Goal: Task Accomplishment & Management: Complete application form

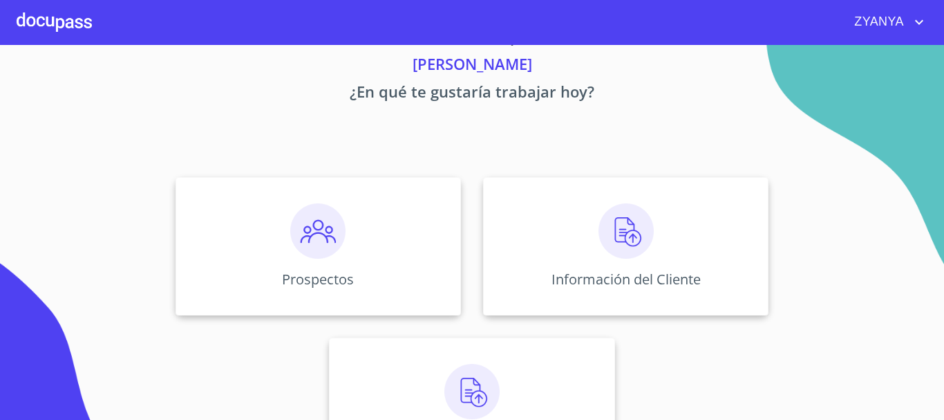
scroll to position [69, 0]
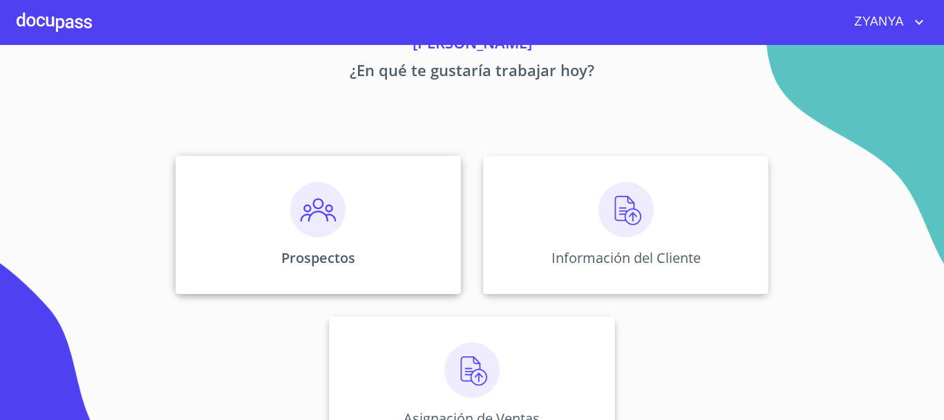
click at [290, 191] on img at bounding box center [317, 209] width 55 height 55
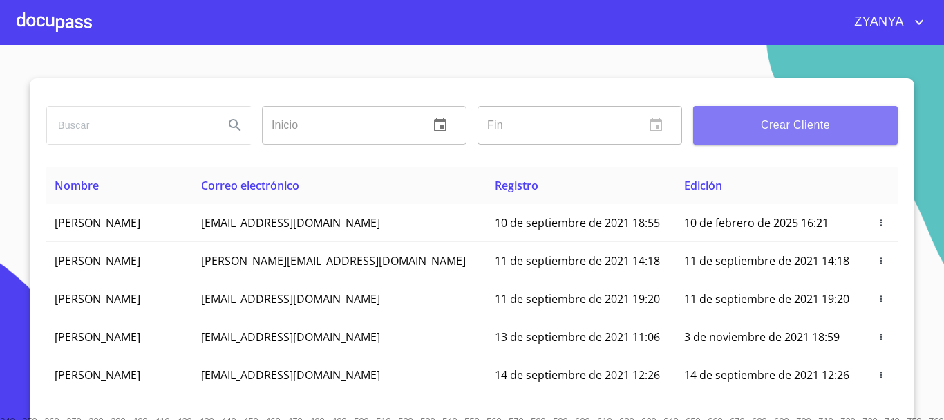
click at [758, 124] on span "Crear Cliente" at bounding box center [795, 124] width 182 height 19
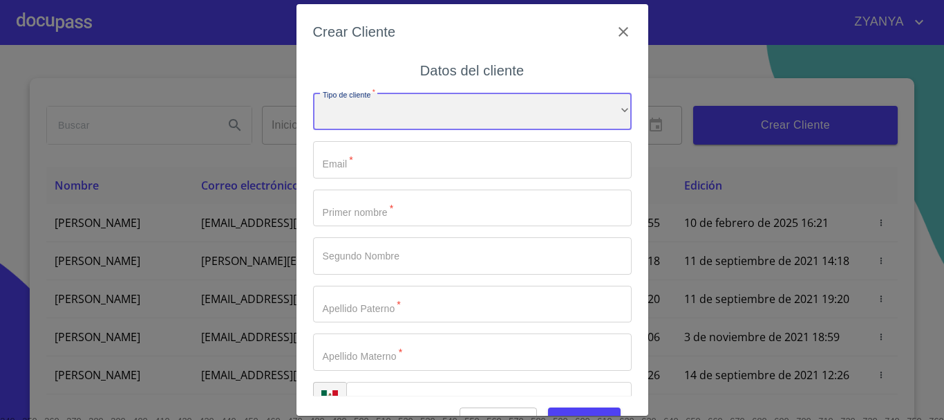
click at [375, 105] on div "​" at bounding box center [472, 111] width 319 height 37
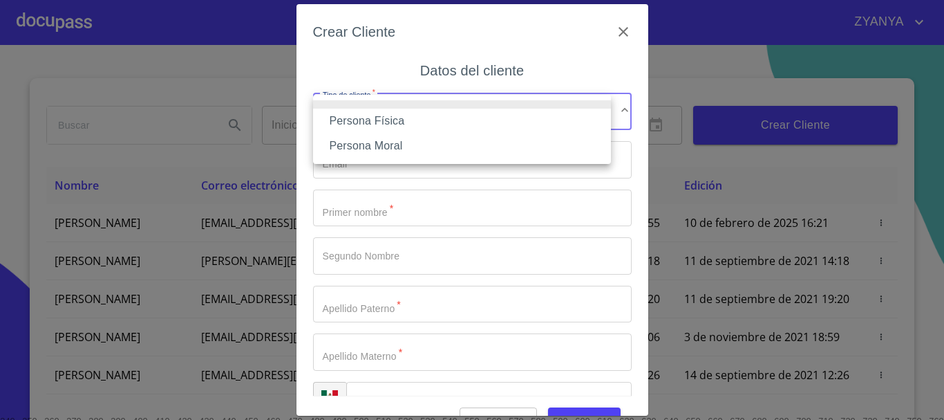
click at [375, 118] on li "Persona Física" at bounding box center [462, 121] width 298 height 25
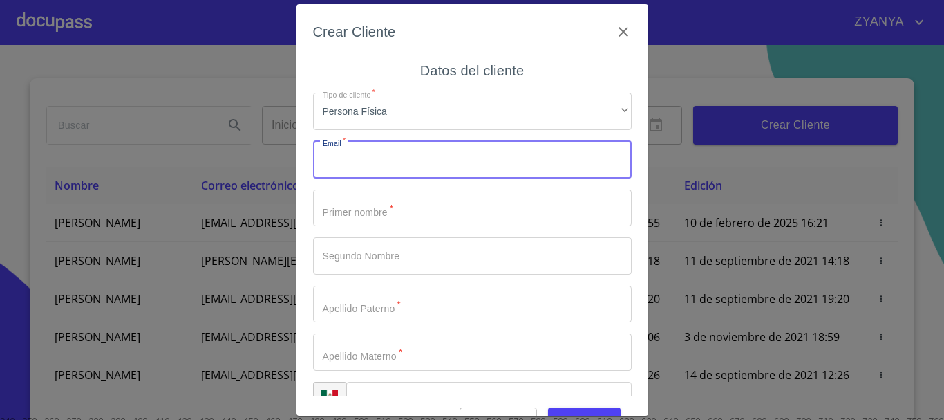
click at [374, 165] on input "Tipo de cliente   *" at bounding box center [472, 159] width 319 height 37
type input "[EMAIL_ADDRESS][DOMAIN_NAME]"
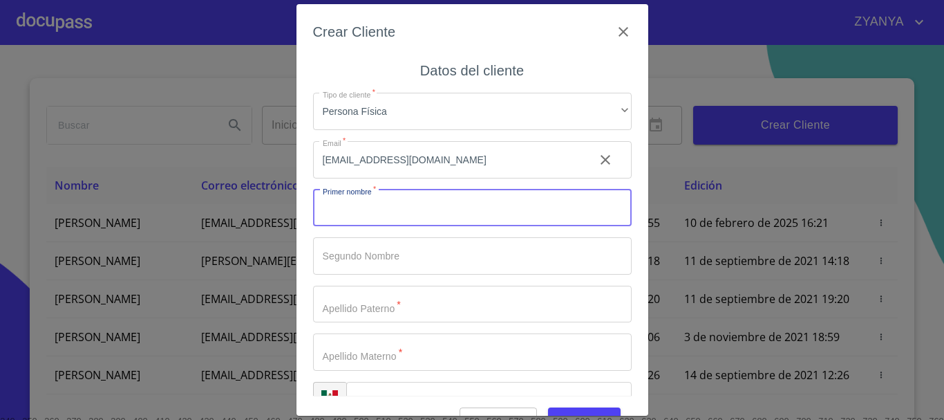
click at [419, 203] on input "Tipo de cliente   *" at bounding box center [472, 207] width 319 height 37
type input "NORA"
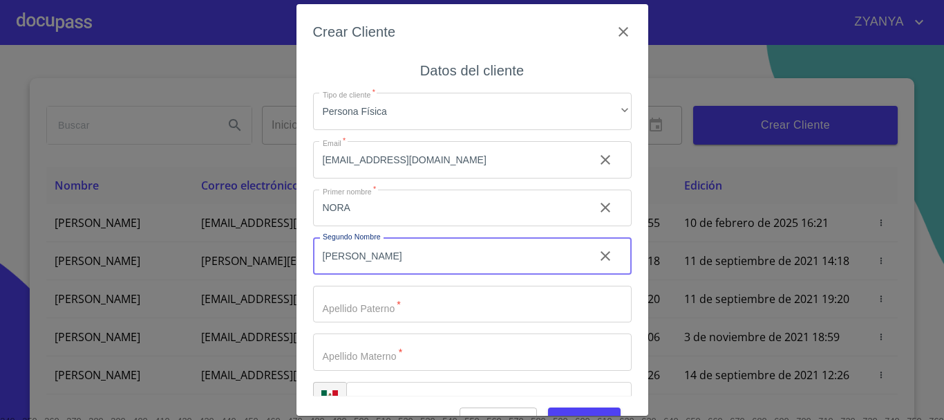
type input "[PERSON_NAME]"
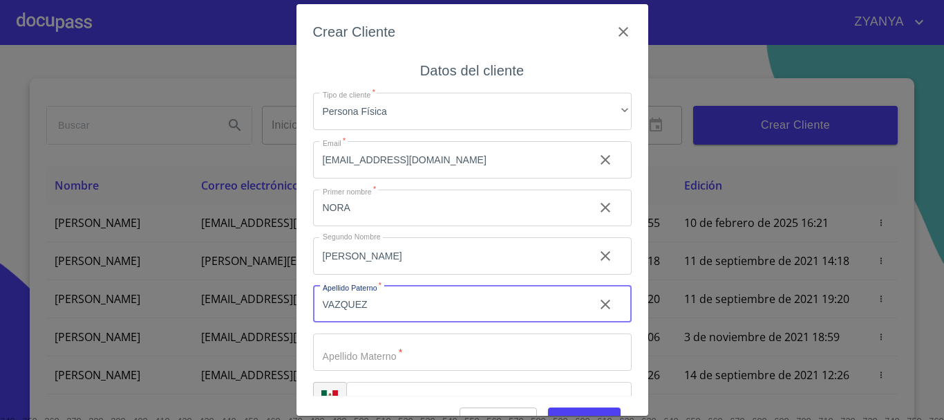
type input "VAZQUEZ"
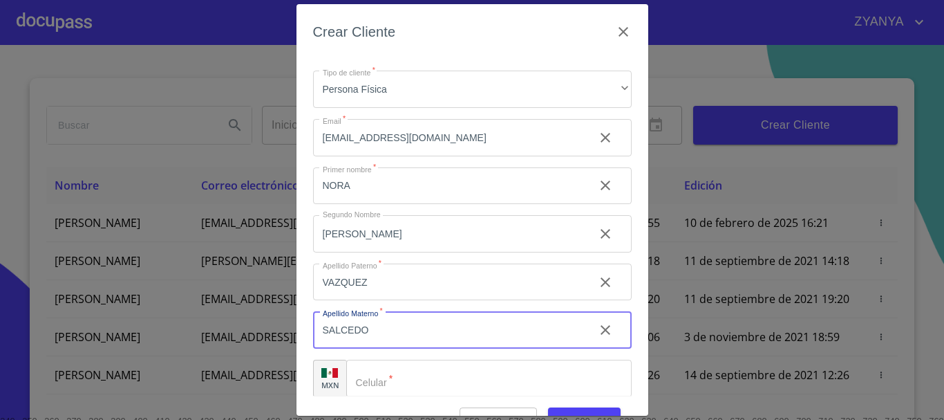
scroll to position [35, 0]
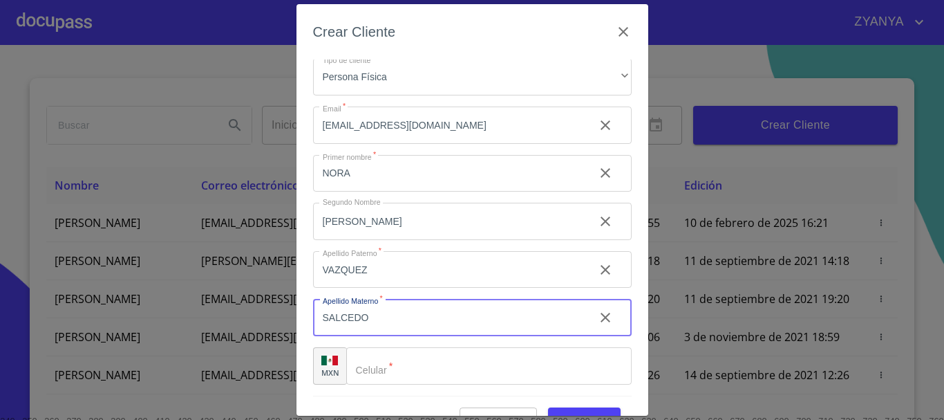
type input "SALCEDO"
click at [443, 362] on input "Tipo de cliente   *" at bounding box center [488, 365] width 285 height 37
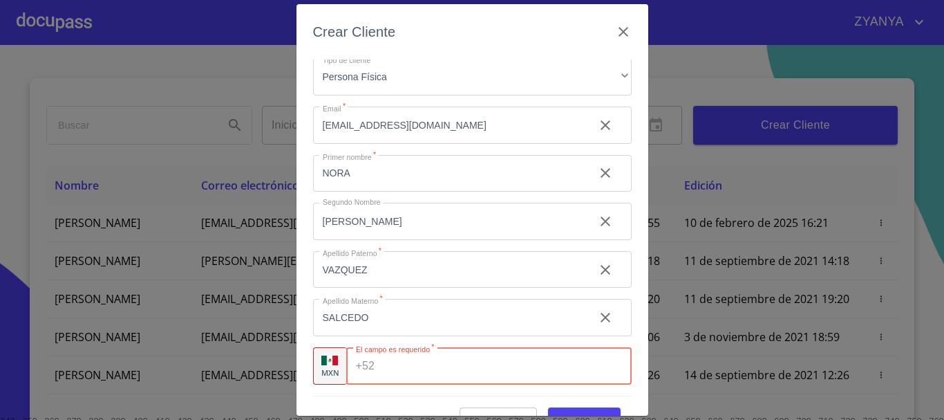
click at [597, 120] on icon "clear input" at bounding box center [605, 125] width 17 height 17
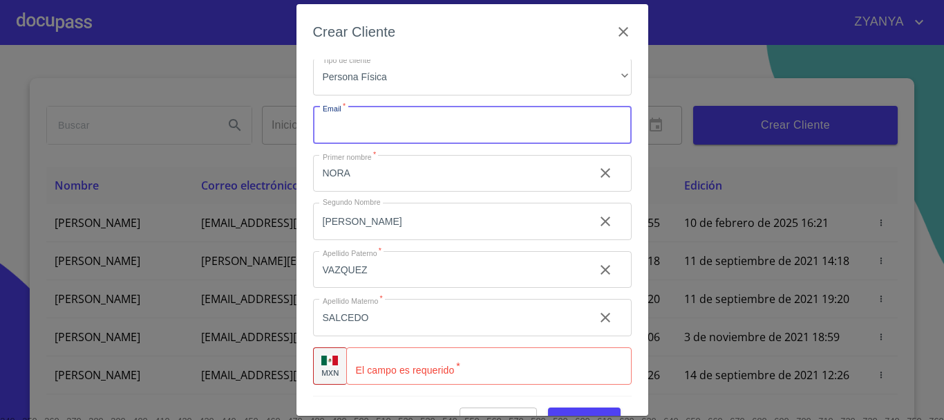
click at [494, 126] on input "Tipo de cliente   *" at bounding box center [472, 124] width 319 height 37
paste input "[EMAIL_ADDRESS][DOMAIN_NAME]"
type input "[EMAIL_ADDRESS][DOMAIN_NAME]"
click at [447, 367] on input "Tipo de cliente   *" at bounding box center [488, 365] width 285 height 37
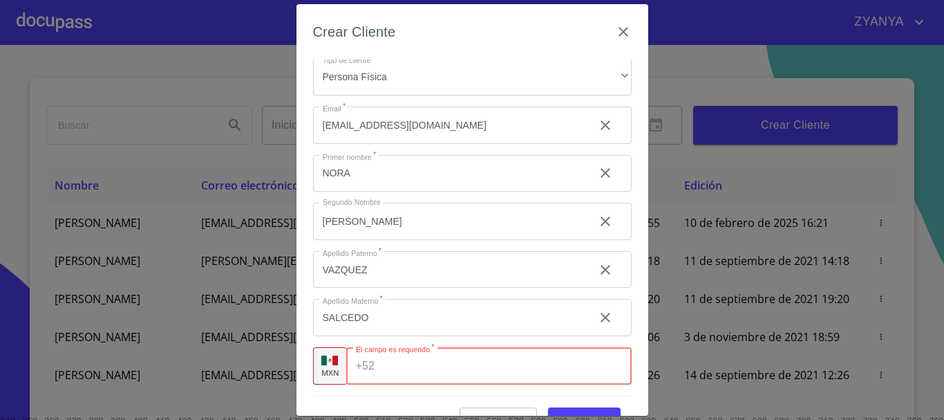
paste input "[PHONE_NUMBER]"
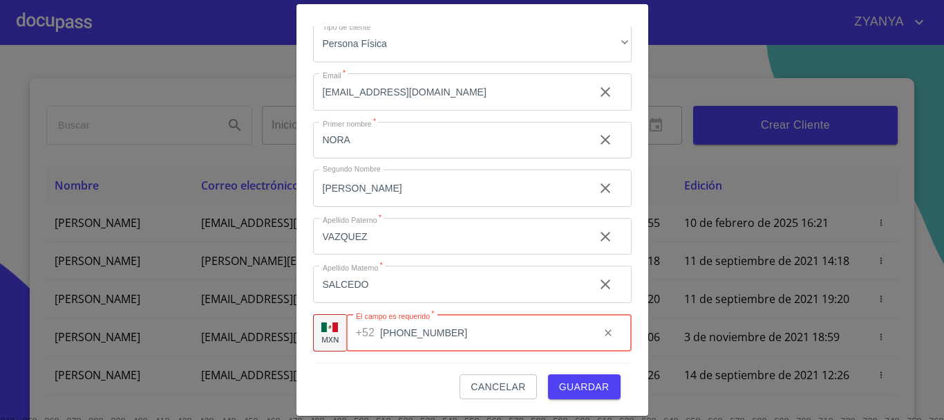
type input "[PHONE_NUMBER]"
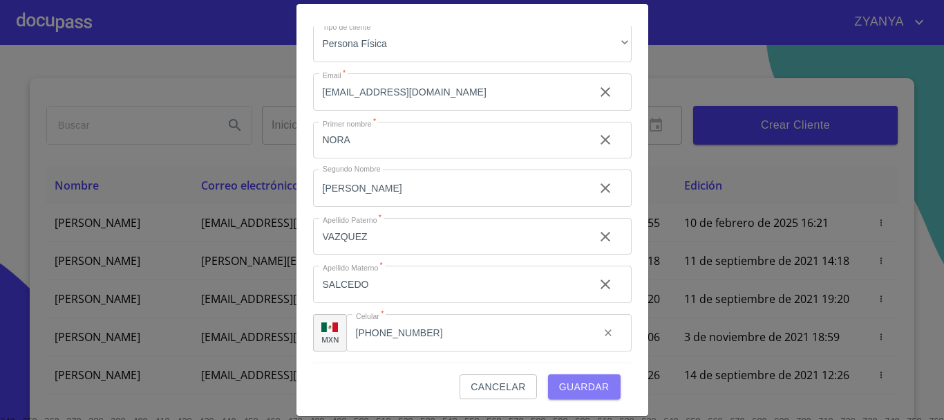
click at [586, 382] on span "Guardar" at bounding box center [584, 386] width 50 height 17
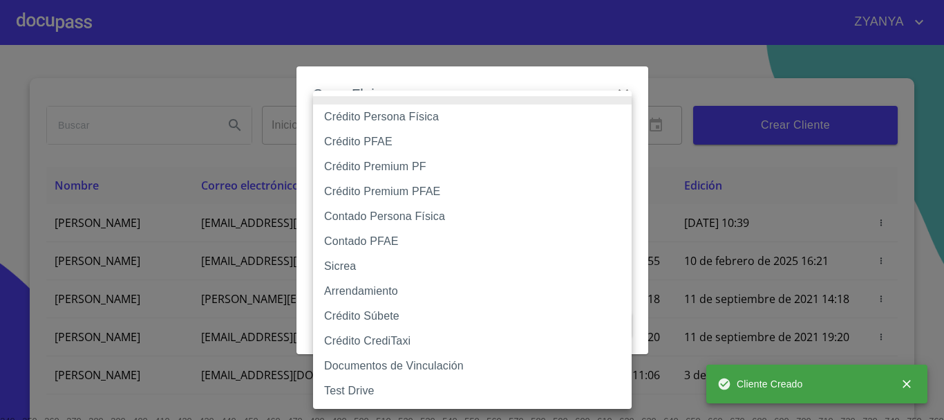
click at [356, 127] on body "ZYANYA Inicio ​ Fin ​ Crear Cliente Nombre Correo electrónico Registro Edición …" at bounding box center [472, 210] width 944 height 420
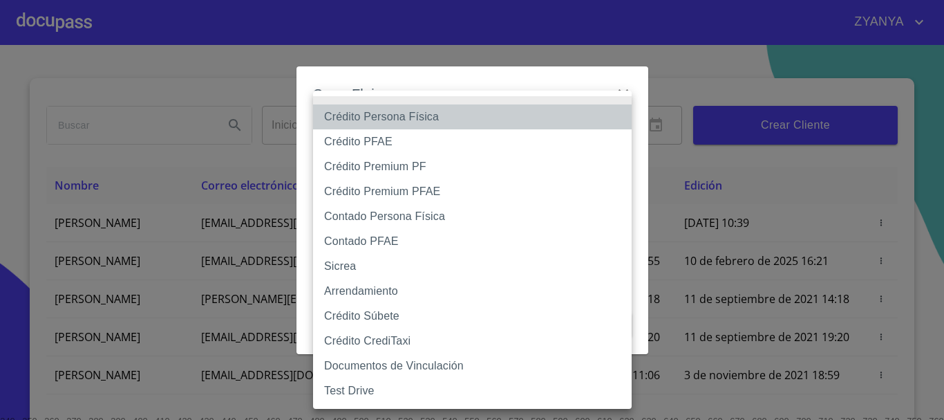
click at [382, 111] on li "Crédito Persona Física" at bounding box center [472, 116] width 319 height 25
type input "6009fb3c7d1714eb8809aa97"
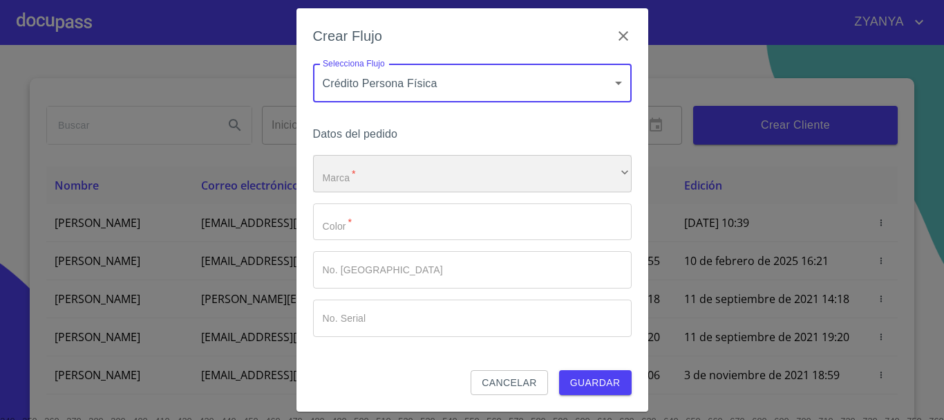
click at [364, 168] on div "​" at bounding box center [472, 173] width 319 height 37
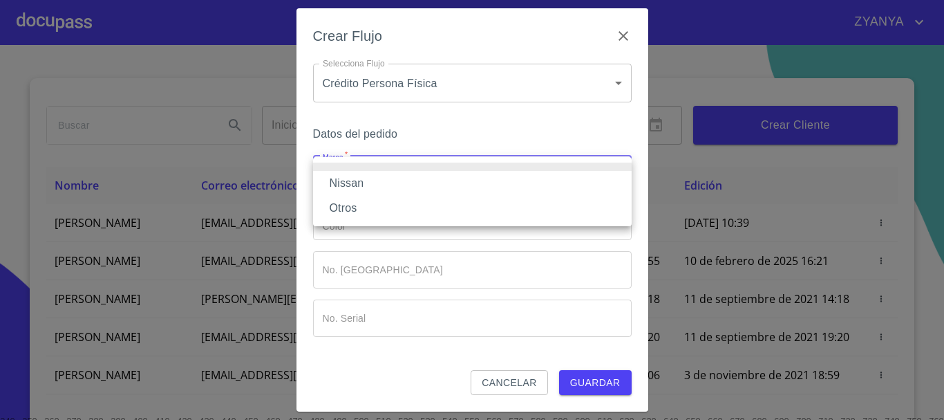
click at [359, 181] on li "Nissan" at bounding box center [472, 183] width 319 height 25
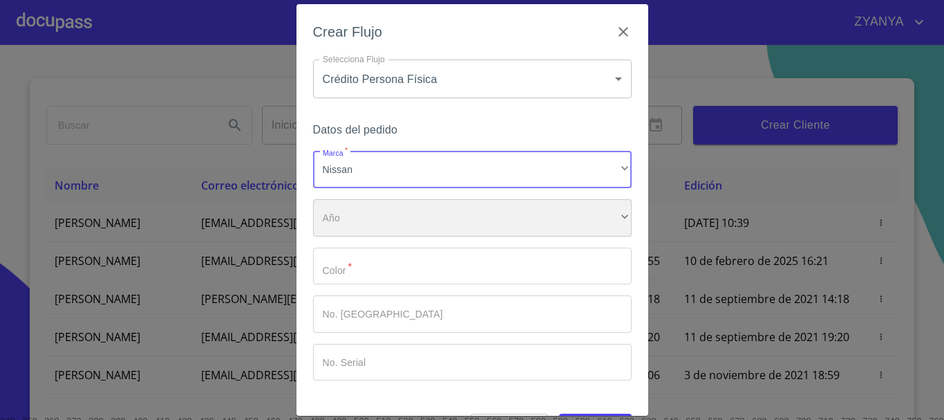
click at [356, 207] on div "​" at bounding box center [472, 217] width 319 height 37
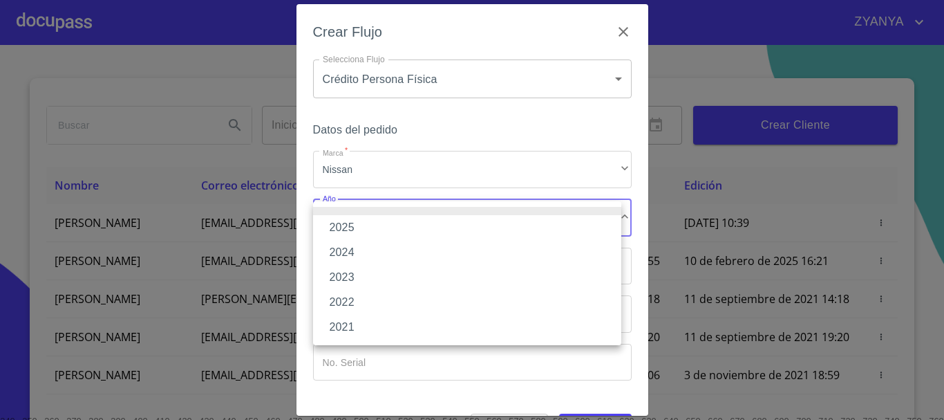
click at [353, 225] on li "2025" at bounding box center [467, 227] width 308 height 25
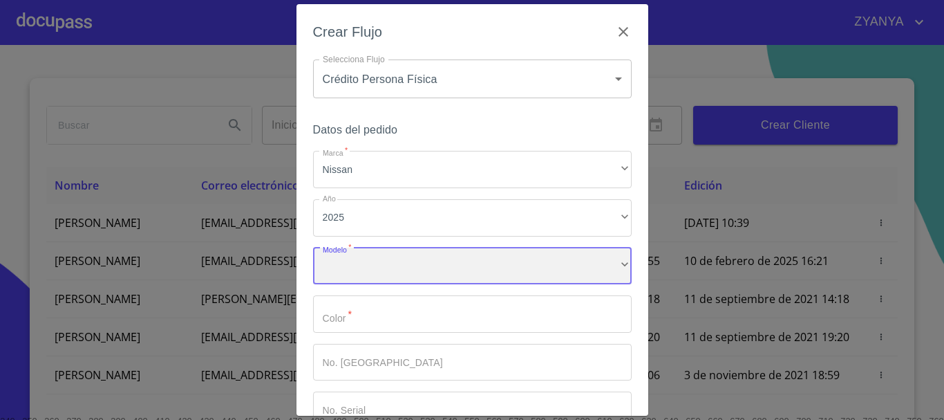
click at [355, 263] on div "​" at bounding box center [472, 265] width 319 height 37
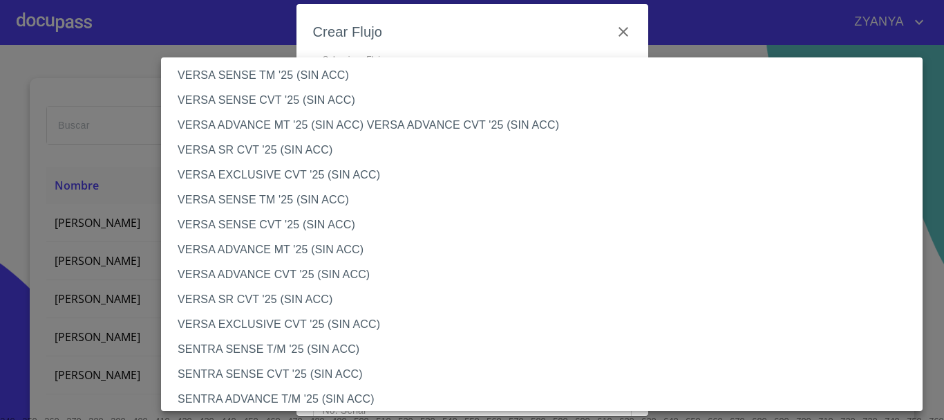
scroll to position [553, 0]
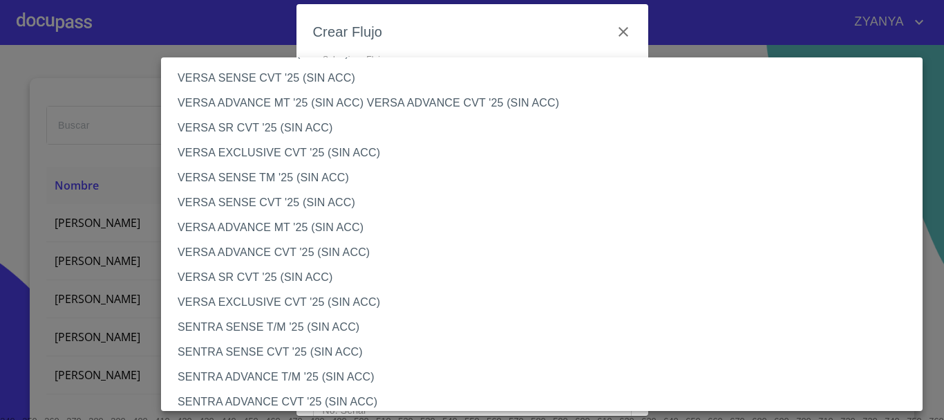
click at [283, 228] on li "VERSA ADVANCE MT '25 (SIN ACC)" at bounding box center [547, 227] width 772 height 25
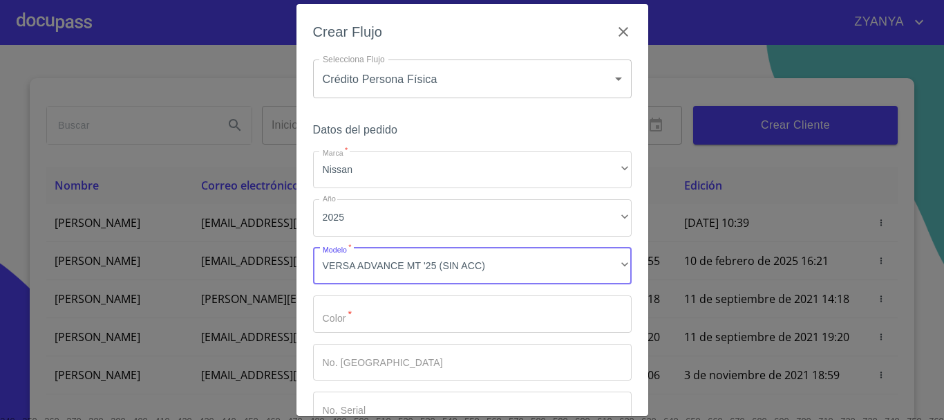
click at [382, 321] on input "Marca   *" at bounding box center [472, 313] width 319 height 37
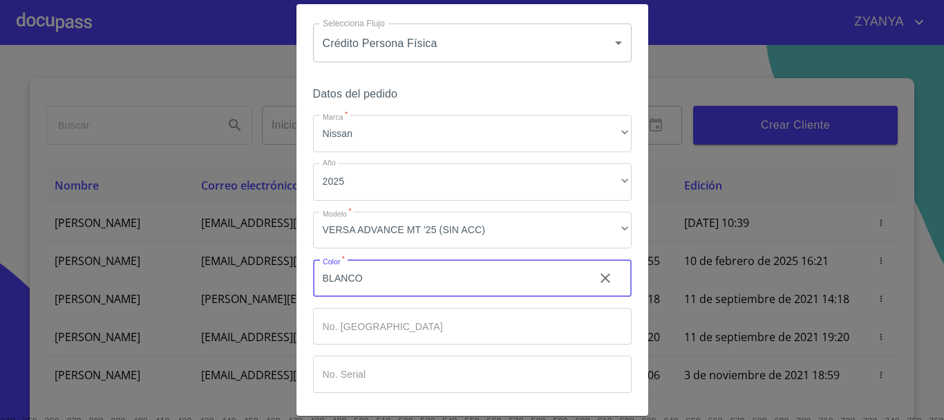
scroll to position [88, 0]
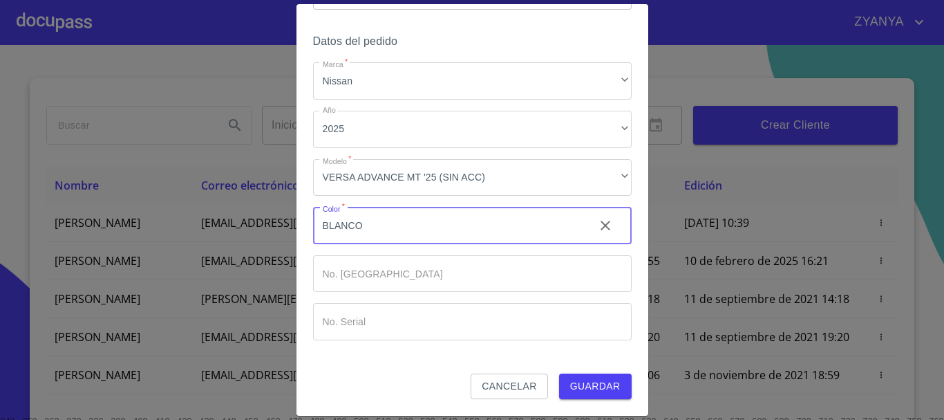
type input "BLANCO"
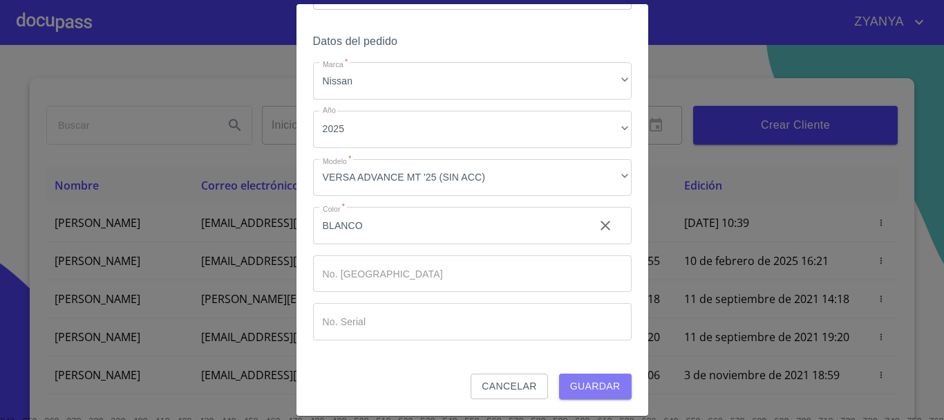
click at [600, 383] on span "Guardar" at bounding box center [595, 385] width 50 height 17
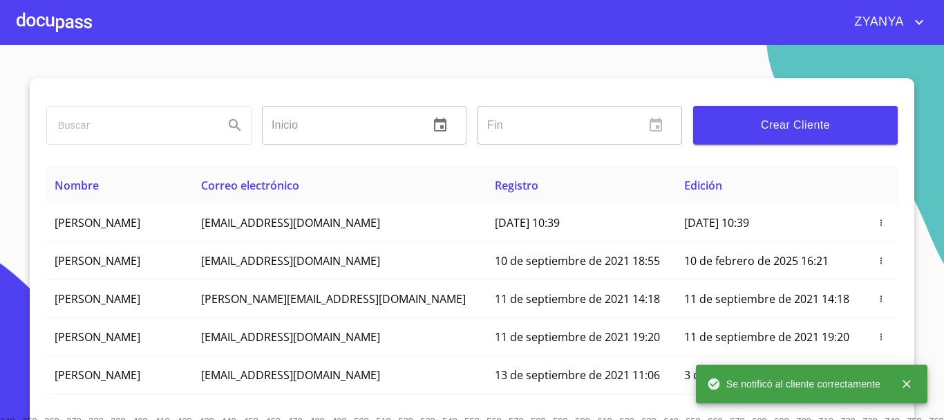
click at [53, 15] on div at bounding box center [54, 22] width 75 height 44
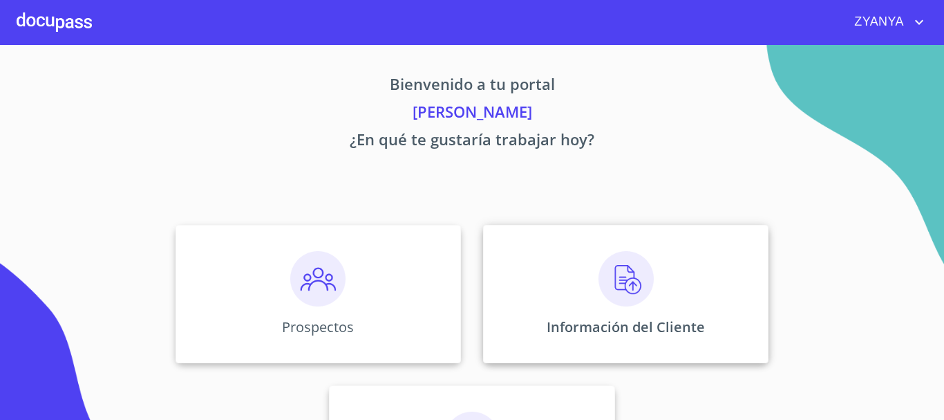
click at [535, 280] on div "Información del Cliente" at bounding box center [625, 294] width 285 height 138
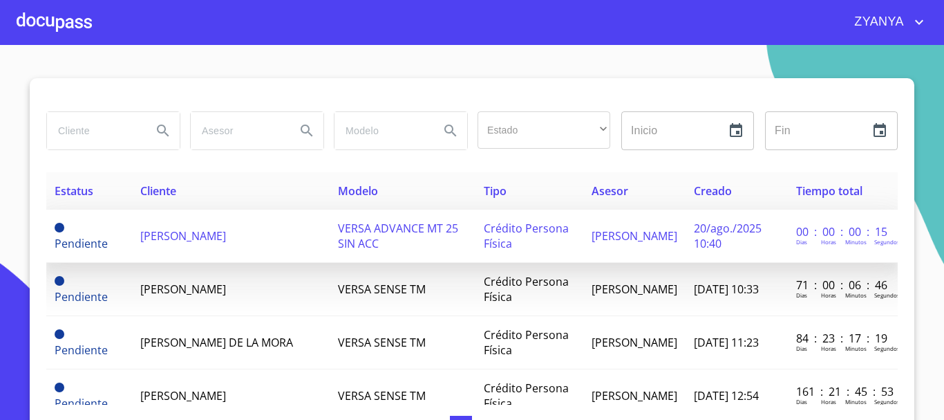
click at [151, 230] on span "[PERSON_NAME]" at bounding box center [183, 235] width 86 height 15
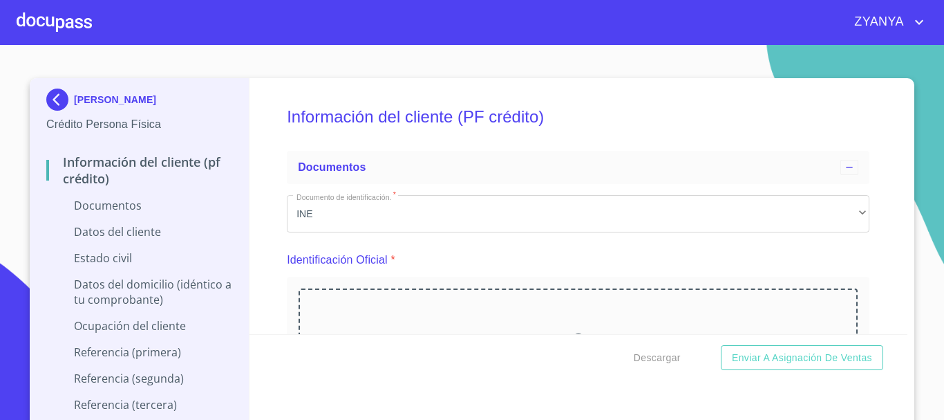
scroll to position [138, 0]
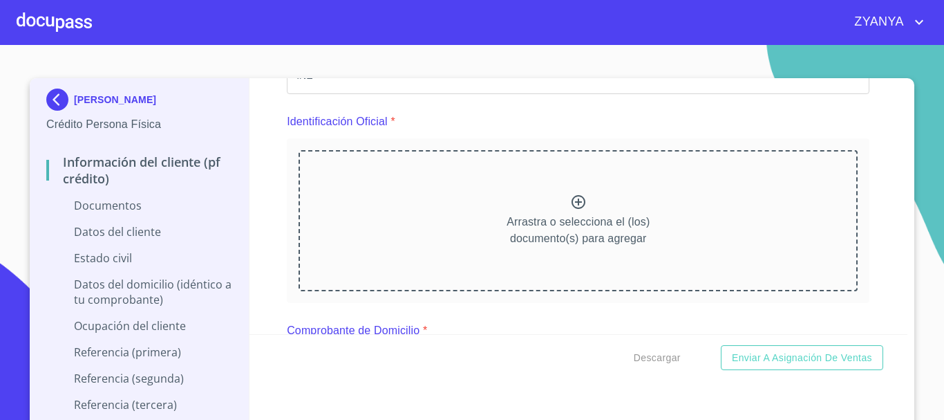
click at [537, 202] on div "Arrastra o selecciona el (los) documento(s) para agregar" at bounding box center [578, 220] width 559 height 141
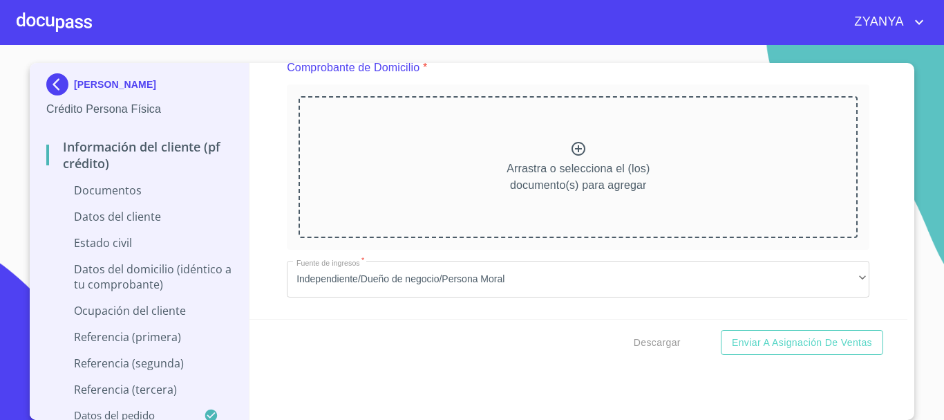
scroll to position [760, 0]
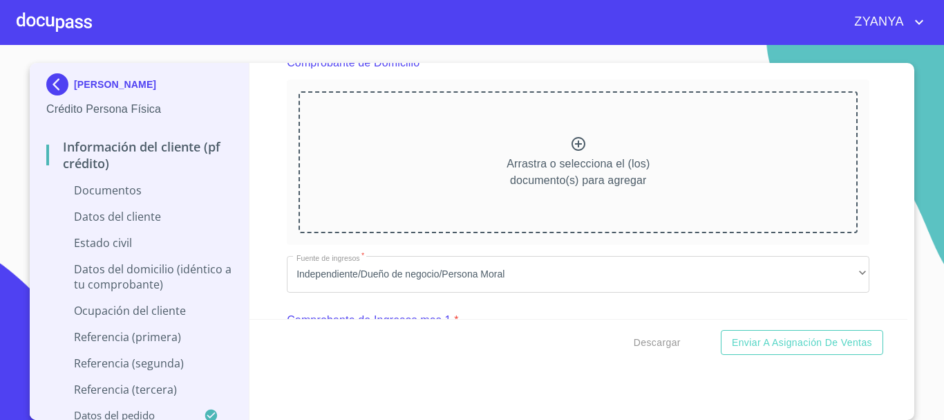
click at [536, 156] on p "Arrastra o selecciona el (los) documento(s) para agregar" at bounding box center [578, 172] width 143 height 33
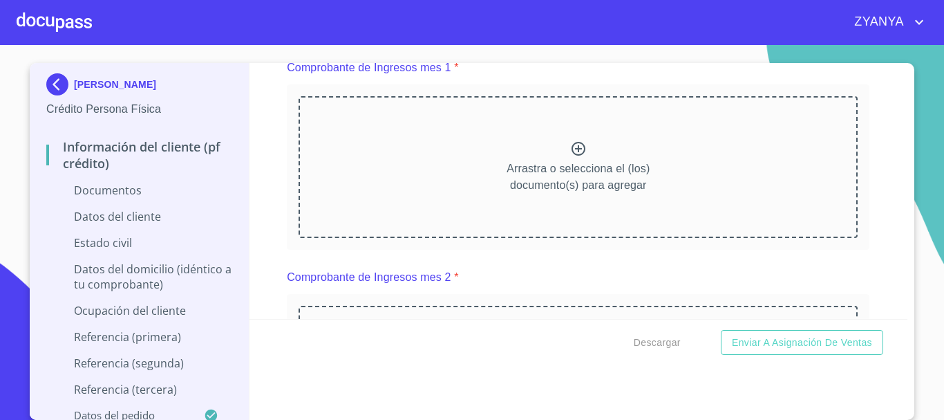
scroll to position [1313, 0]
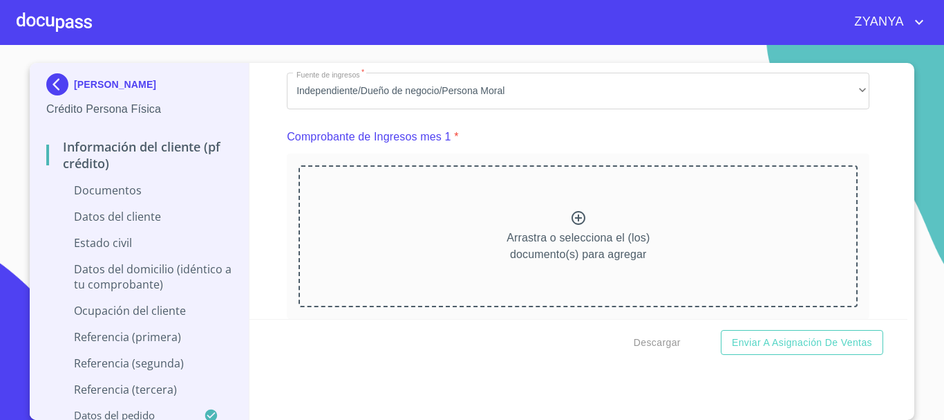
click at [577, 241] on div "Arrastra o selecciona el (los) documento(s) para agregar" at bounding box center [578, 235] width 559 height 141
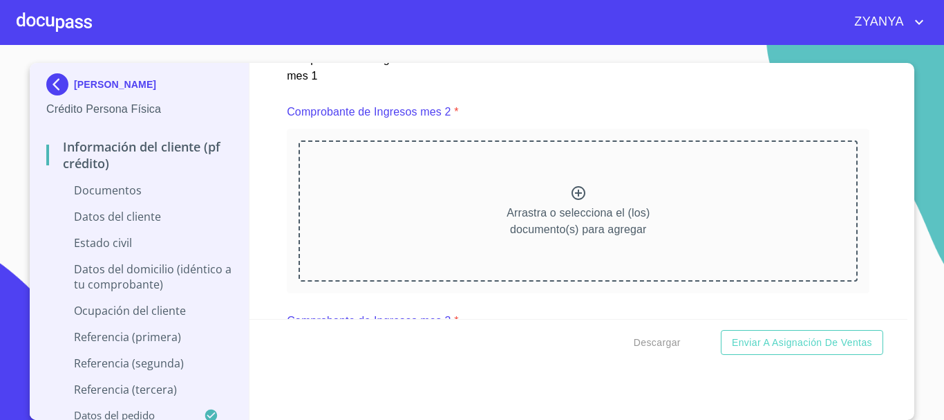
scroll to position [1936, 0]
click at [577, 200] on div "Arrastra o selecciona el (los) documento(s) para agregar" at bounding box center [578, 209] width 559 height 141
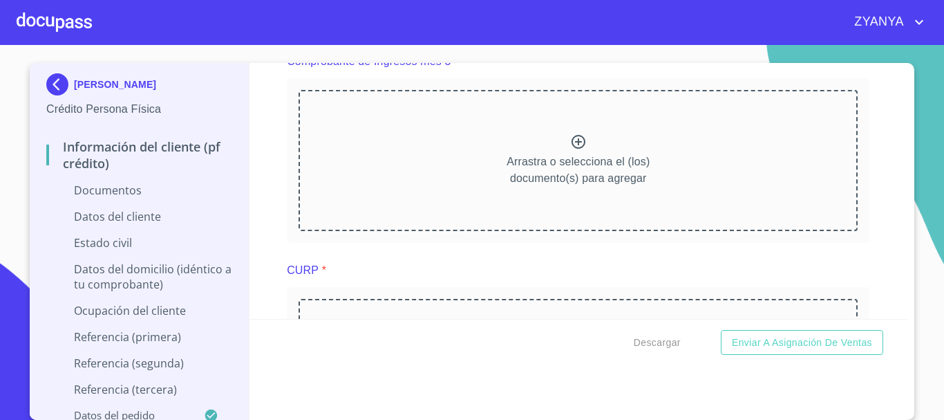
scroll to position [2627, 0]
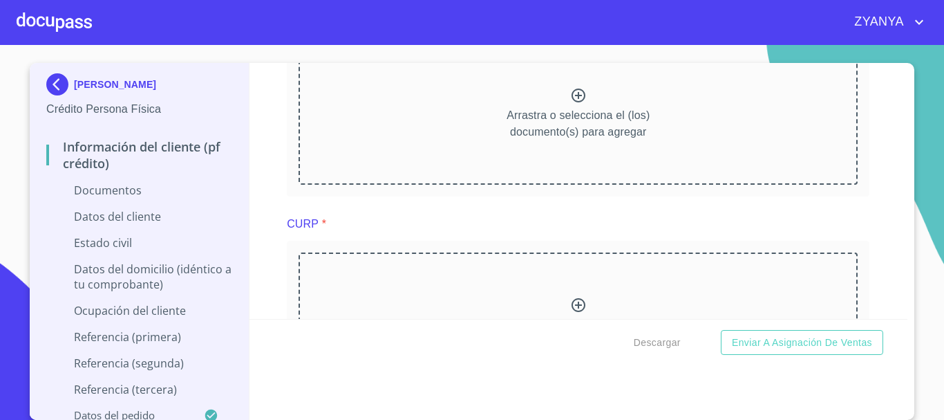
click at [570, 104] on icon at bounding box center [578, 95] width 17 height 17
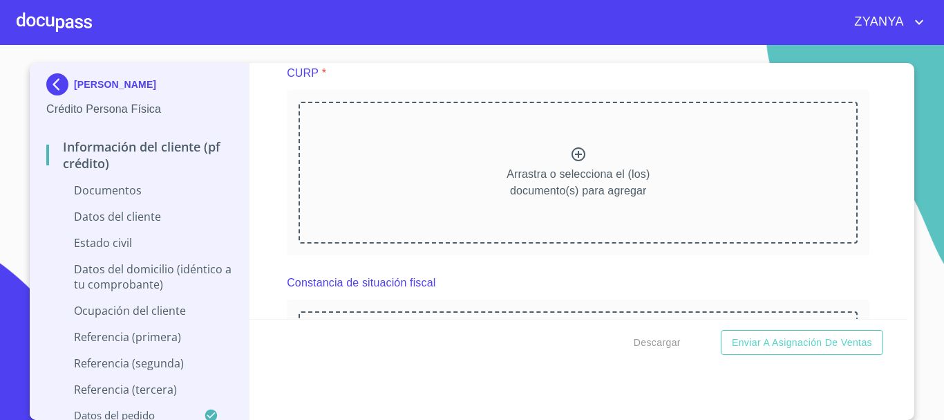
scroll to position [3180, 0]
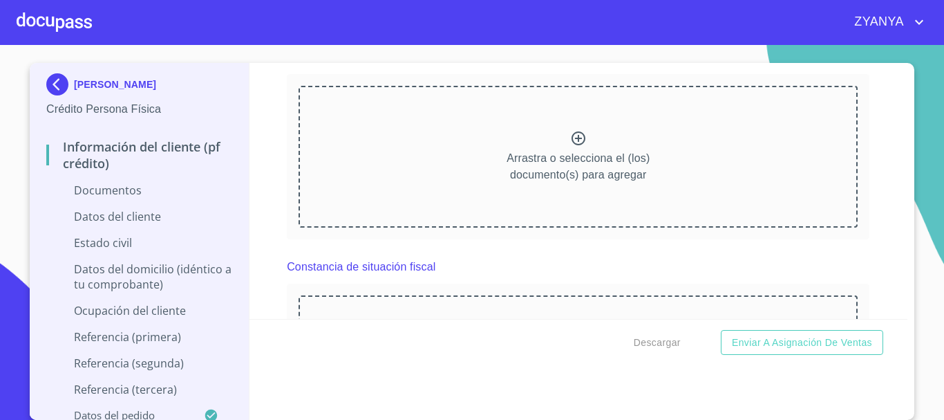
click at [541, 153] on div "Arrastra o selecciona el (los) documento(s) para agregar" at bounding box center [578, 156] width 559 height 141
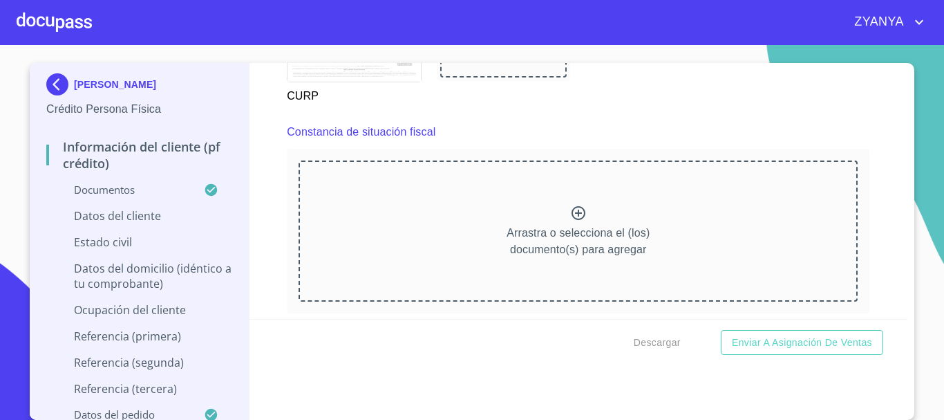
scroll to position [3733, 0]
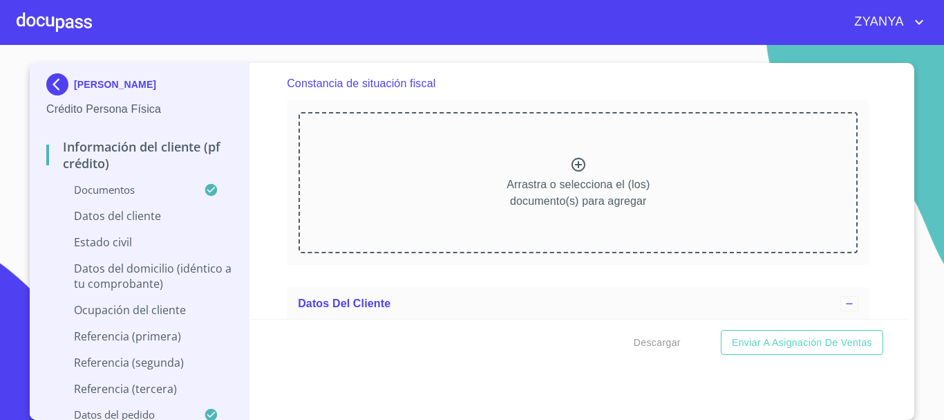
click at [572, 173] on icon at bounding box center [578, 164] width 17 height 17
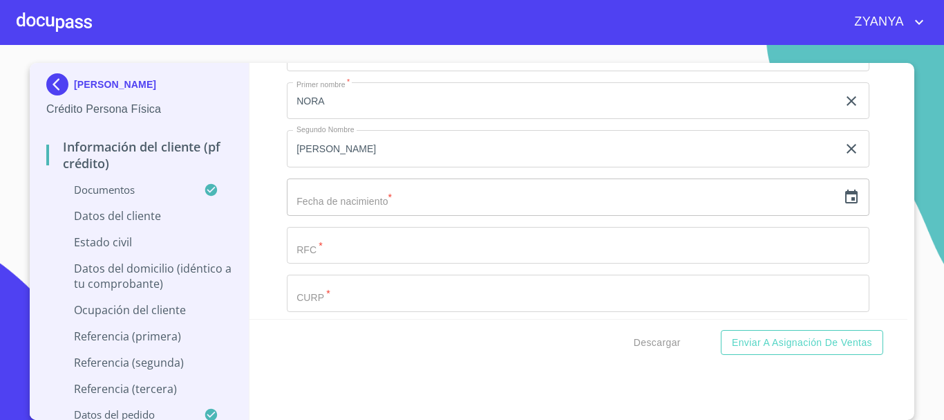
scroll to position [4493, 0]
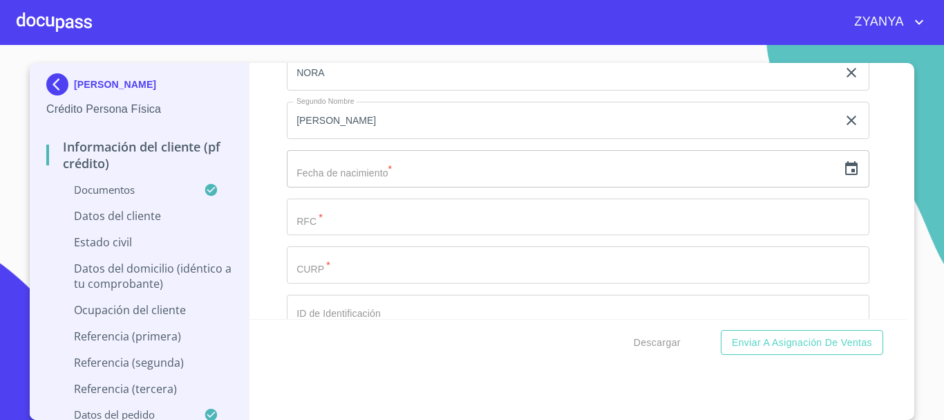
click at [845, 175] on icon "button" at bounding box center [851, 168] width 12 height 14
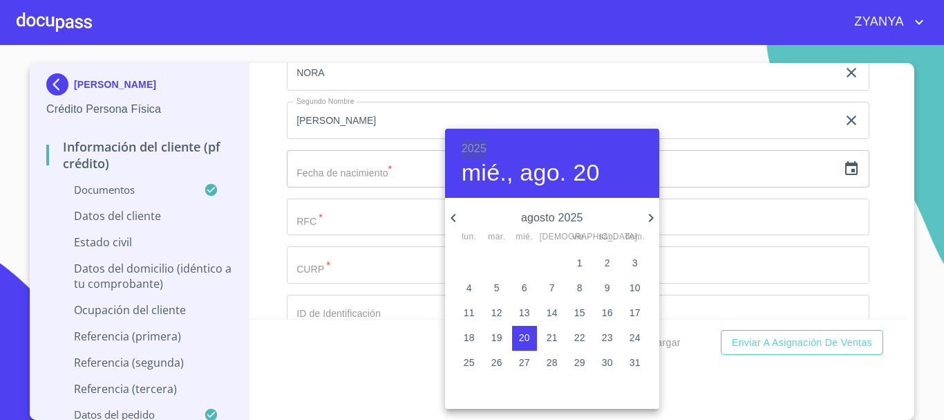
click at [469, 143] on h6 "2025" at bounding box center [474, 148] width 25 height 19
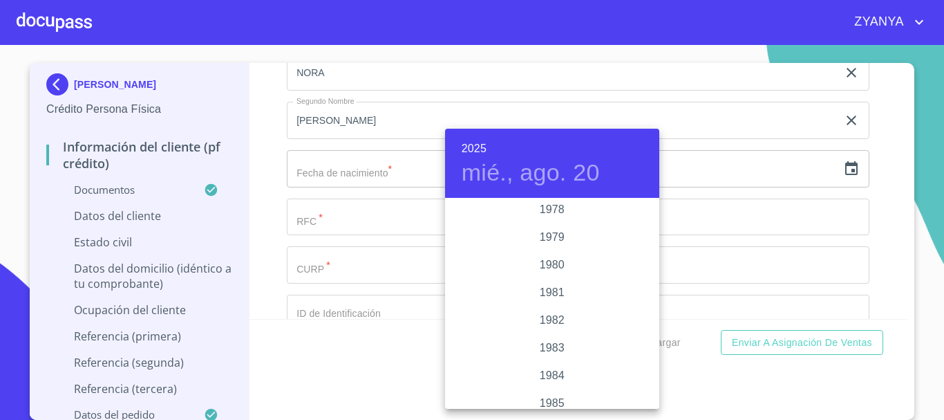
scroll to position [1369, 0]
click at [570, 227] on div "1975" at bounding box center [552, 228] width 214 height 28
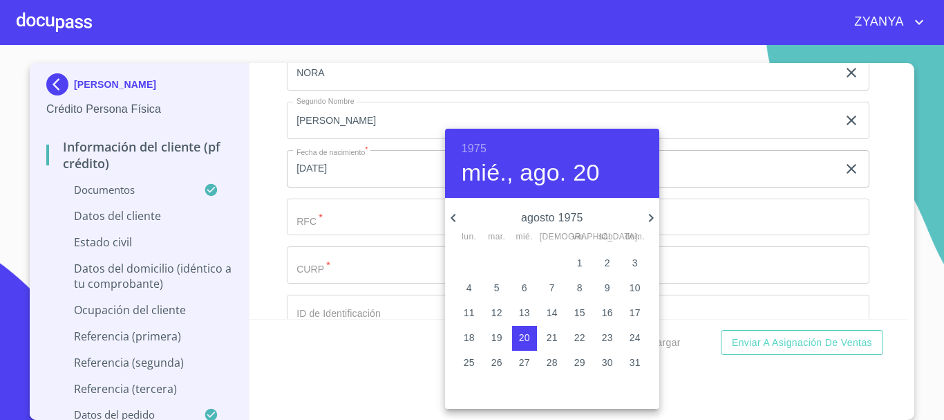
click at [453, 216] on icon "button" at bounding box center [453, 218] width 5 height 8
click at [606, 284] on p "12" at bounding box center [607, 288] width 11 height 14
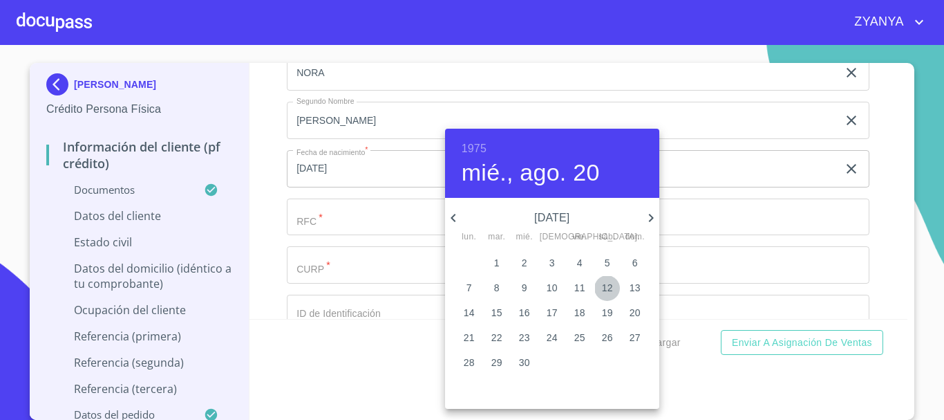
type input "12 de abr. de 1975"
click at [308, 228] on div at bounding box center [472, 210] width 944 height 420
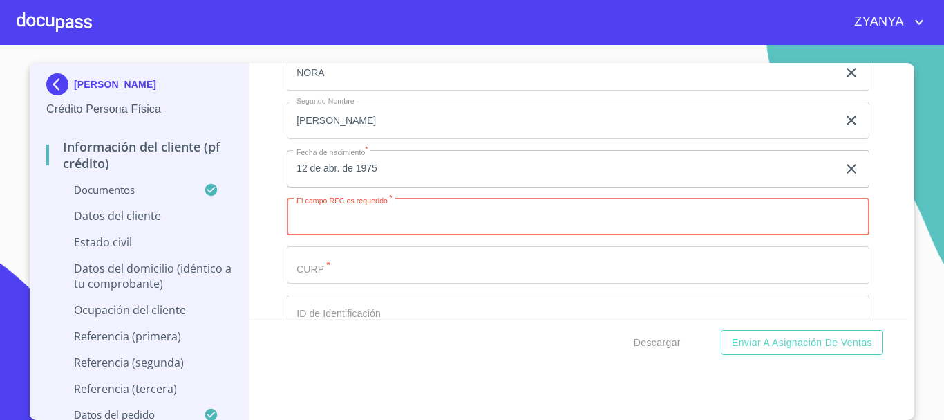
paste input "VASN750412"
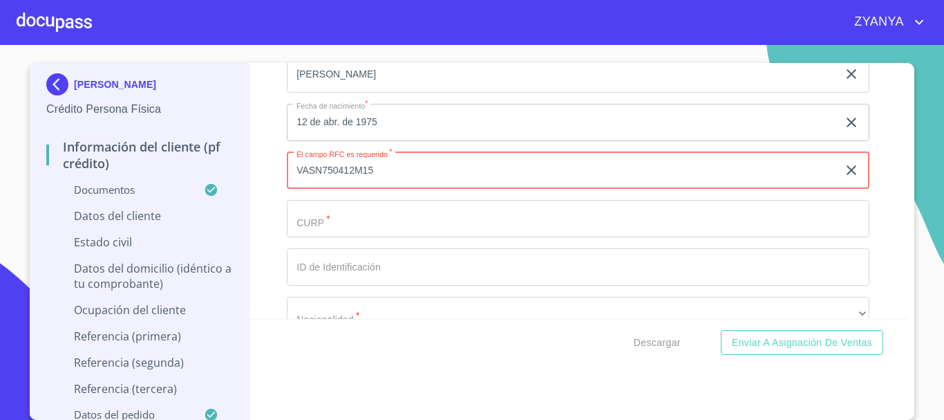
scroll to position [4562, 0]
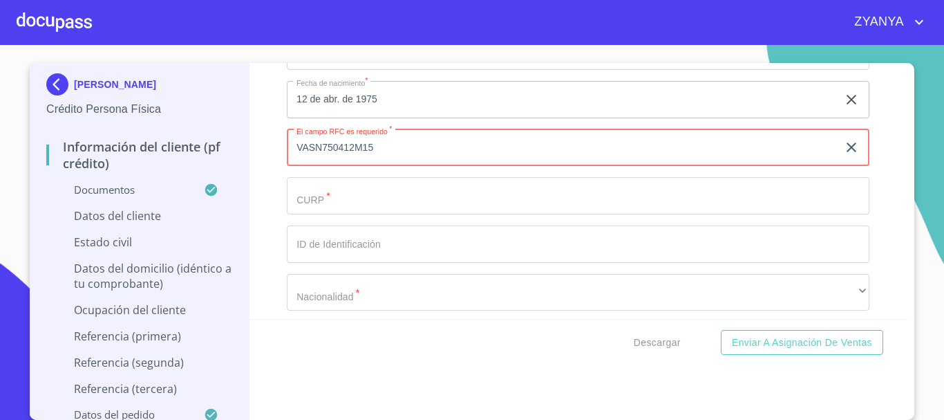
type input "VASN750412M15"
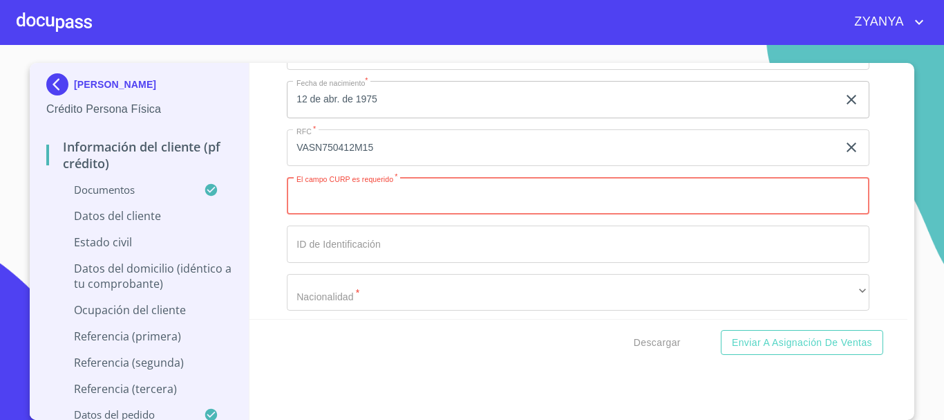
paste input "VASN750412MNTZLR05"
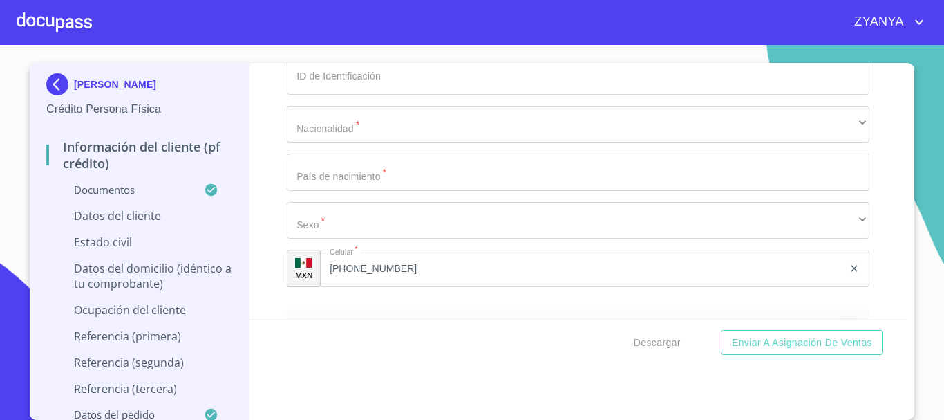
scroll to position [4770, 0]
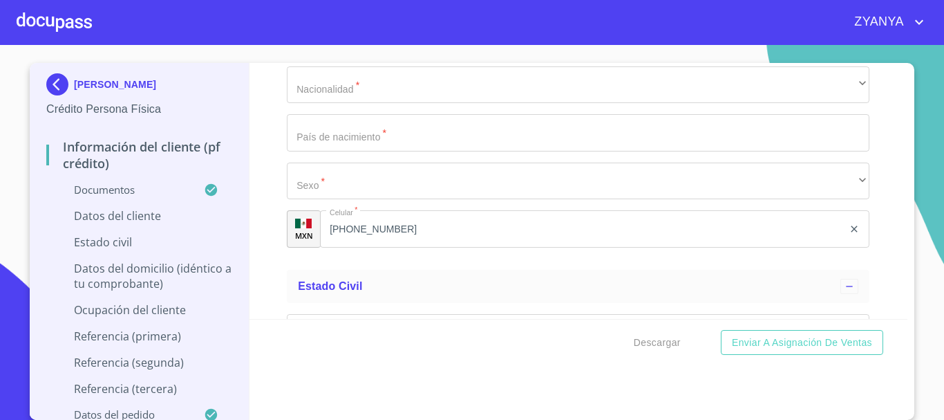
type input "VASN750412MNTZLR05"
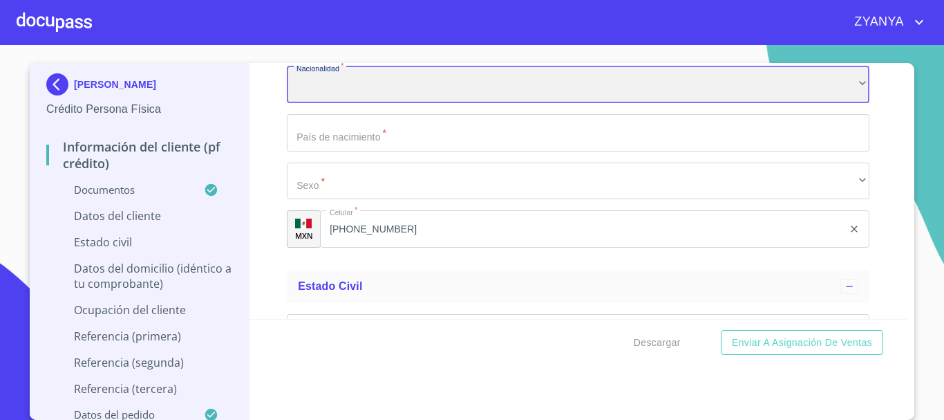
click at [435, 104] on div "​" at bounding box center [578, 84] width 583 height 37
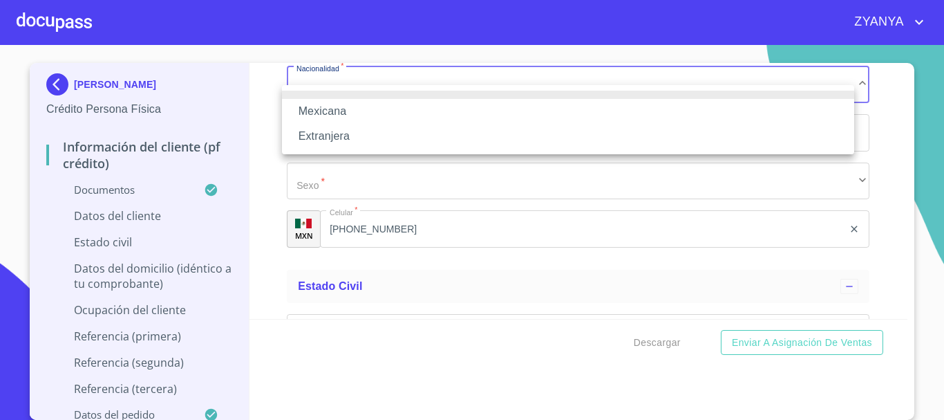
click at [409, 108] on li "Mexicana" at bounding box center [568, 111] width 572 height 25
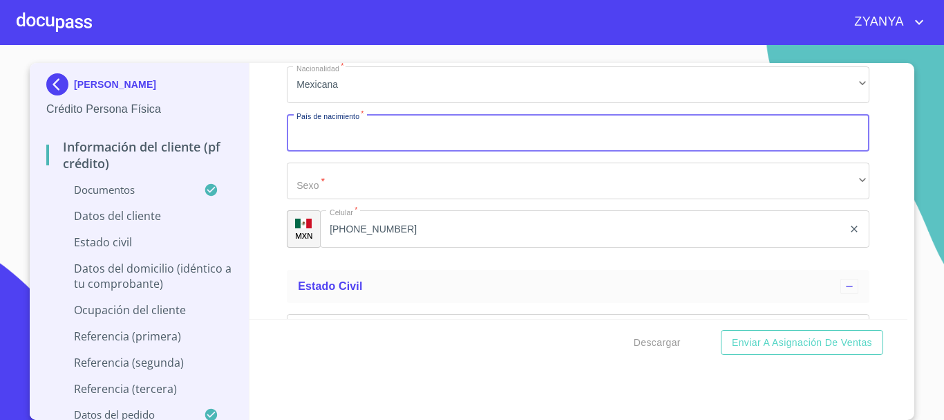
click at [406, 148] on input "Documento de identificación.   *" at bounding box center [578, 132] width 583 height 37
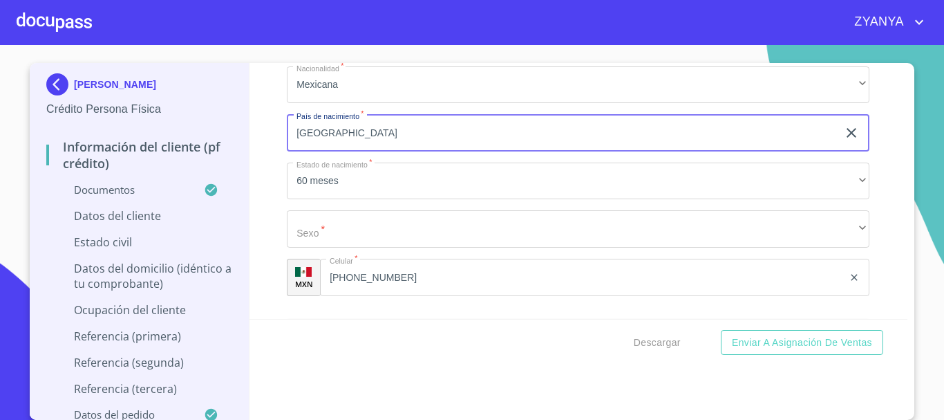
type input "[GEOGRAPHIC_DATA]"
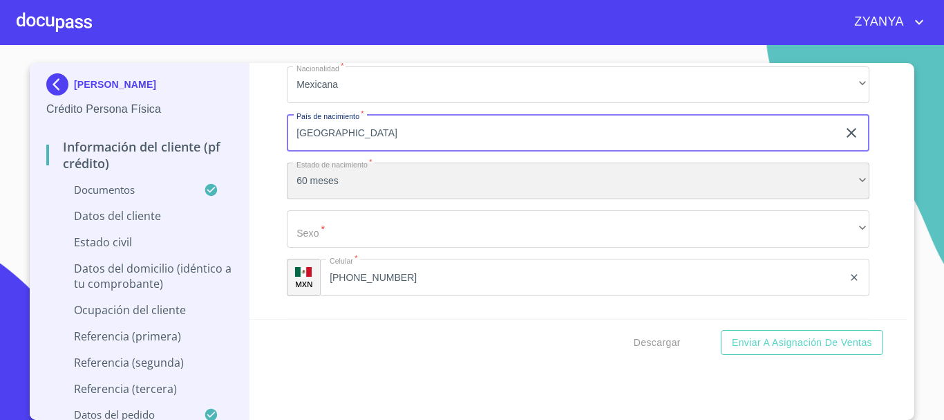
click at [428, 200] on div "60 meses" at bounding box center [578, 180] width 583 height 37
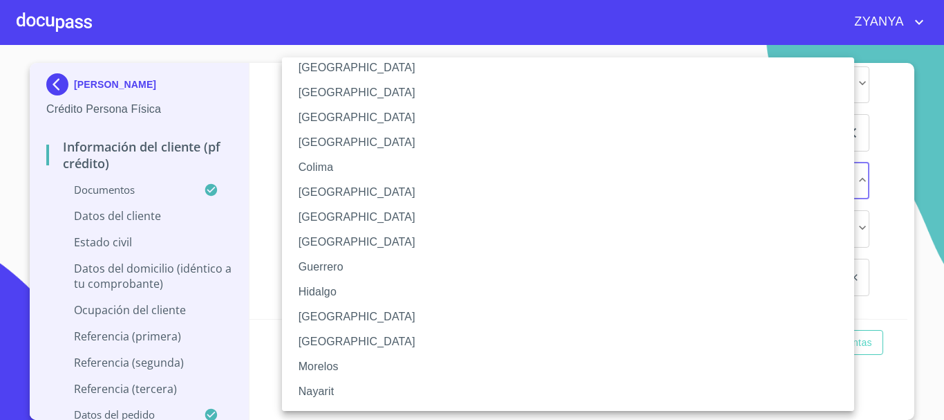
scroll to position [138, 0]
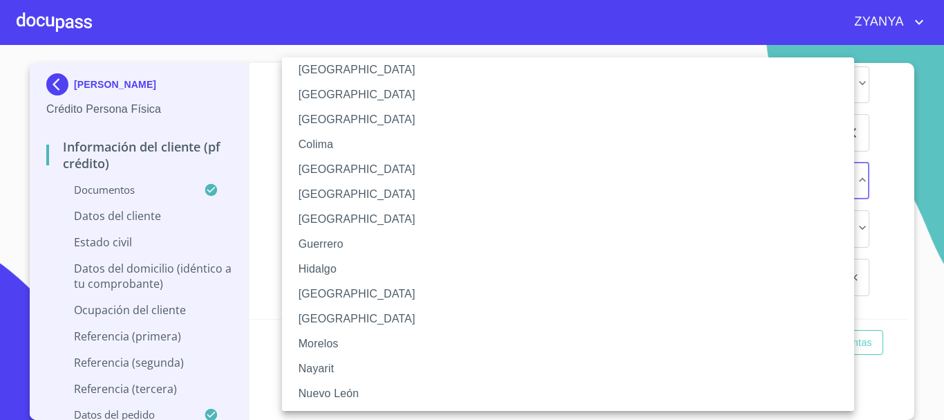
click at [364, 364] on li "Nayarit" at bounding box center [573, 368] width 583 height 25
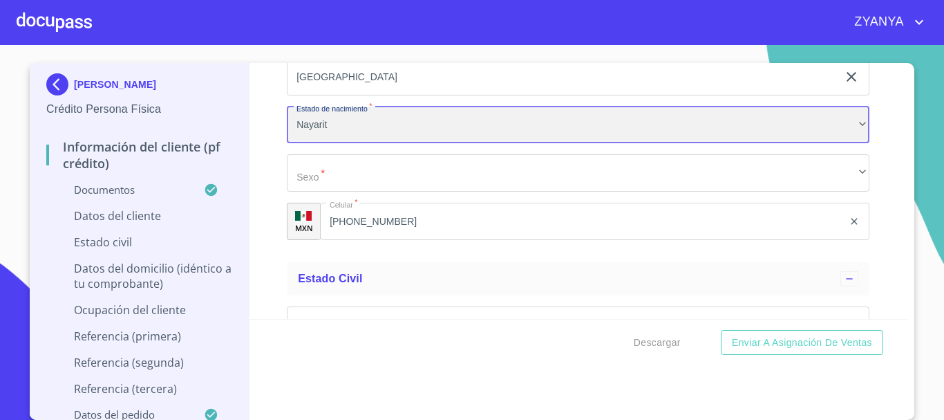
scroll to position [4839, 0]
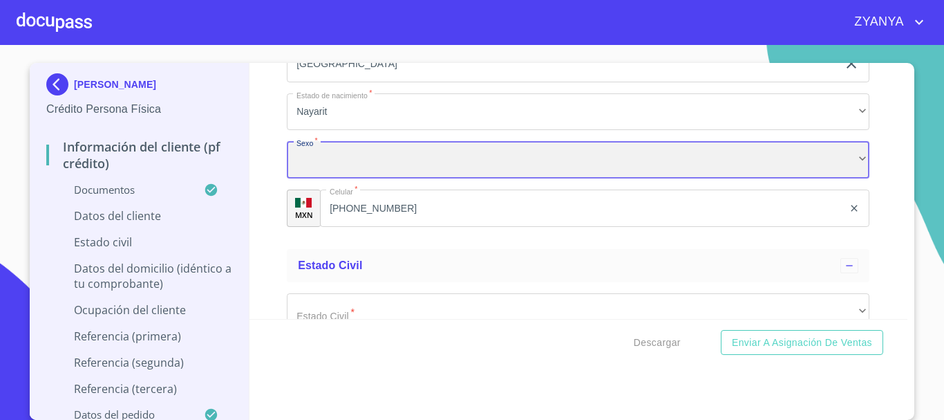
click at [442, 175] on div "​" at bounding box center [578, 159] width 583 height 37
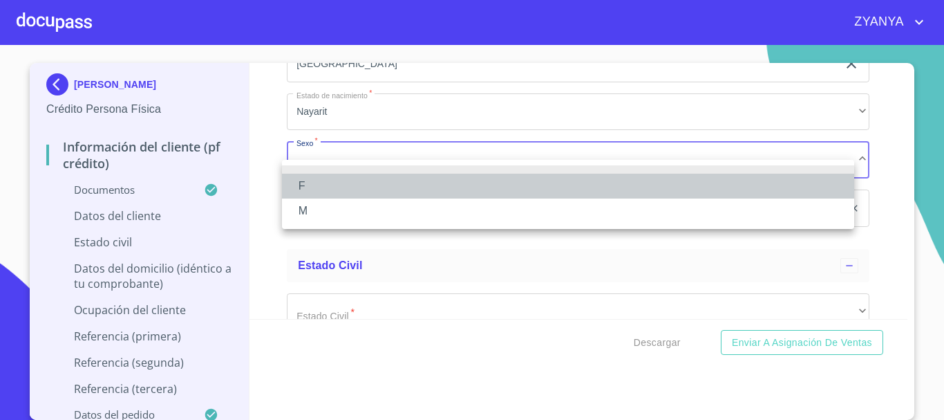
click at [412, 180] on li "F" at bounding box center [568, 186] width 572 height 25
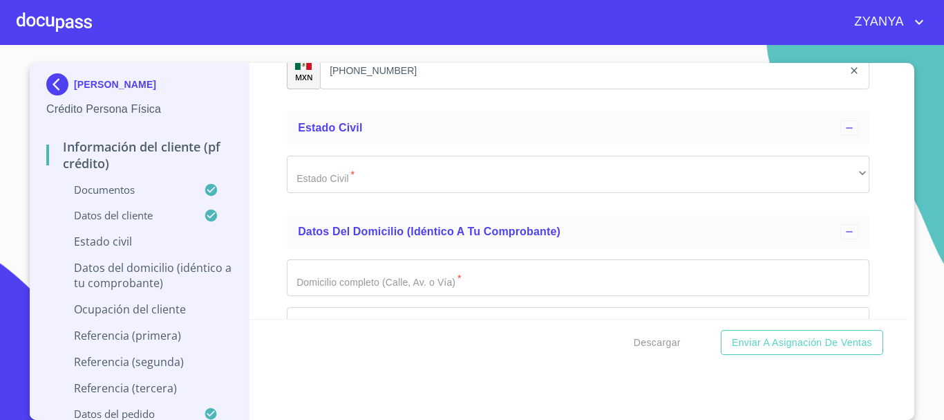
scroll to position [4977, 0]
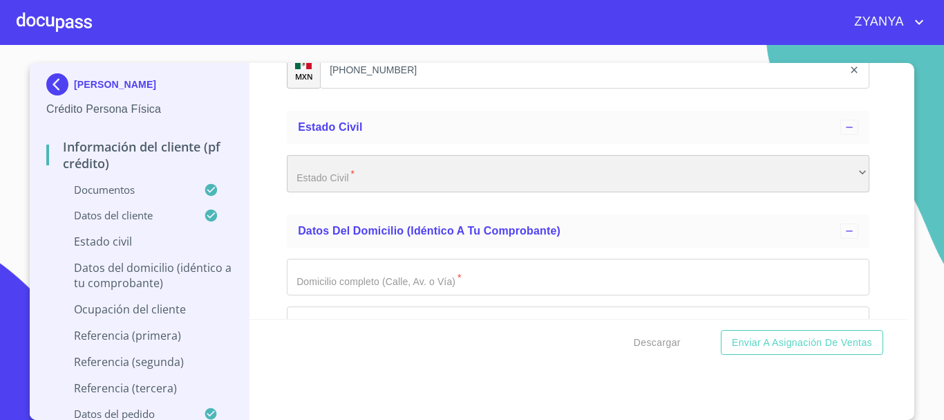
click at [453, 173] on div "​" at bounding box center [578, 173] width 583 height 37
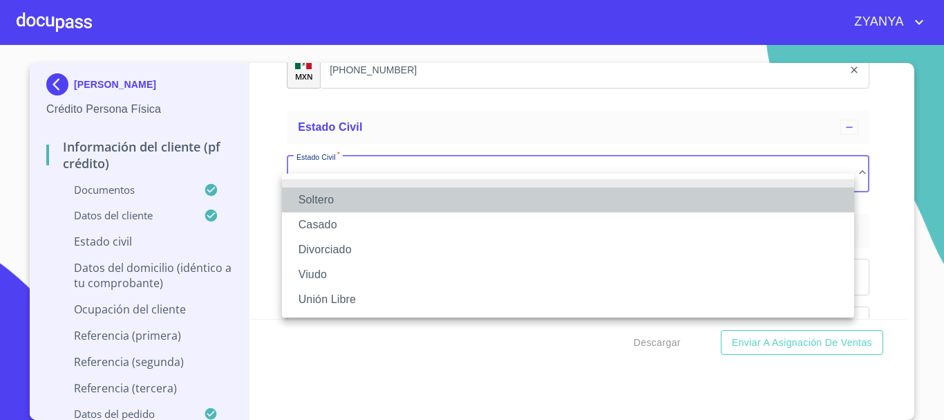
click at [418, 198] on li "Soltero" at bounding box center [568, 199] width 572 height 25
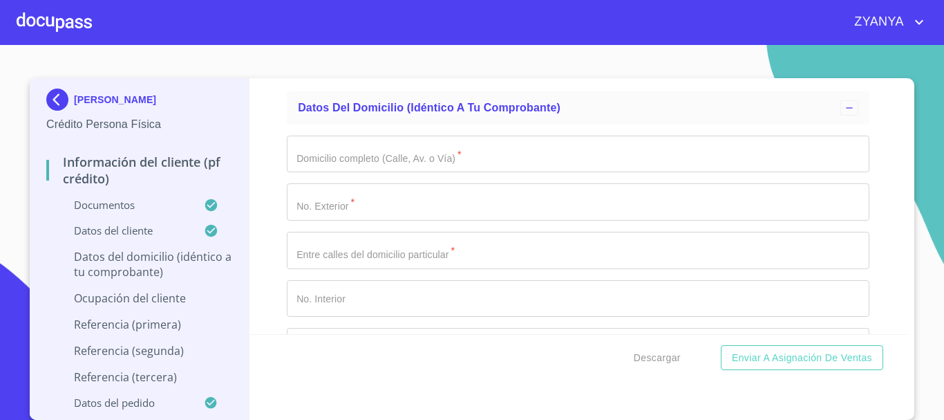
scroll to position [0, 0]
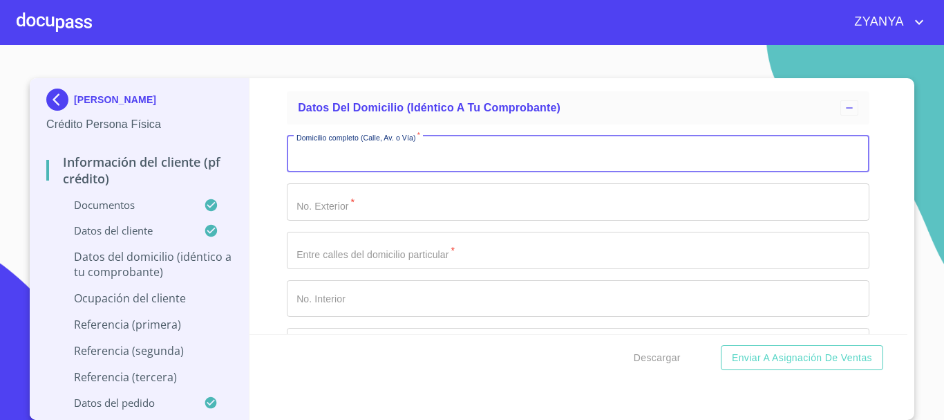
click at [503, 160] on input "Documento de identificación.   *" at bounding box center [578, 153] width 583 height 37
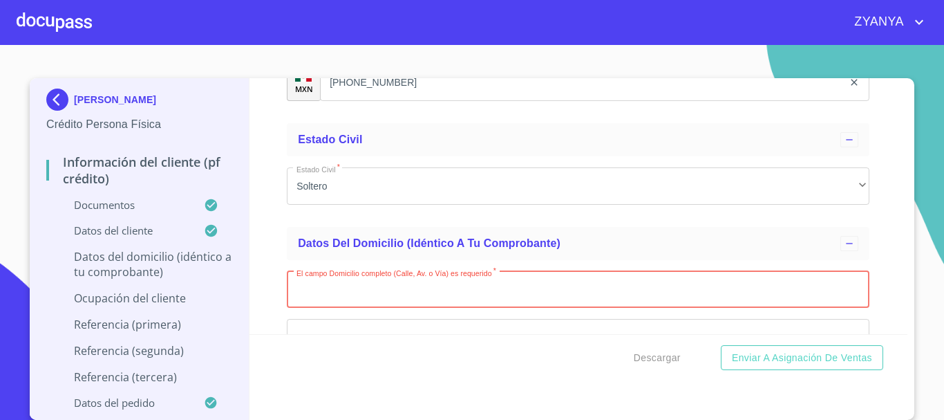
scroll to position [5109, 0]
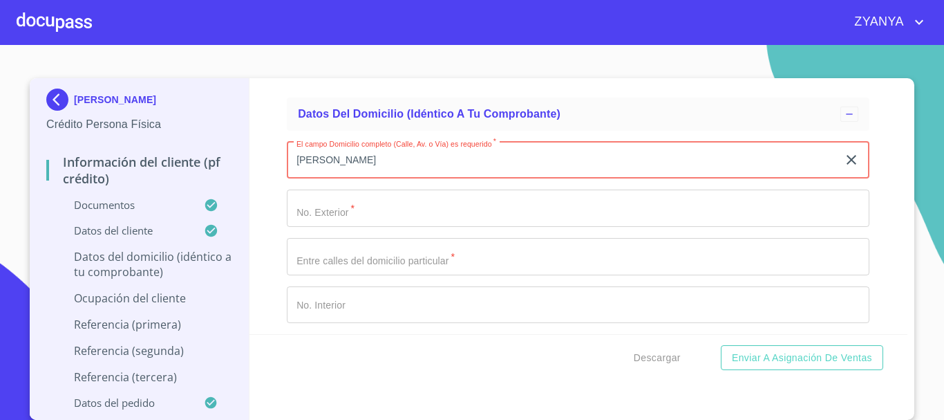
type input "[PERSON_NAME]"
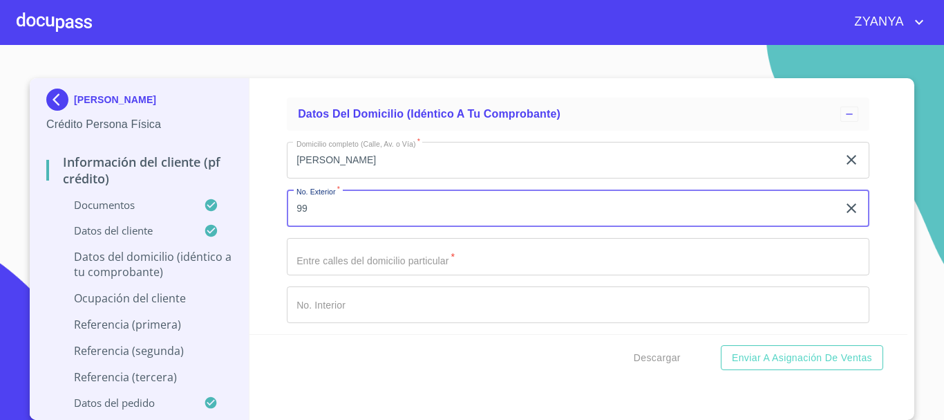
type input "99"
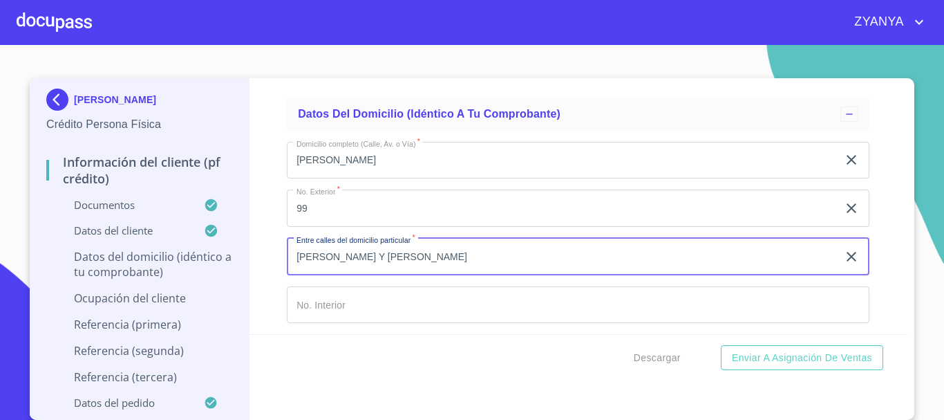
type input "[PERSON_NAME] Y [PERSON_NAME]"
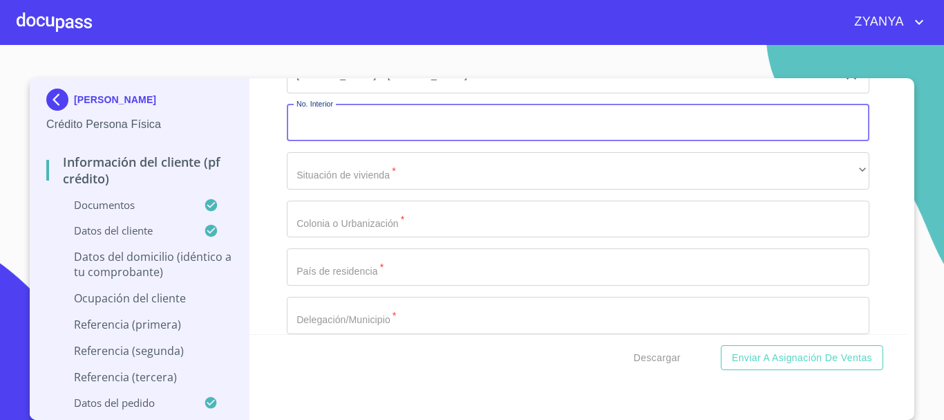
scroll to position [5323, 0]
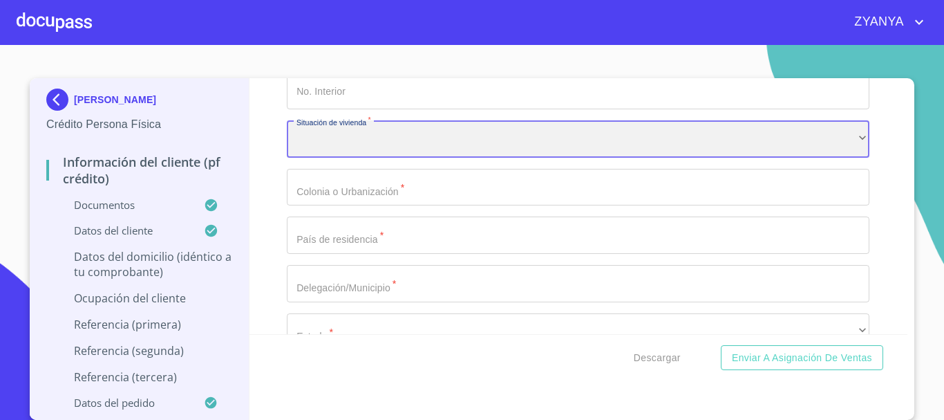
click at [406, 156] on div "​" at bounding box center [578, 138] width 583 height 37
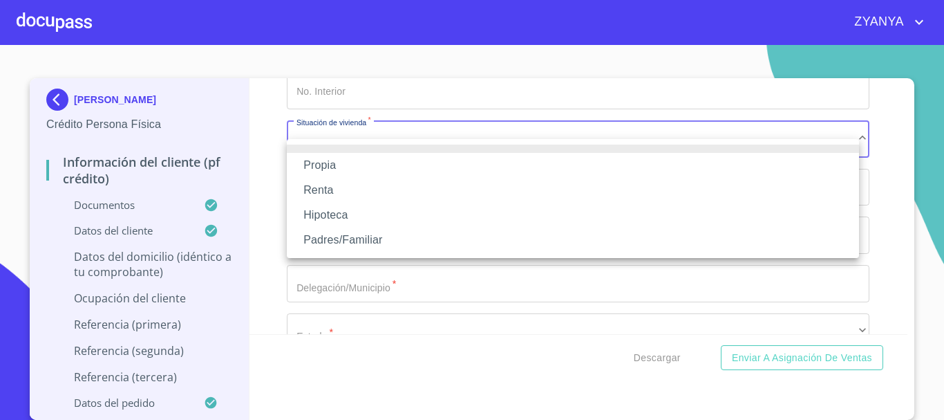
click at [402, 154] on li "Propia" at bounding box center [573, 165] width 572 height 25
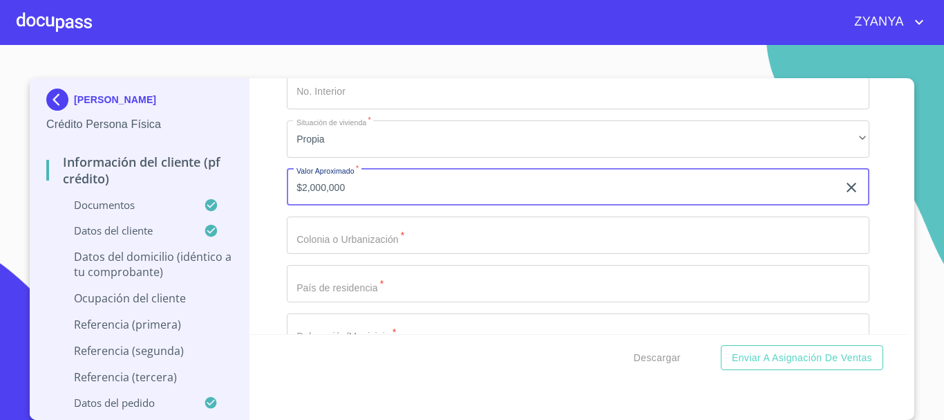
type input "$2,000,000"
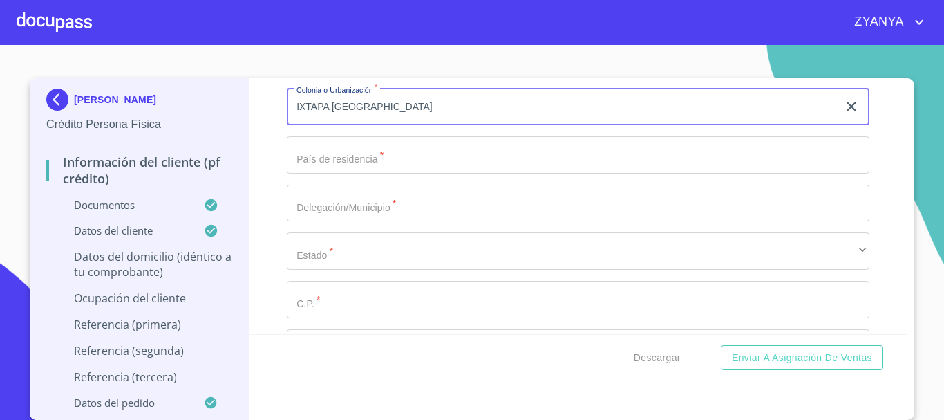
scroll to position [5461, 0]
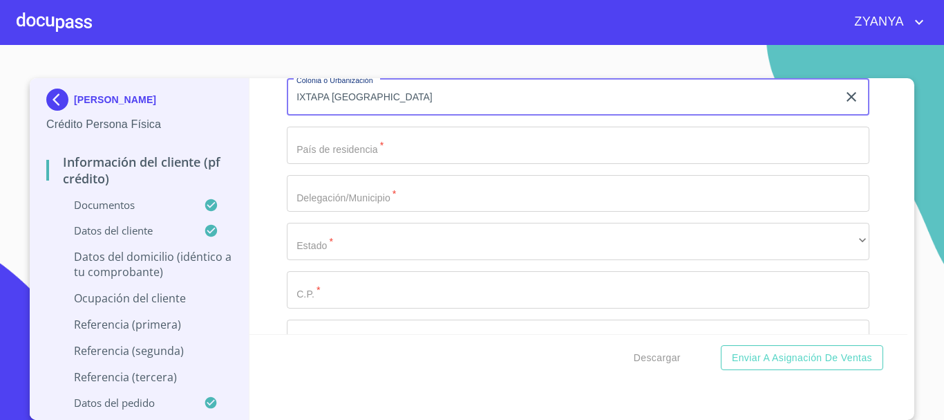
type input "IXTAPA [GEOGRAPHIC_DATA]"
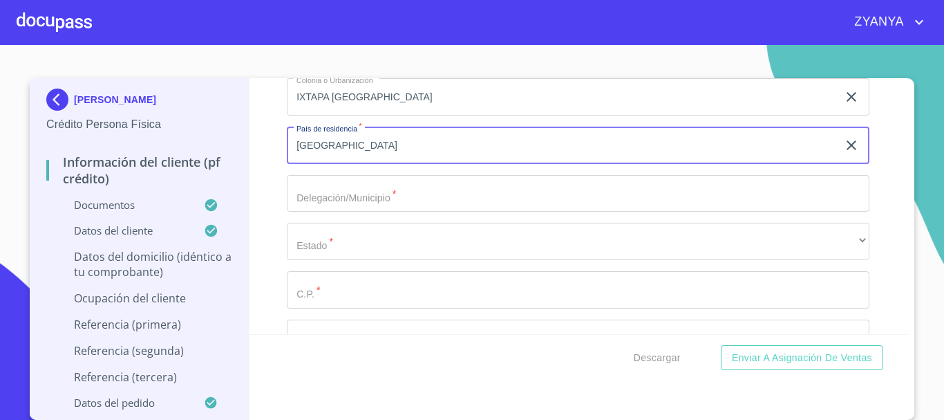
type input "[GEOGRAPHIC_DATA]"
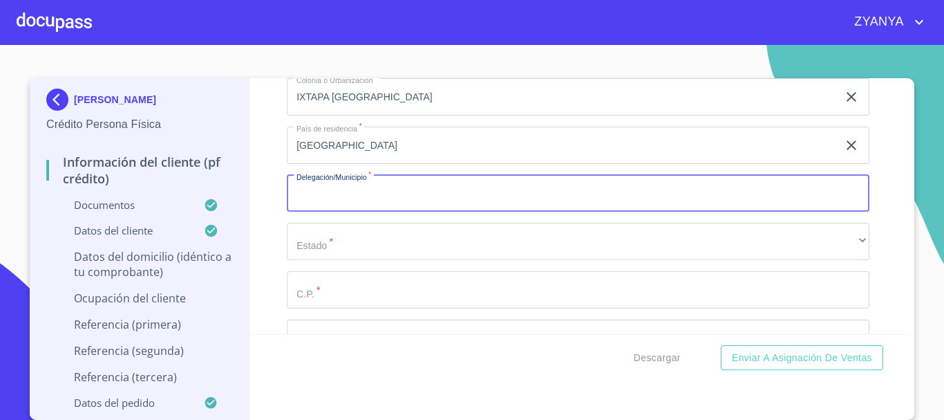
click at [404, 203] on input "Documento de identificación.   *" at bounding box center [578, 193] width 583 height 37
type input "[GEOGRAPHIC_DATA]"
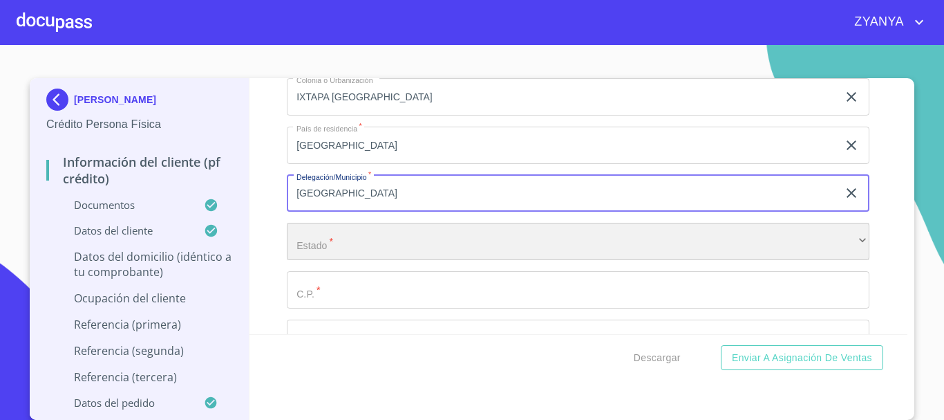
click at [363, 260] on div "​" at bounding box center [578, 241] width 583 height 37
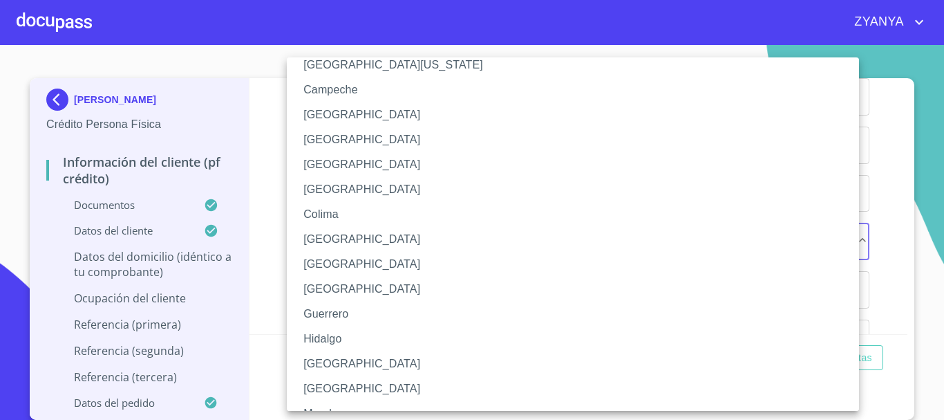
scroll to position [69, 0]
click at [348, 355] on li "[GEOGRAPHIC_DATA]" at bounding box center [578, 362] width 583 height 25
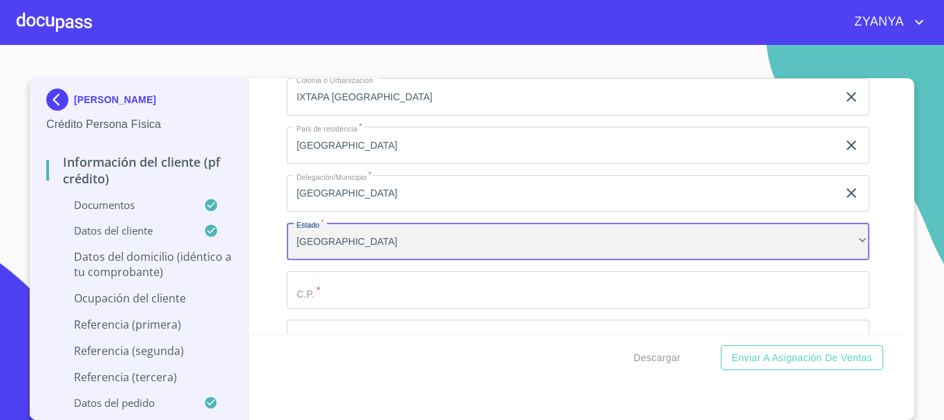
scroll to position [5530, 0]
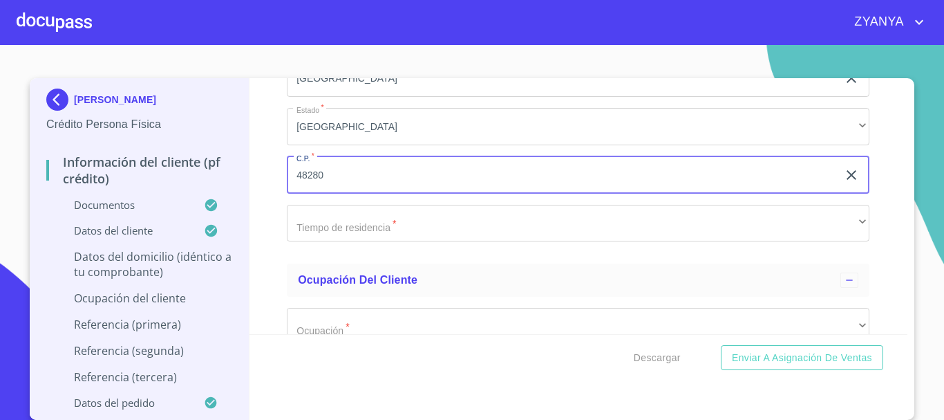
scroll to position [5599, 0]
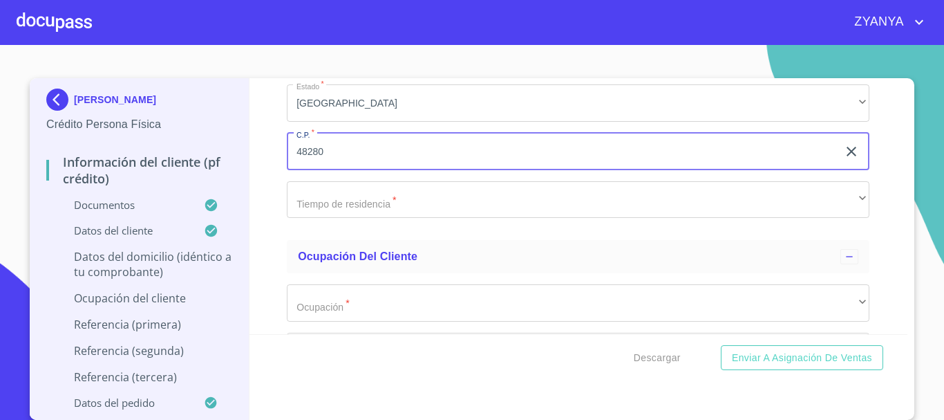
type input "48280"
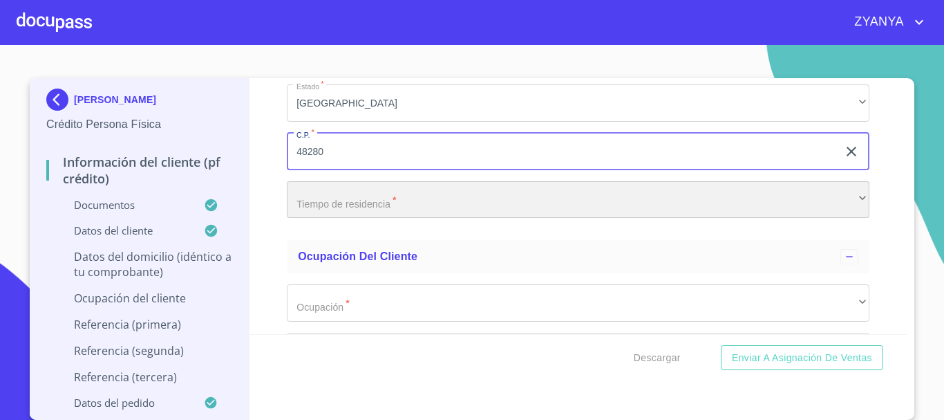
click at [376, 218] on div "​" at bounding box center [578, 199] width 583 height 37
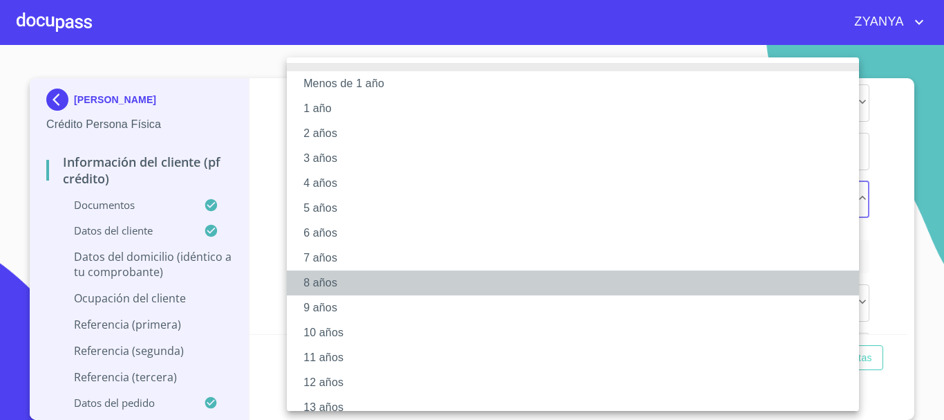
click at [335, 279] on li "8 años" at bounding box center [578, 282] width 583 height 25
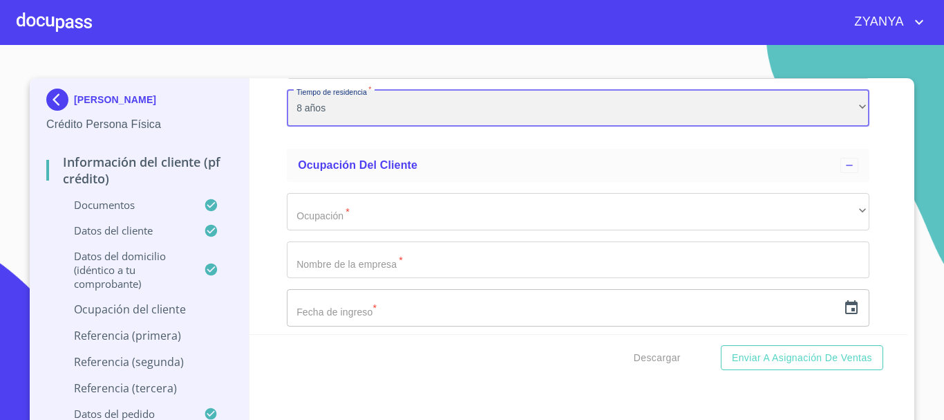
scroll to position [5738, 0]
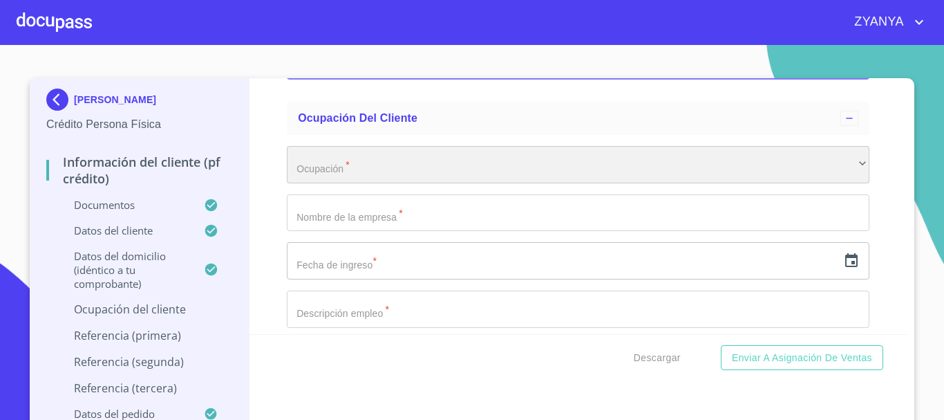
click at [411, 170] on div "​" at bounding box center [578, 164] width 583 height 37
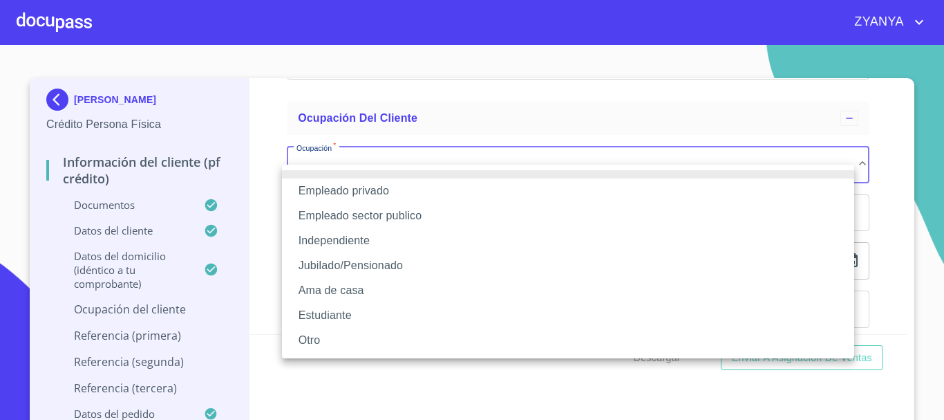
click at [383, 240] on li "Independiente" at bounding box center [568, 240] width 572 height 25
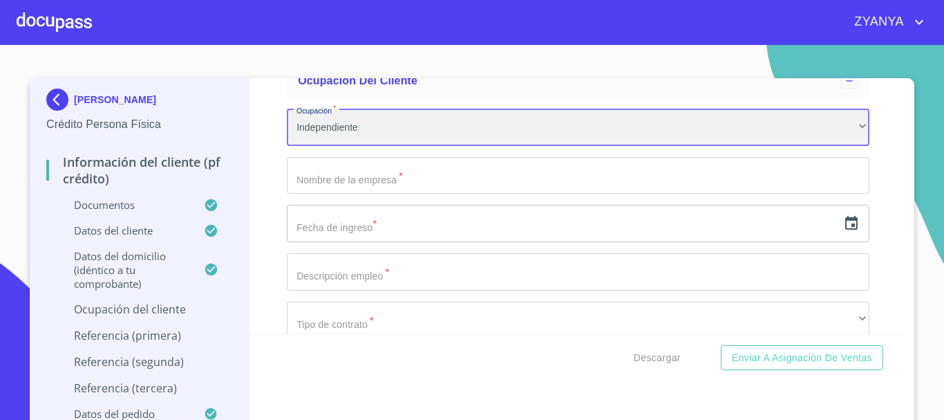
scroll to position [5807, 0]
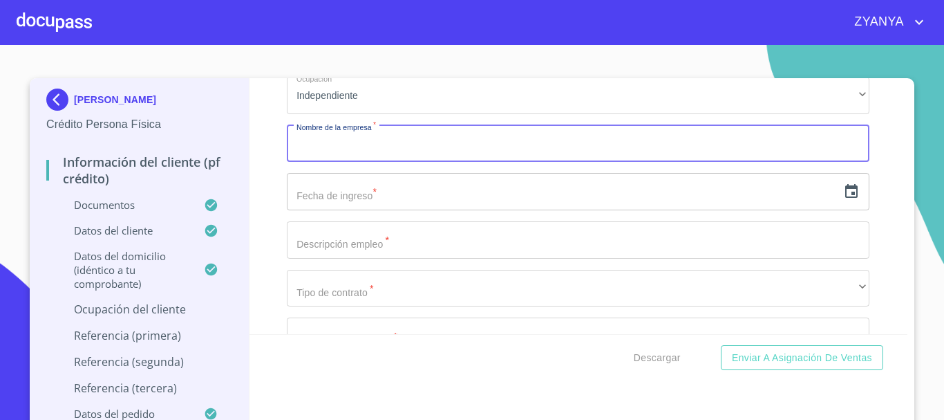
click at [415, 160] on input "Documento de identificación.   *" at bounding box center [578, 143] width 583 height 37
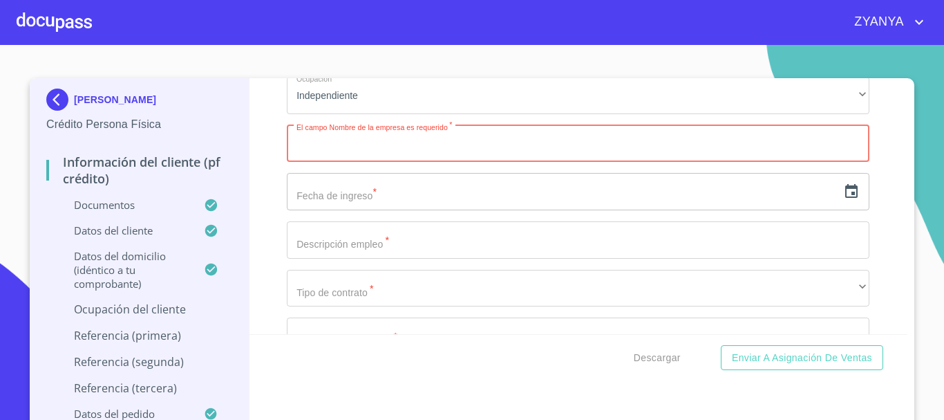
paste input "SIERRA Y MAR DESARROLLOS"
type input "SIERRA Y MAR DESARROLLOS"
click at [419, 210] on input "text" at bounding box center [562, 191] width 551 height 37
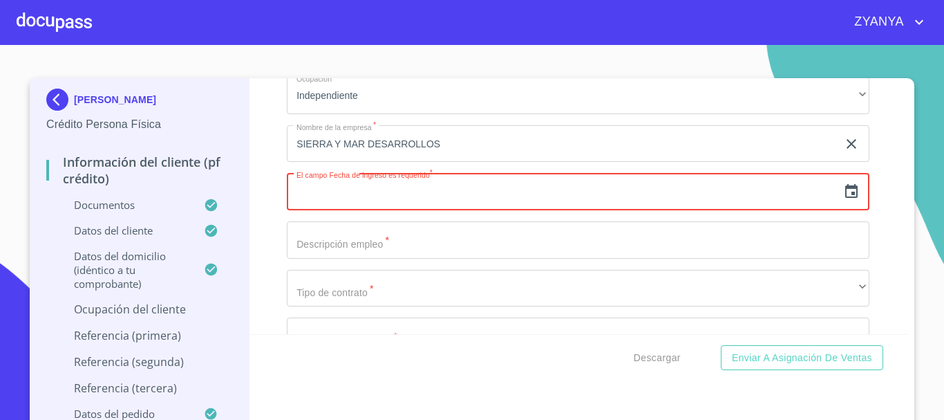
click at [843, 200] on icon "button" at bounding box center [851, 191] width 17 height 17
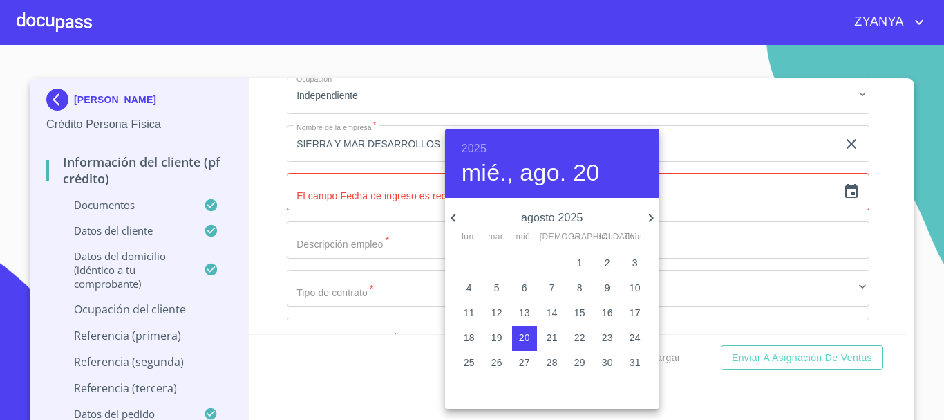
click at [478, 142] on h6 "2025" at bounding box center [474, 148] width 25 height 19
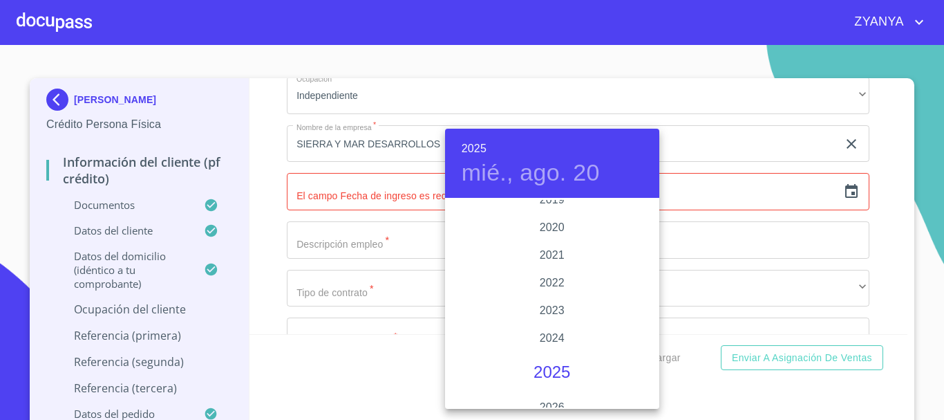
scroll to position [2544, 0]
click at [568, 265] on div "2019" at bounding box center [552, 269] width 214 height 28
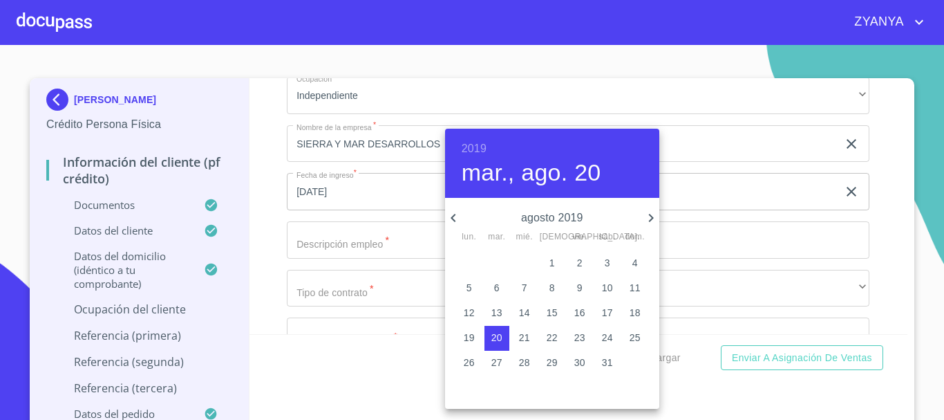
click at [451, 214] on icon "button" at bounding box center [453, 217] width 17 height 17
click at [552, 288] on p "9" at bounding box center [553, 288] width 6 height 14
type input "9 de may. de 2019"
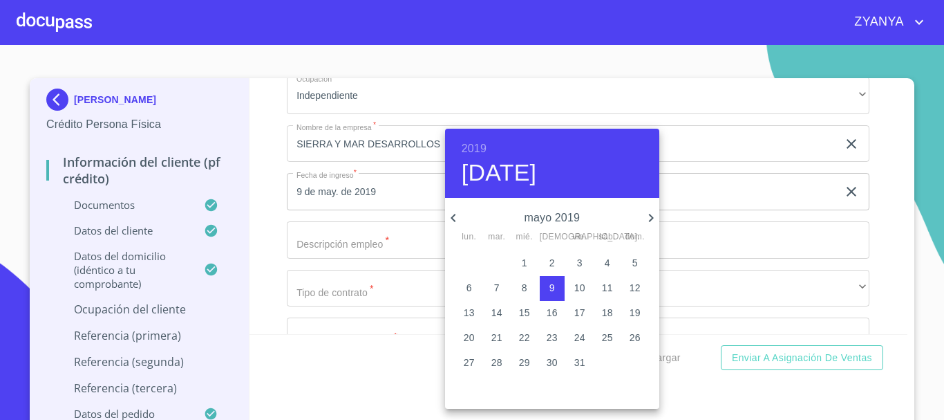
click at [415, 259] on div at bounding box center [472, 210] width 944 height 420
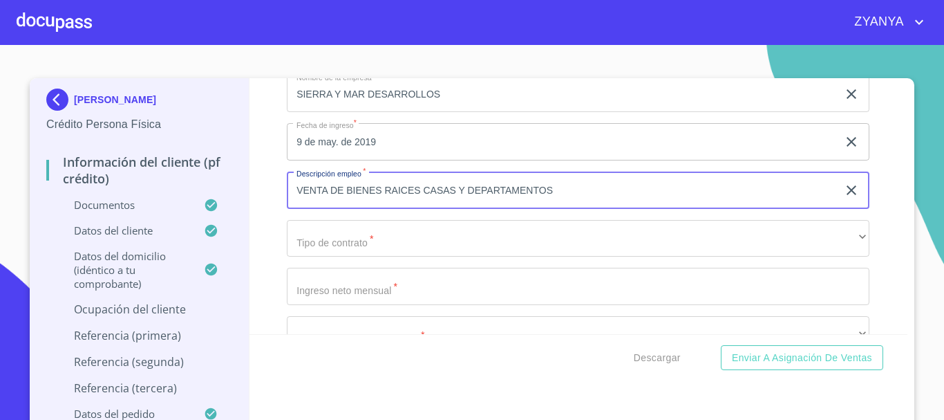
scroll to position [5876, 0]
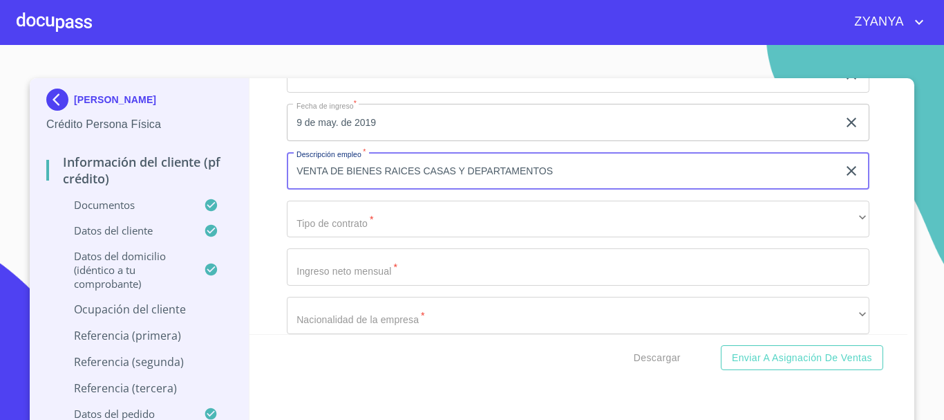
type input "VENTA DE BIENES RAICES CASAS Y DEPARTAMENTOS"
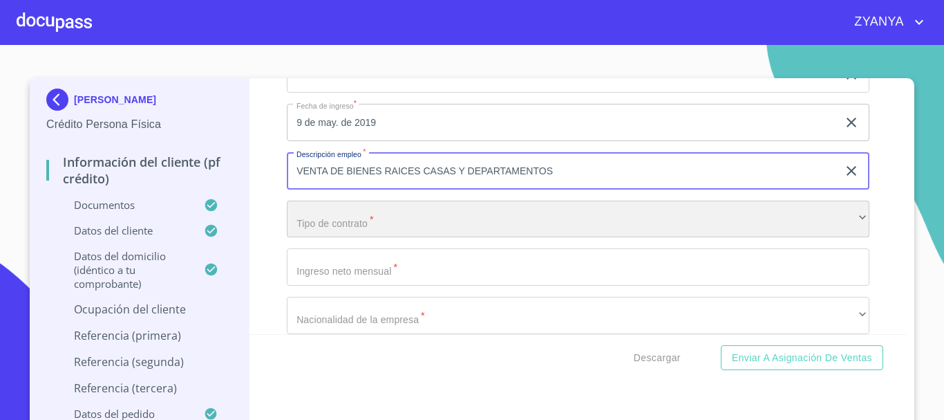
click at [568, 236] on div "​" at bounding box center [578, 218] width 583 height 37
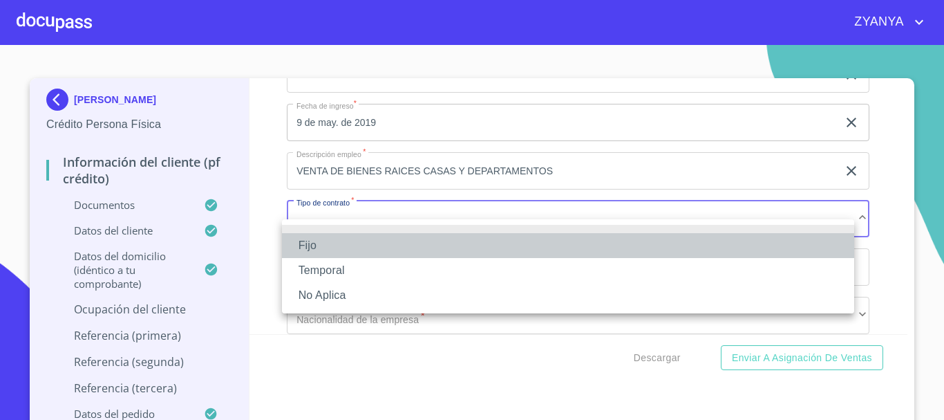
click at [388, 241] on li "Fijo" at bounding box center [568, 245] width 572 height 25
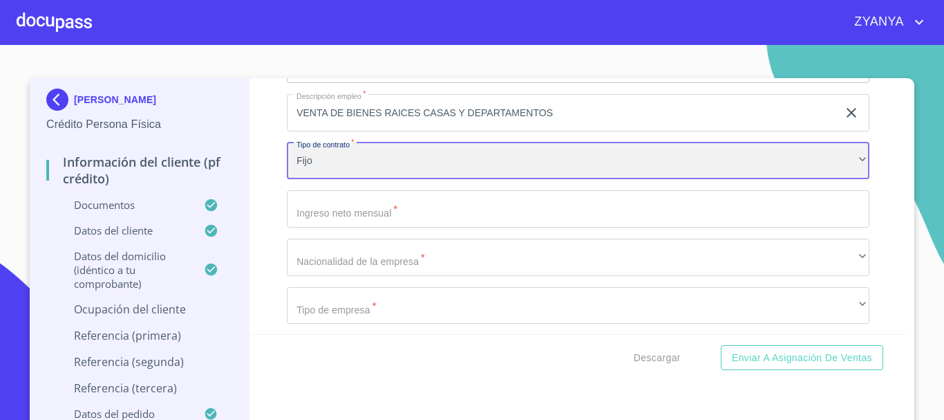
scroll to position [5945, 0]
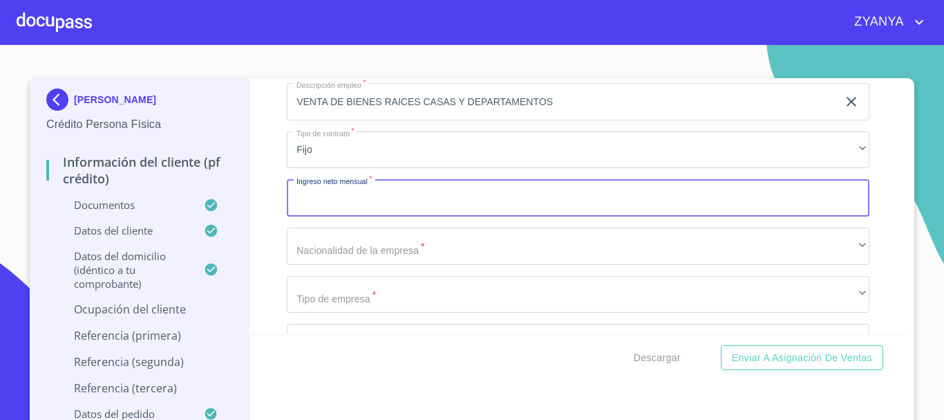
click at [467, 209] on input "Documento de identificación.   *" at bounding box center [578, 197] width 583 height 37
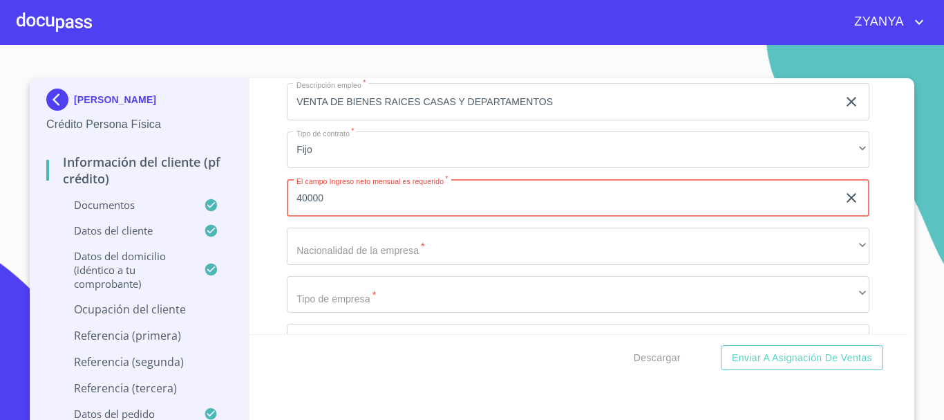
type input "40000"
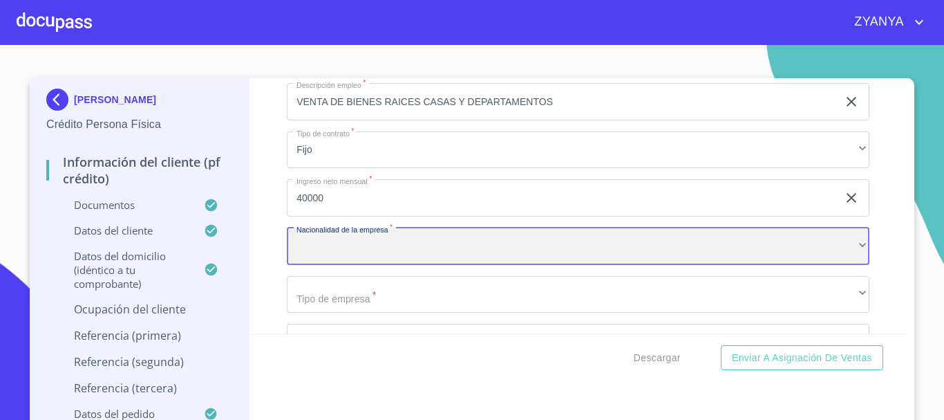
click at [444, 265] on div "​" at bounding box center [578, 245] width 583 height 37
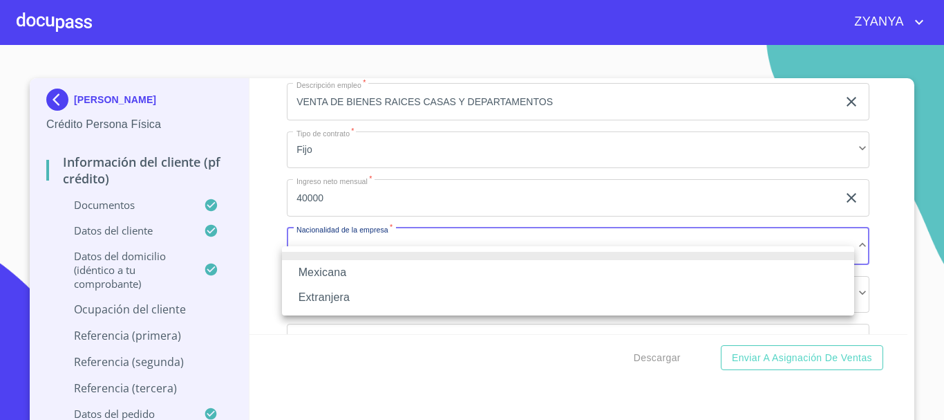
click at [444, 269] on li "Mexicana" at bounding box center [568, 272] width 572 height 25
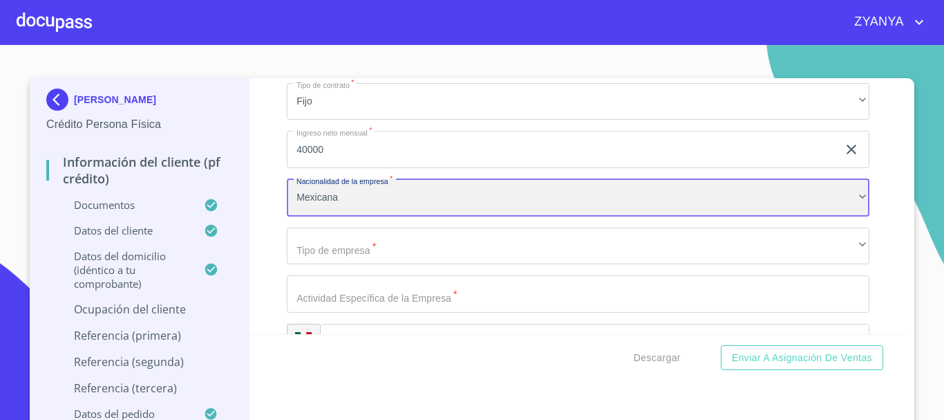
scroll to position [6014, 0]
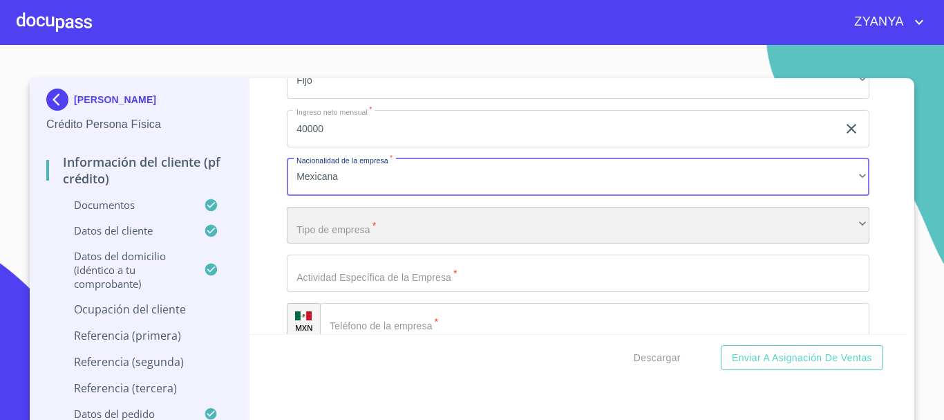
click at [442, 244] on div "​" at bounding box center [578, 225] width 583 height 37
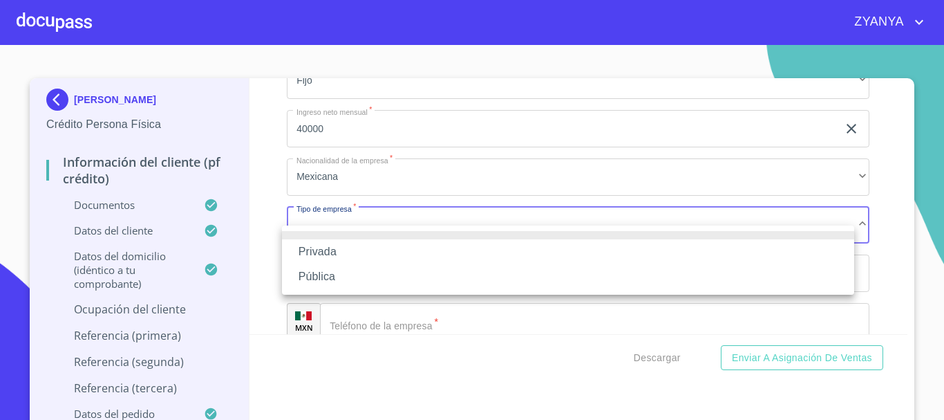
click at [359, 252] on li "Privada" at bounding box center [568, 251] width 572 height 25
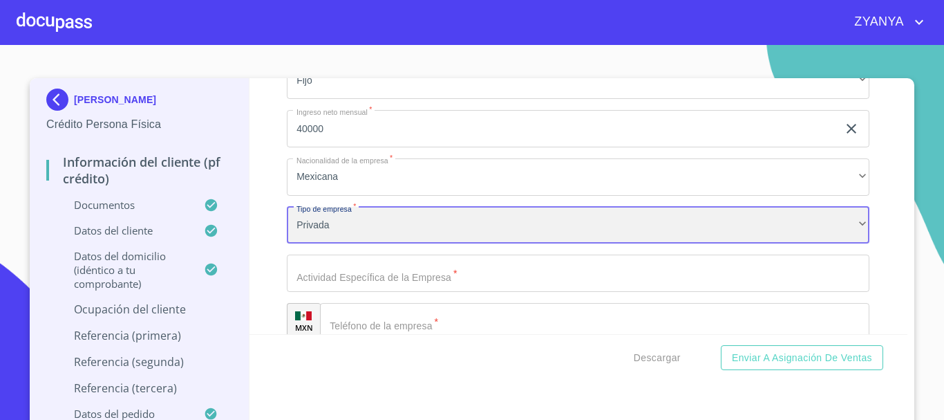
scroll to position [6083, 0]
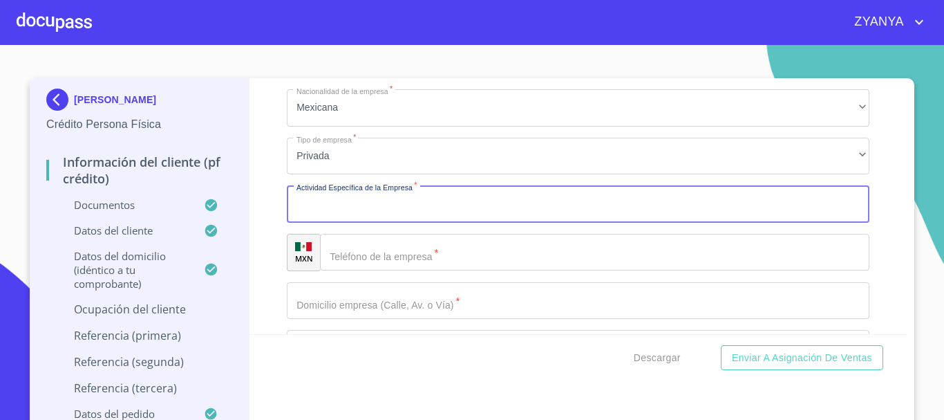
click at [474, 223] on input "Documento de identificación.   *" at bounding box center [578, 203] width 583 height 37
type input "BIENES RAICES"
click at [458, 269] on input "Documento de identificación.   *" at bounding box center [595, 252] width 550 height 37
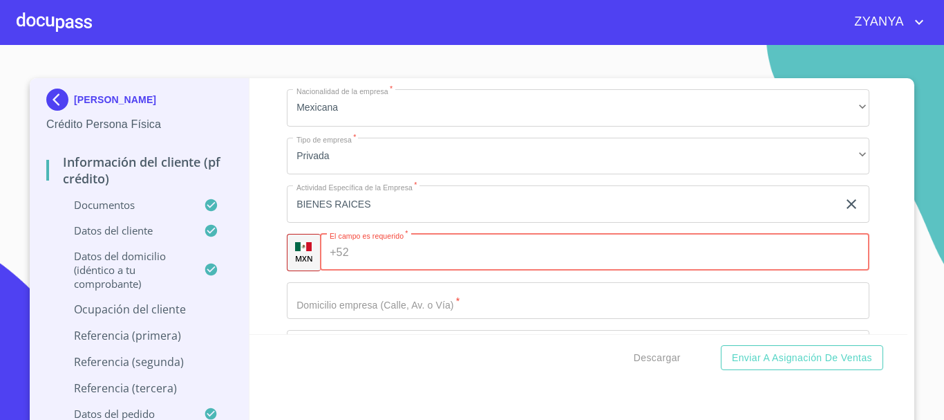
scroll to position [6152, 0]
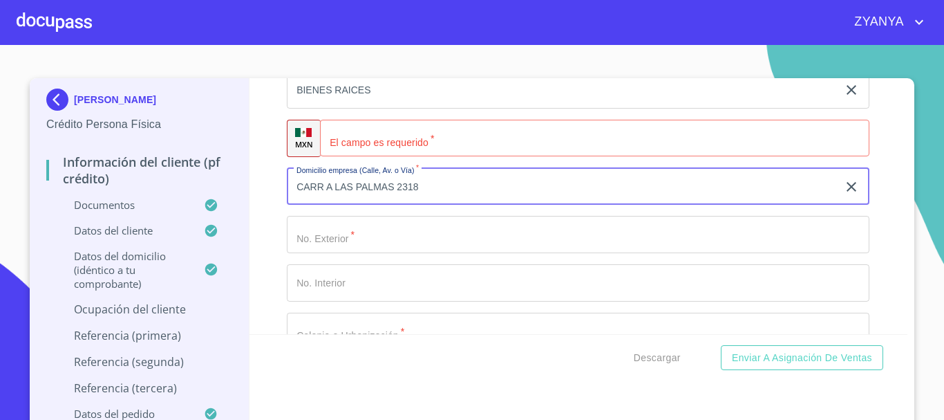
scroll to position [6221, 0]
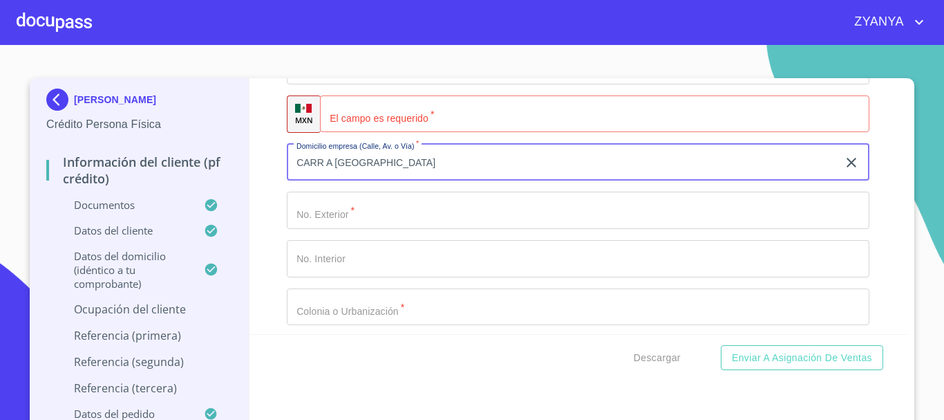
type input "CARR A [GEOGRAPHIC_DATA]"
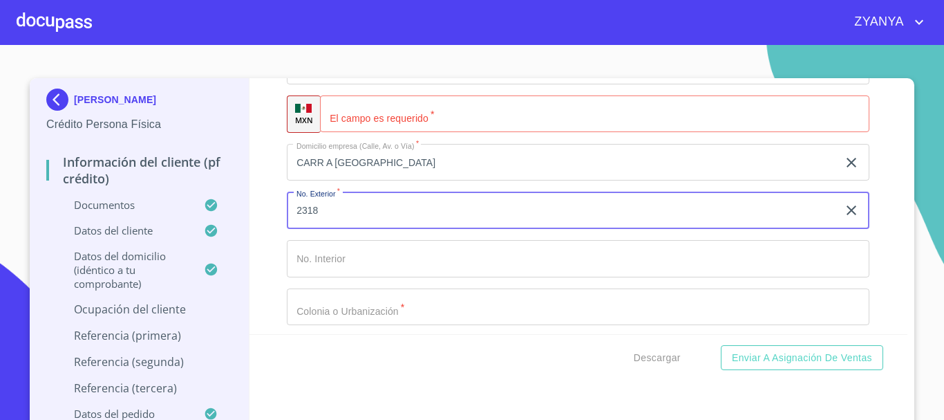
type input "2318"
click at [404, 133] on input "Documento de identificación.   *" at bounding box center [595, 113] width 550 height 37
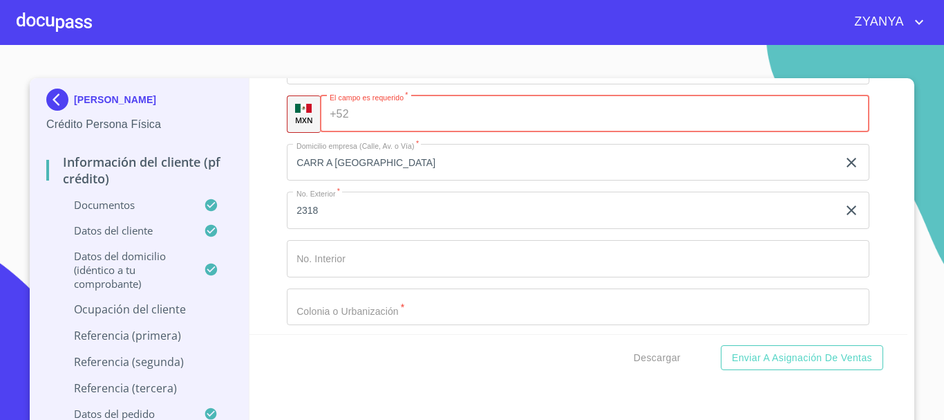
paste input "[PHONE_NUMBER]"
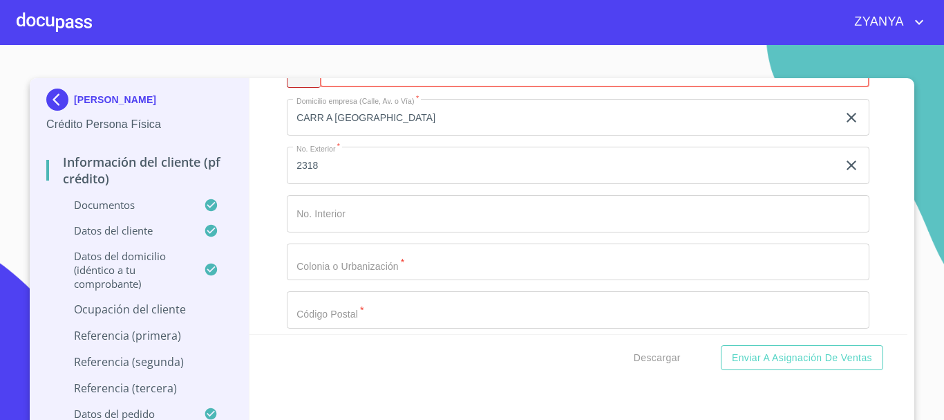
scroll to position [6291, 0]
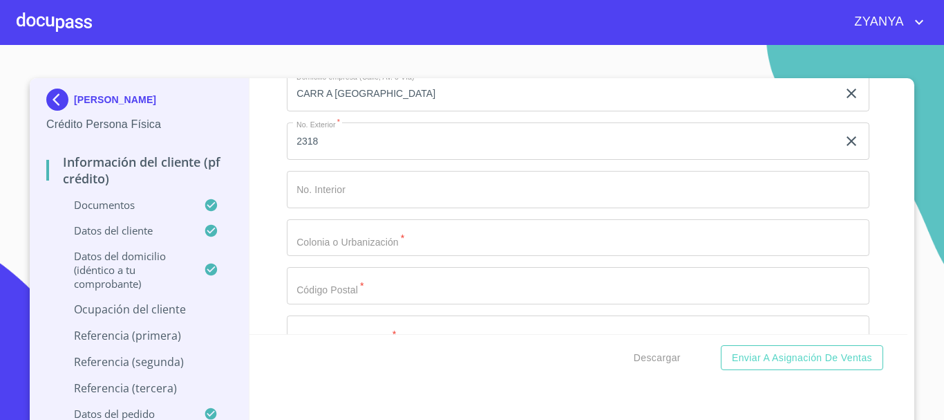
type input "[PHONE_NUMBER]"
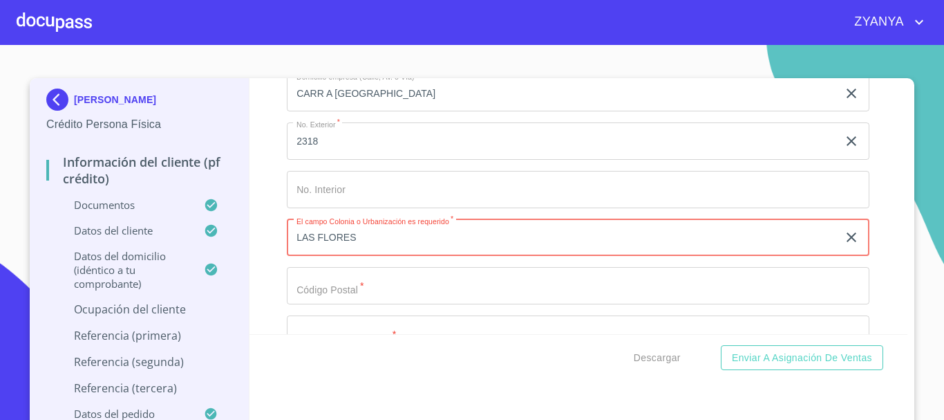
type input "LAS FLORES"
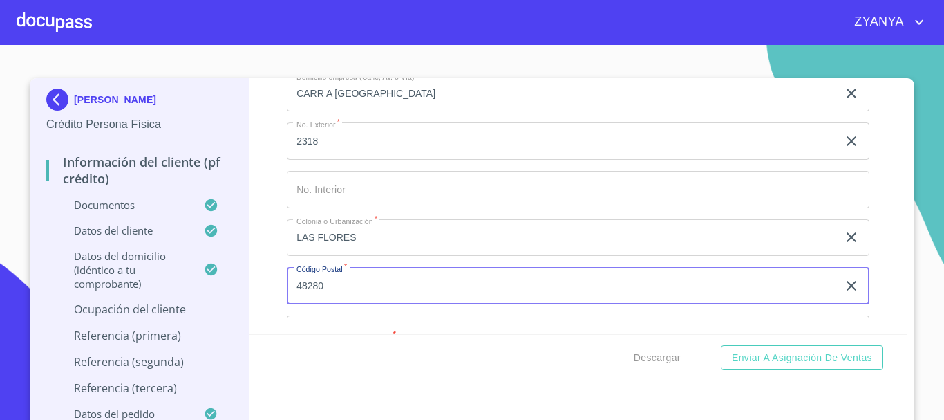
scroll to position [6429, 0]
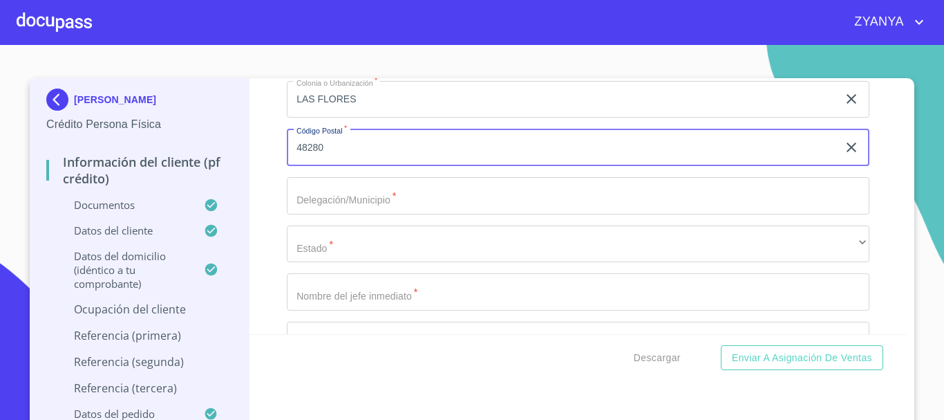
type input "48280"
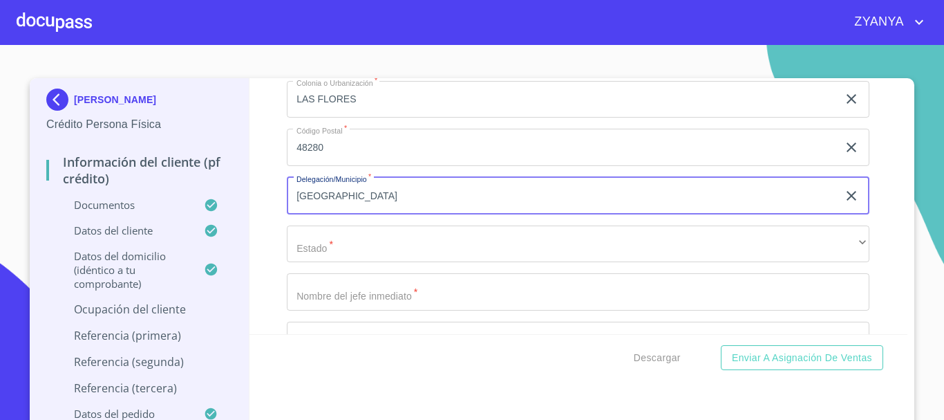
type input "[GEOGRAPHIC_DATA]"
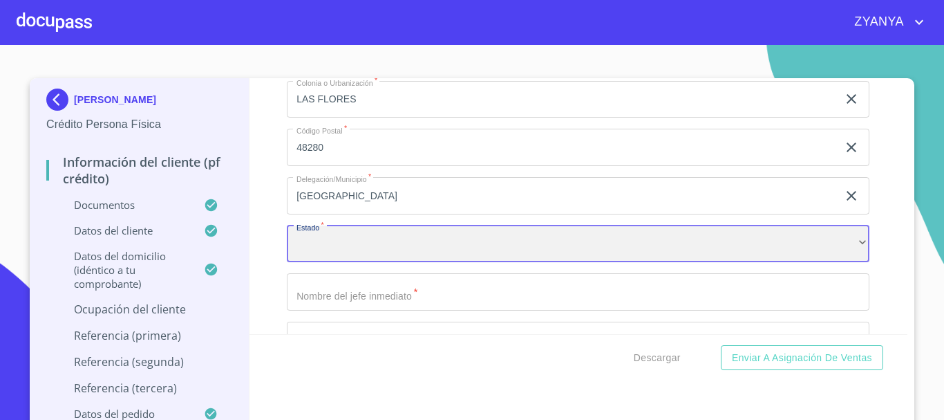
click at [509, 263] on div "​" at bounding box center [578, 243] width 583 height 37
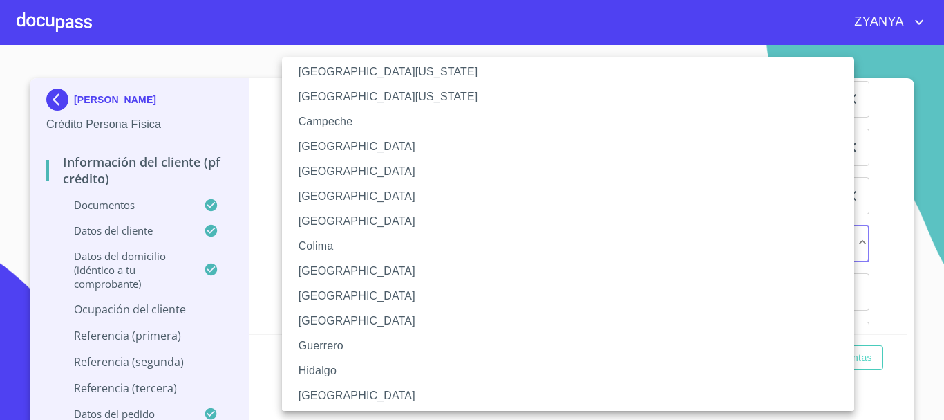
scroll to position [69, 0]
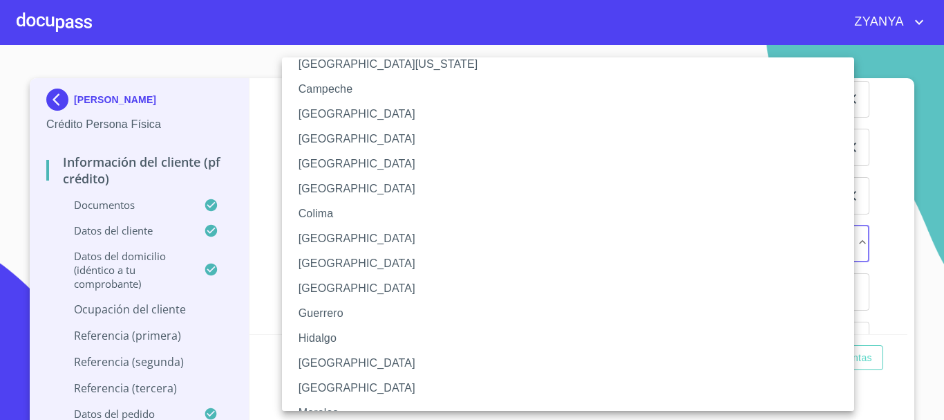
drag, startPoint x: 365, startPoint y: 368, endPoint x: 374, endPoint y: 356, distance: 14.8
click at [366, 366] on li "[GEOGRAPHIC_DATA]" at bounding box center [573, 362] width 583 height 25
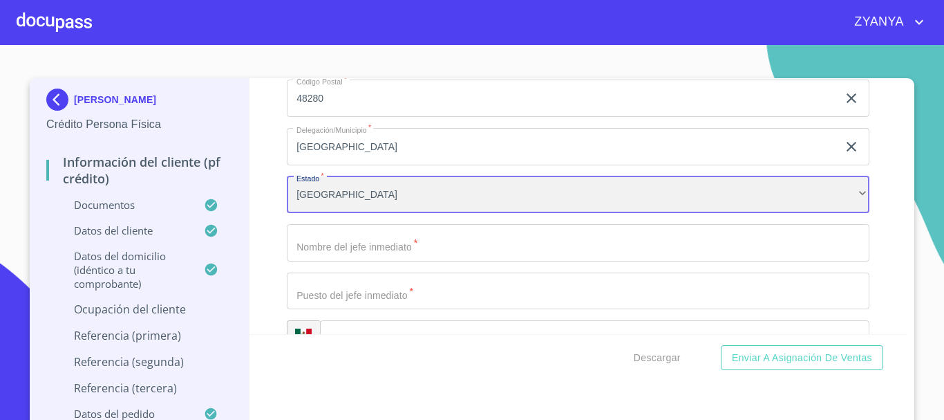
scroll to position [6498, 0]
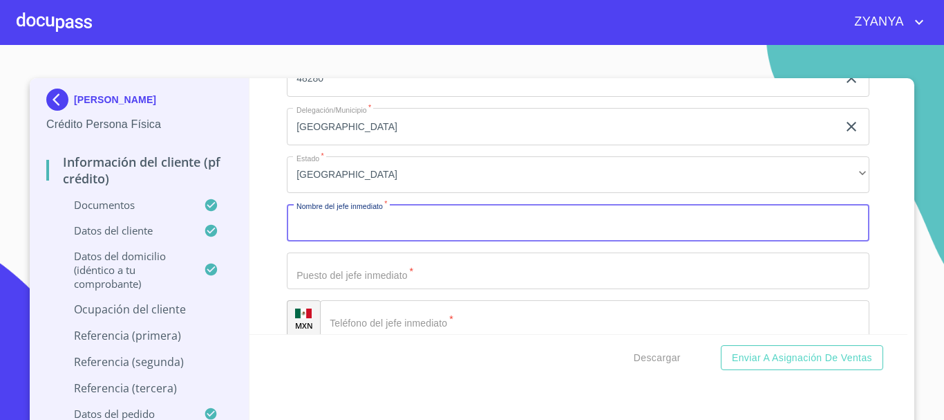
click at [462, 232] on input "Documento de identificación.   *" at bounding box center [578, 222] width 583 height 37
type input "[PERSON_NAME]"
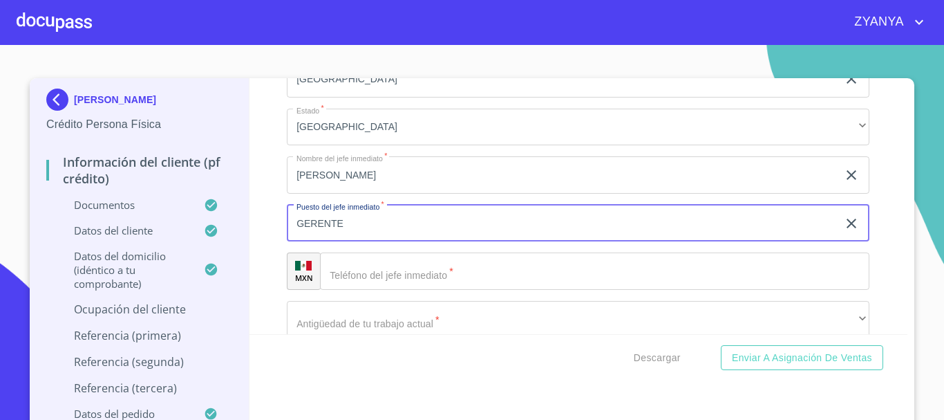
scroll to position [6636, 0]
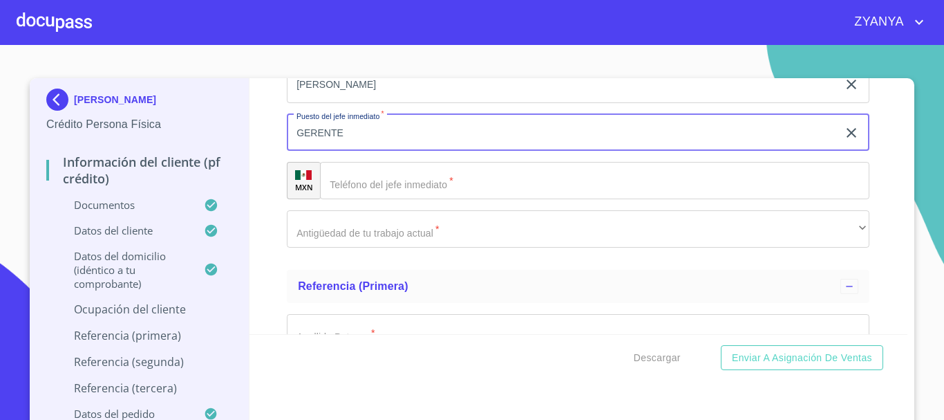
type input "GERENTE"
click at [456, 199] on input "Documento de identificación.   *" at bounding box center [595, 180] width 550 height 37
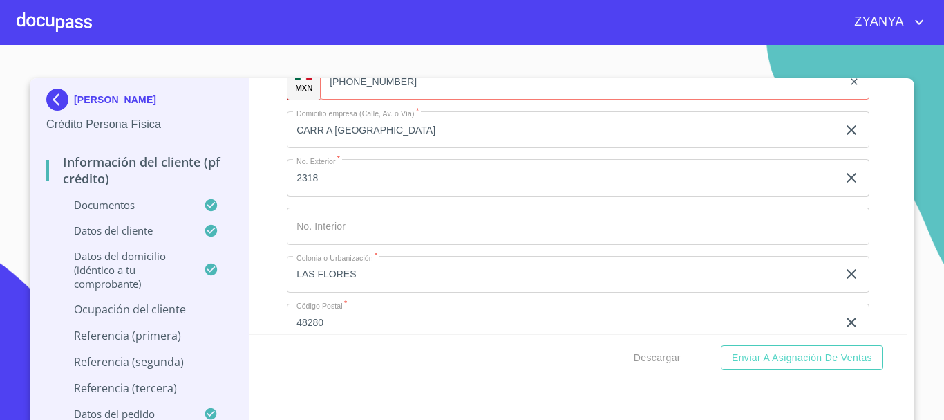
scroll to position [6221, 0]
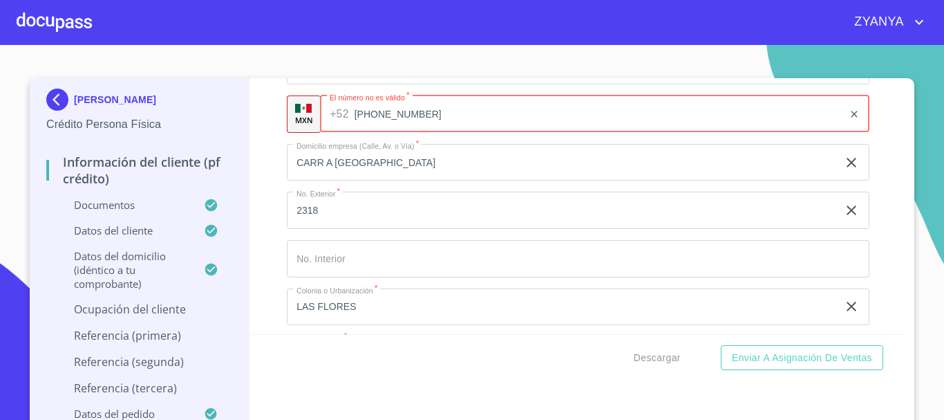
drag, startPoint x: 335, startPoint y: 131, endPoint x: 425, endPoint y: 133, distance: 89.9
click at [425, 133] on input "[PHONE_NUMBER]" at bounding box center [599, 113] width 489 height 37
click at [451, 129] on input "[PHONE_NUMBER]" at bounding box center [599, 113] width 489 height 37
type input "3"
paste input "[PHONE_NUMBER]"
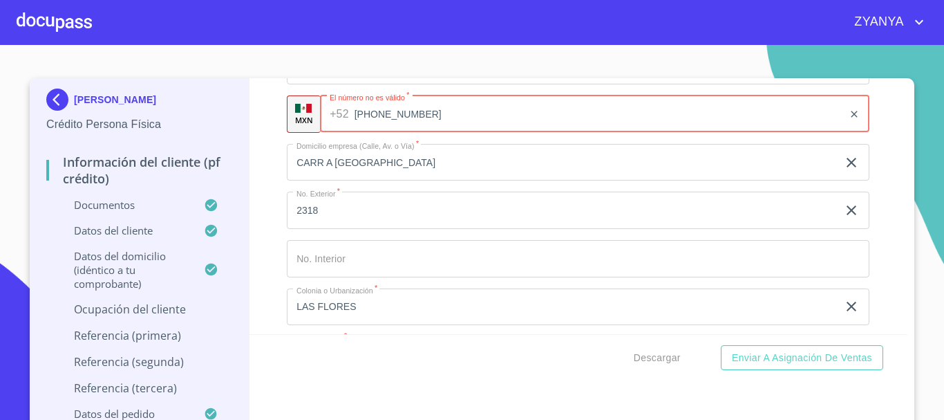
click at [361, 129] on input "[PHONE_NUMBER]" at bounding box center [599, 113] width 489 height 37
type input "3"
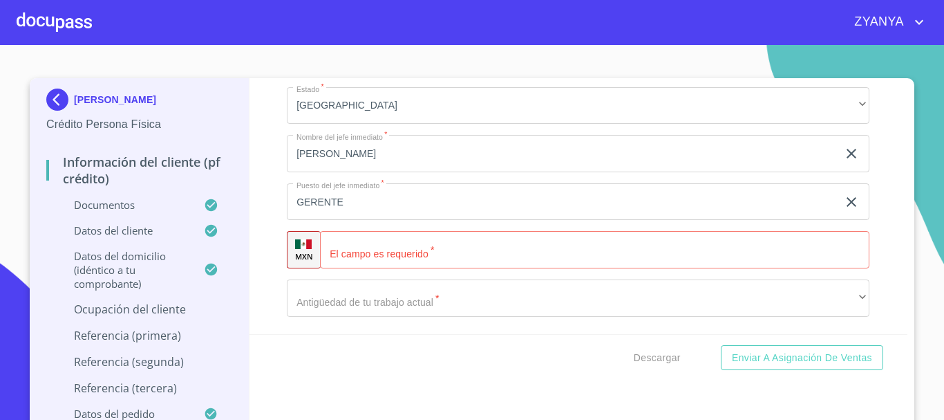
scroll to position [6636, 0]
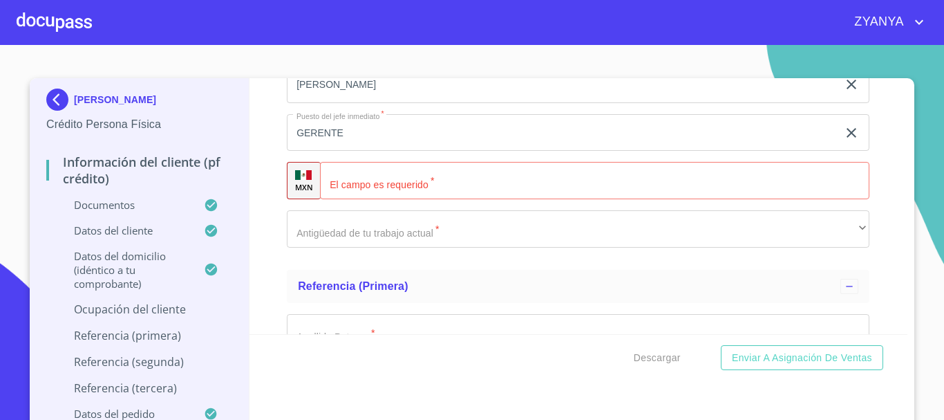
type input "[PHONE_NUMBER]"
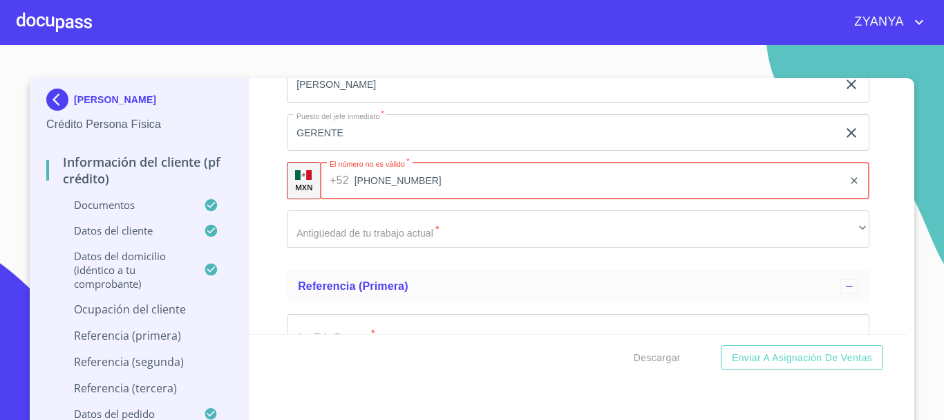
type input "[PHONE_NUMBER]"
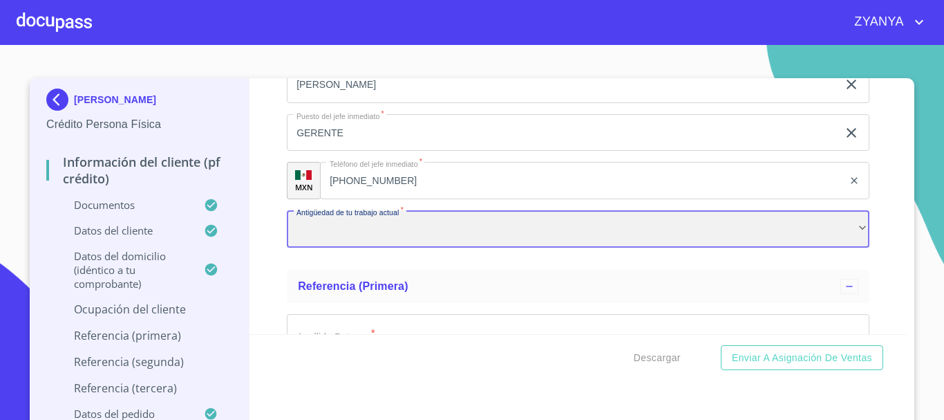
click at [434, 247] on div "​" at bounding box center [578, 228] width 583 height 37
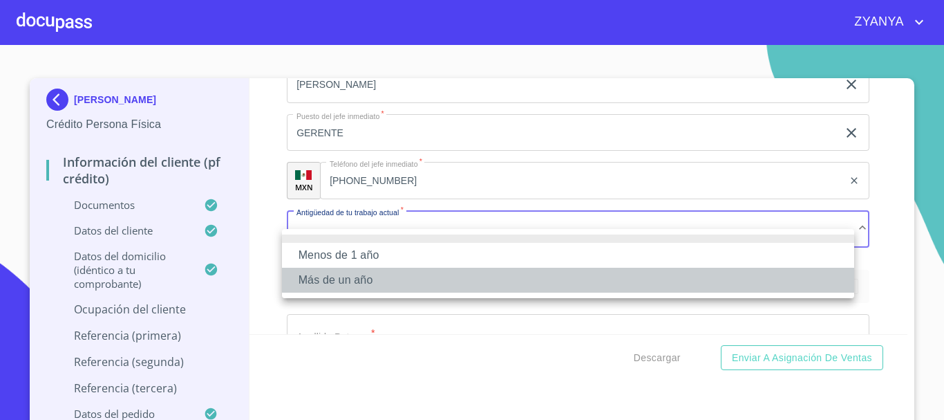
click at [424, 277] on li "Más de un año" at bounding box center [568, 280] width 572 height 25
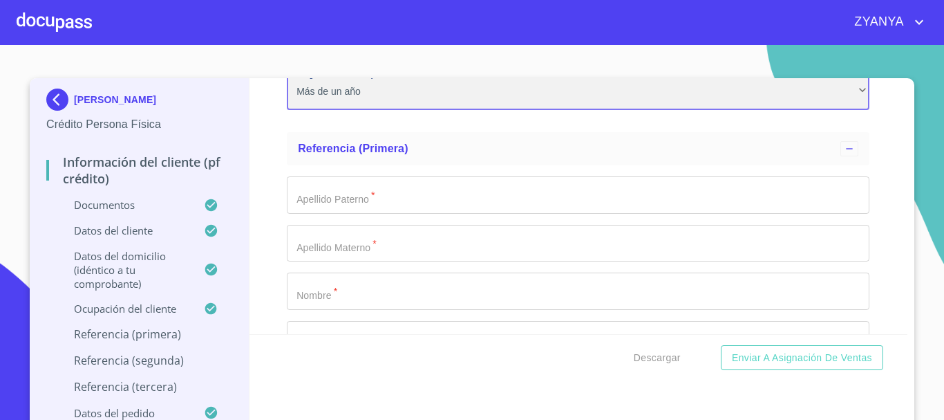
scroll to position [6774, 0]
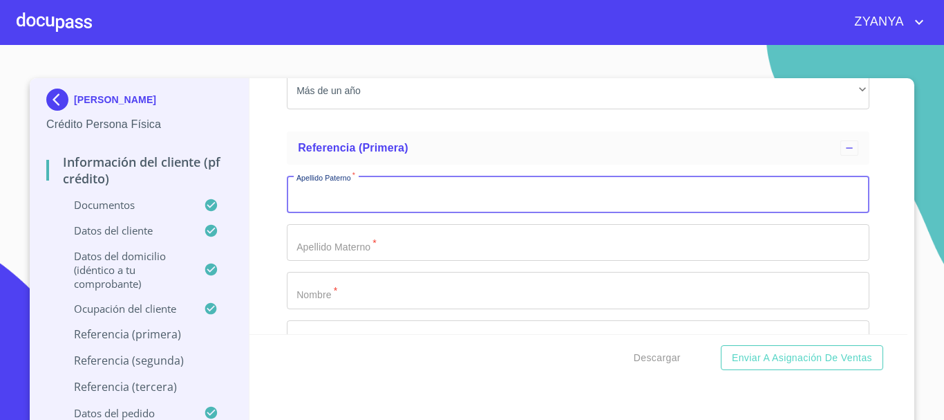
click at [451, 212] on input "Documento de identificación.   *" at bounding box center [578, 194] width 583 height 37
type input "[PERSON_NAME]"
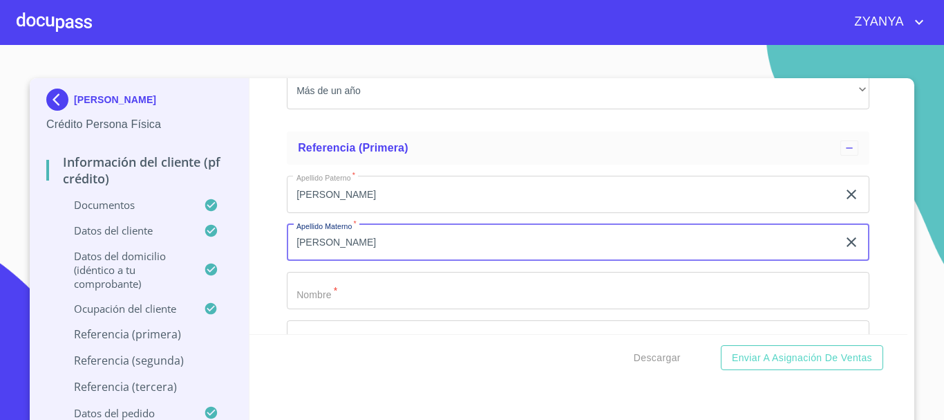
type input "[PERSON_NAME]"
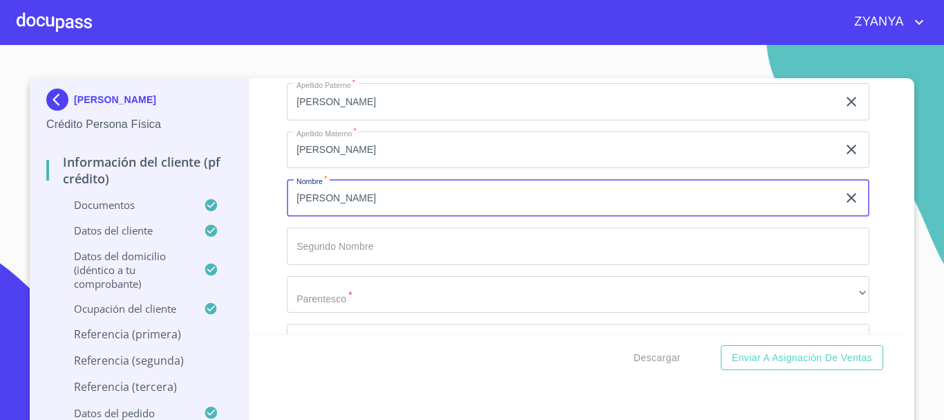
scroll to position [6913, 0]
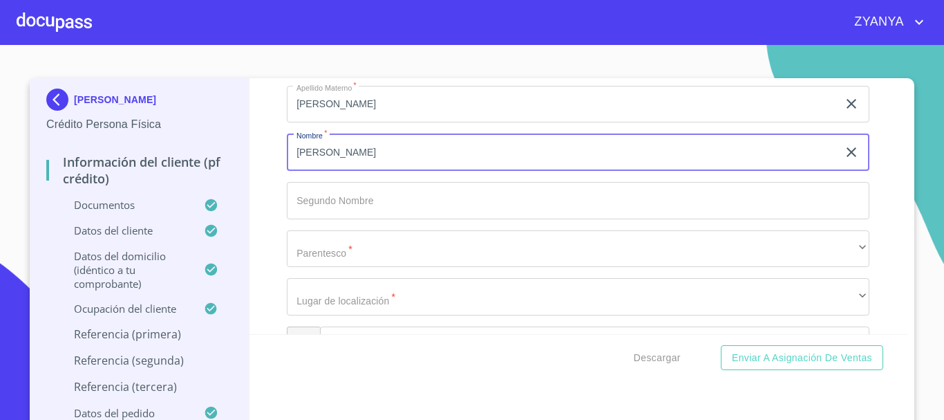
type input "[PERSON_NAME]"
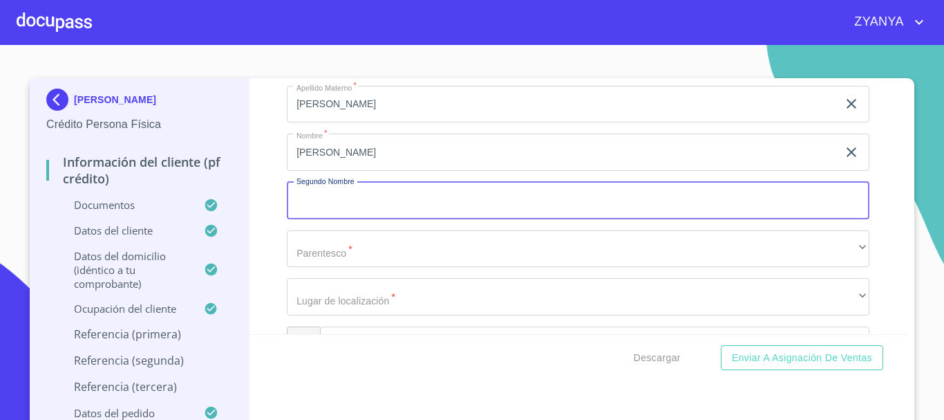
click at [451, 212] on input "Documento de identificación.   *" at bounding box center [578, 200] width 583 height 37
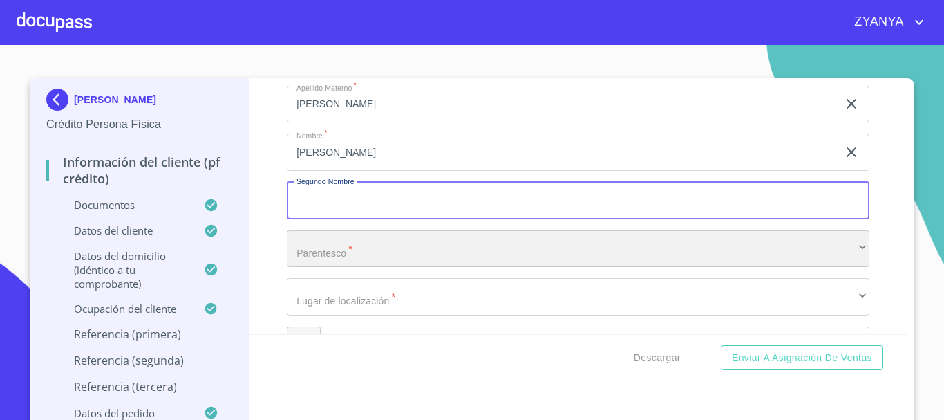
click at [393, 268] on div "​" at bounding box center [578, 248] width 583 height 37
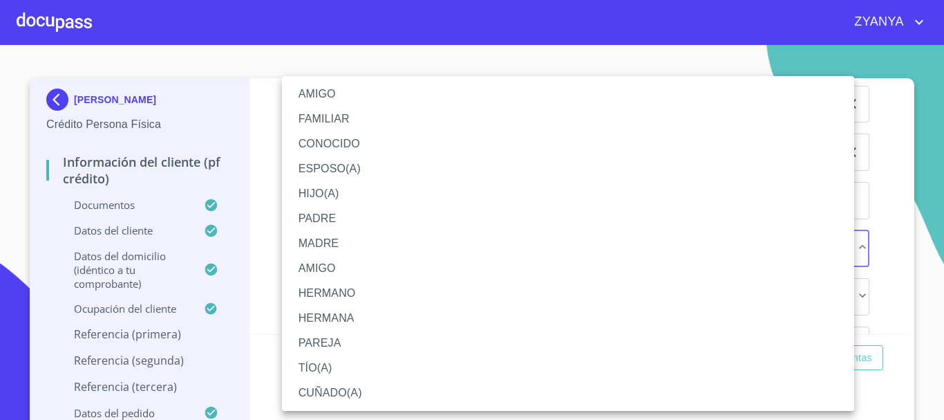
click at [326, 136] on li "CONOCIDO" at bounding box center [568, 143] width 572 height 25
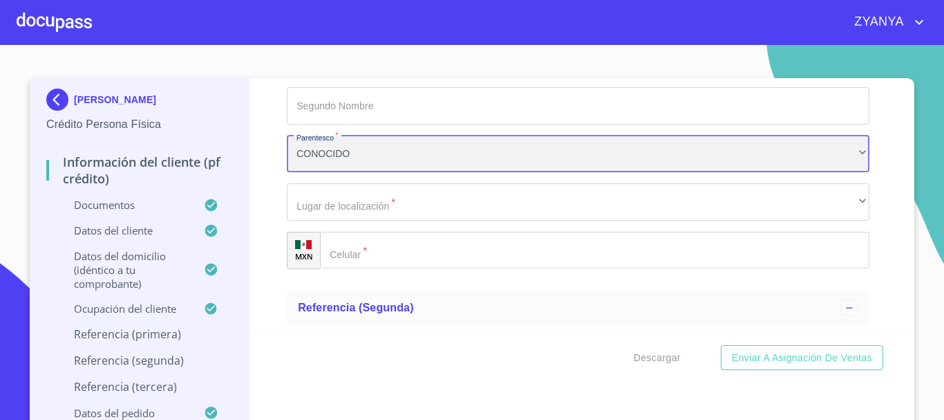
scroll to position [7051, 0]
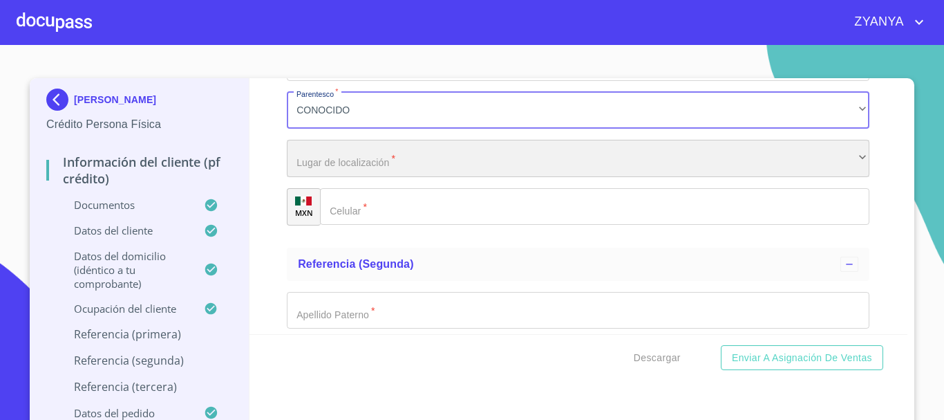
click at [441, 177] on div "​" at bounding box center [578, 158] width 583 height 37
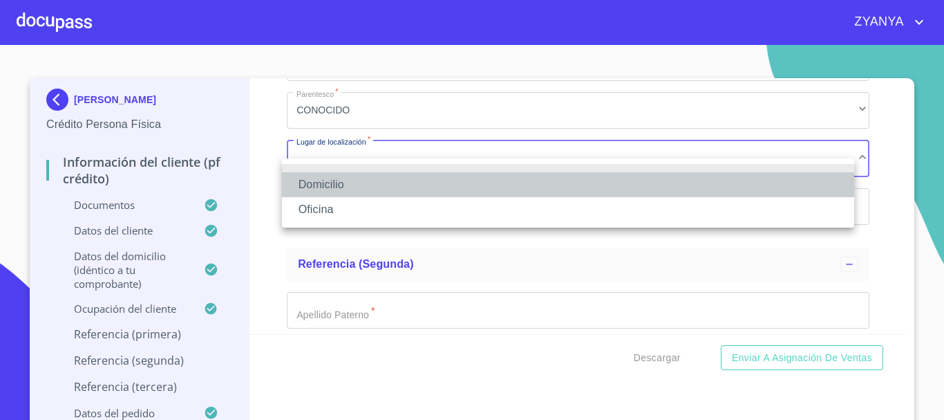
click at [441, 178] on li "Domicilio" at bounding box center [568, 184] width 572 height 25
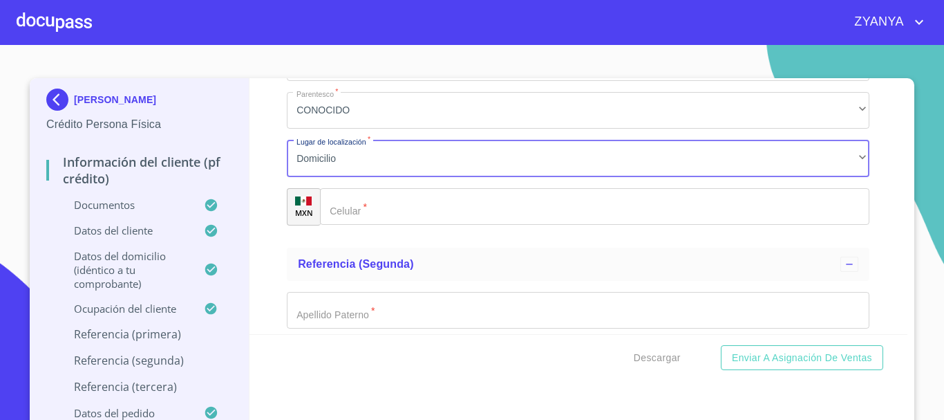
click at [425, 212] on input "Documento de identificación.   *" at bounding box center [595, 206] width 550 height 37
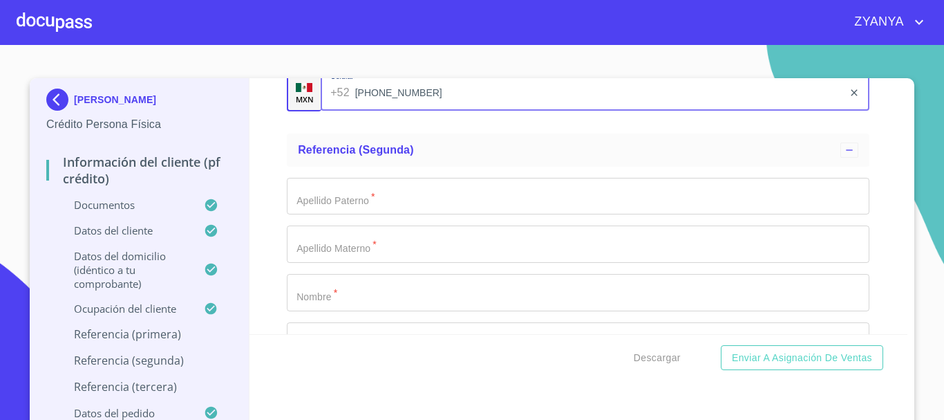
scroll to position [7189, 0]
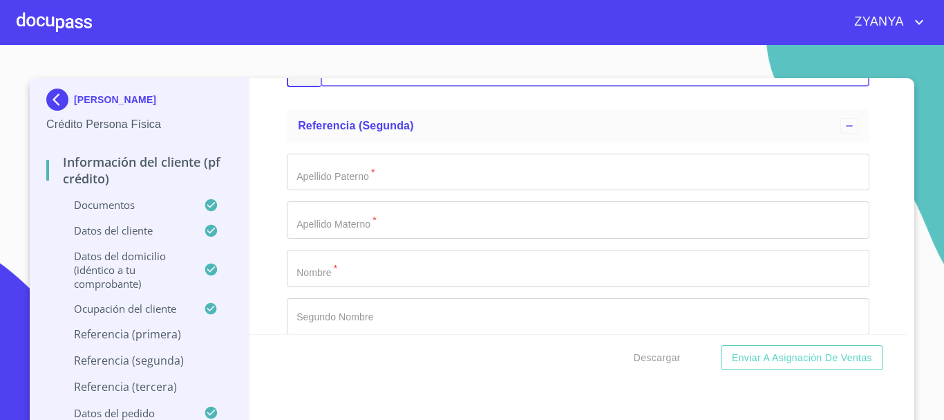
type input "[PHONE_NUMBER]"
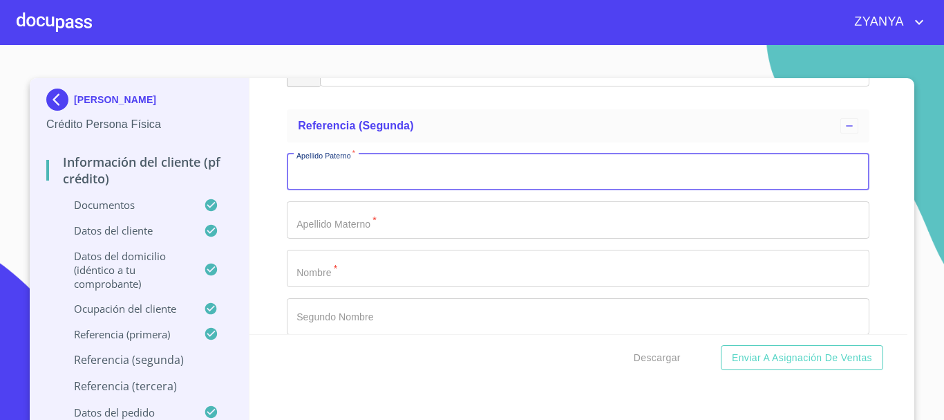
click at [441, 189] on input "Documento de identificación.   *" at bounding box center [578, 171] width 583 height 37
type input "VAZQUEZ"
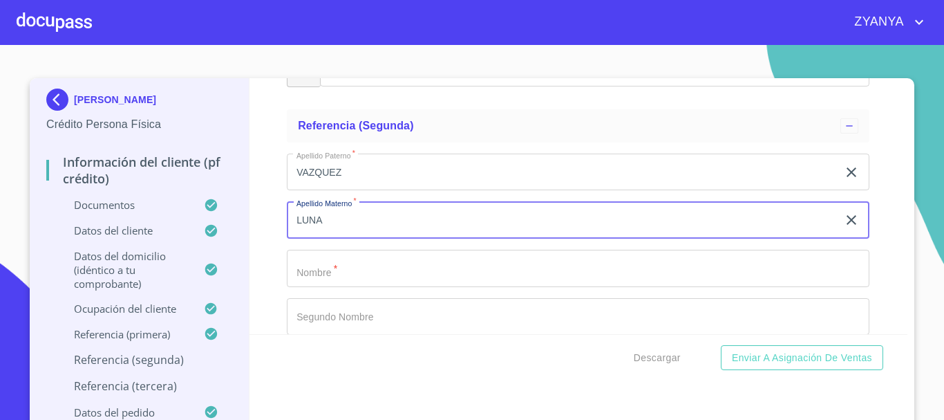
type input "LUNA"
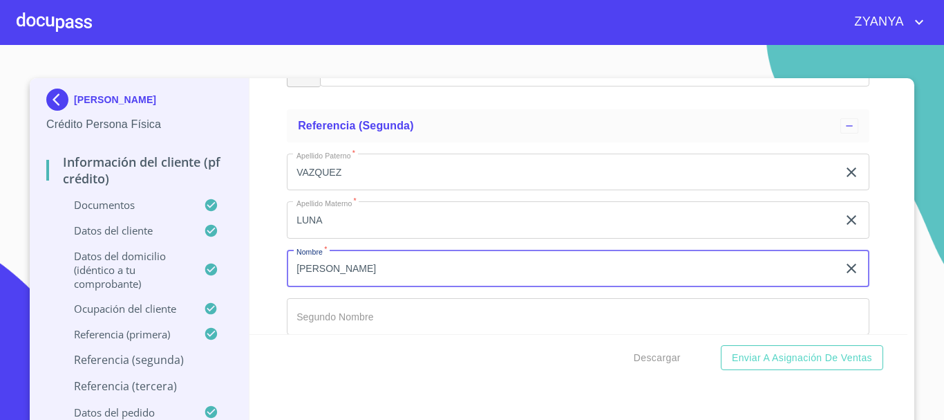
type input "[PERSON_NAME]"
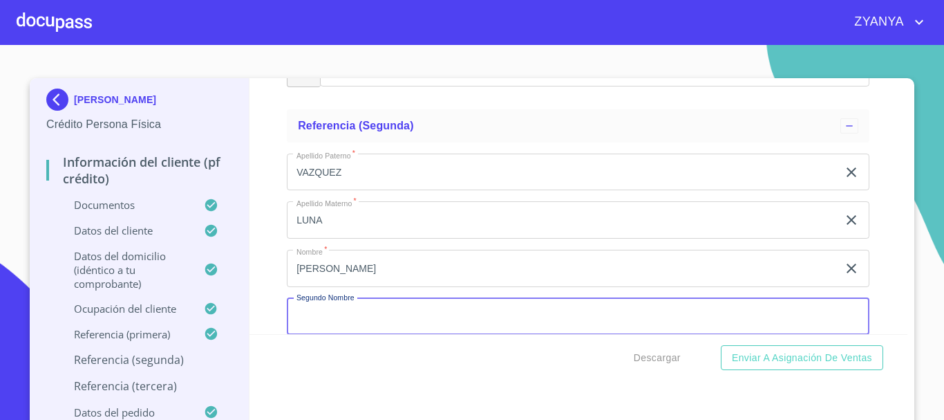
scroll to position [7207, 0]
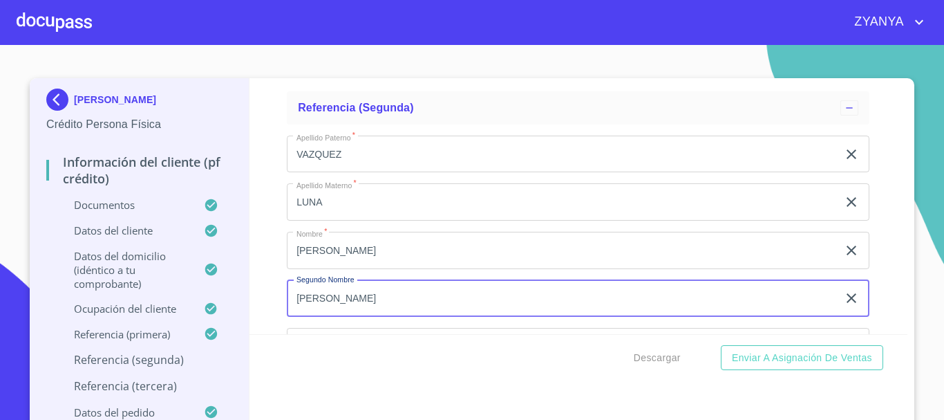
type input "[PERSON_NAME]"
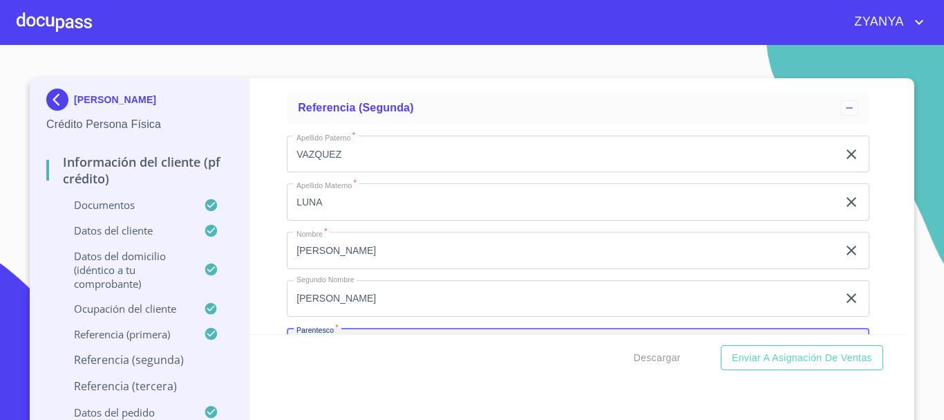
scroll to position [7364, 0]
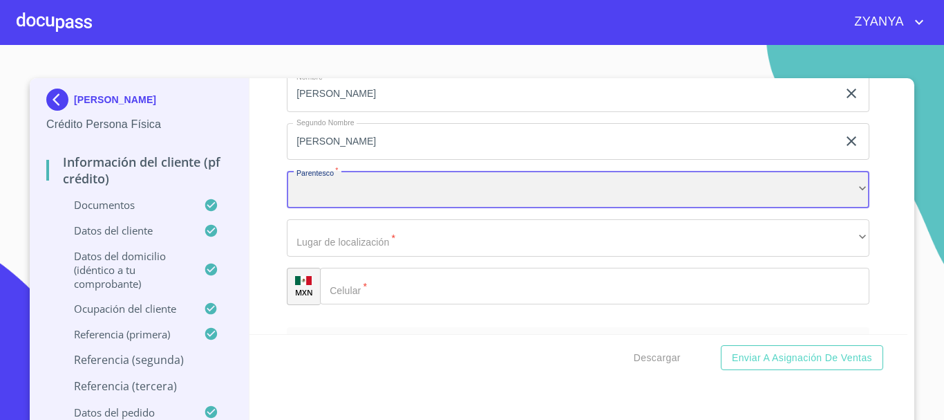
click at [429, 197] on div "​" at bounding box center [578, 189] width 583 height 37
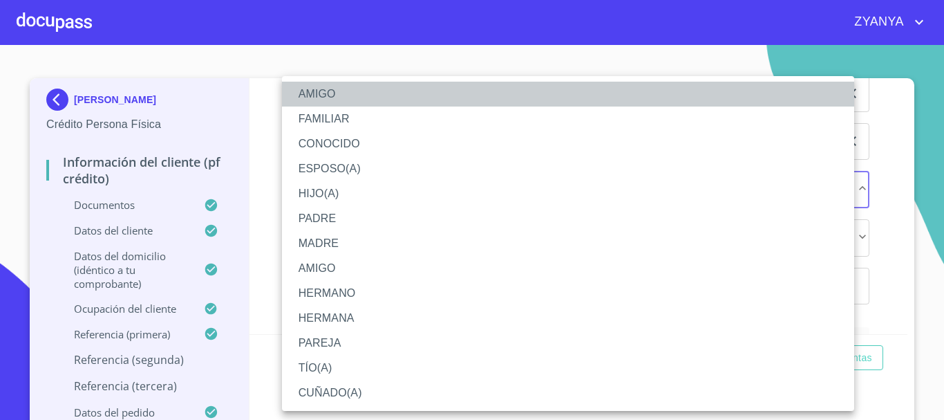
click at [350, 93] on li "AMIGO" at bounding box center [568, 94] width 572 height 25
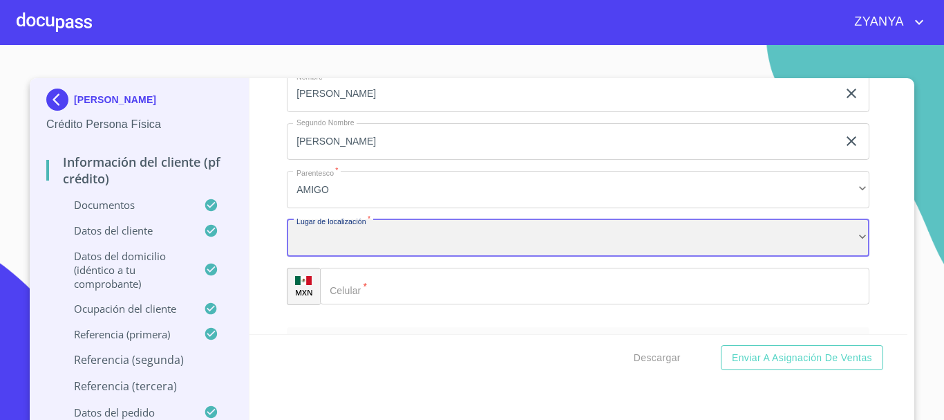
click at [368, 248] on div "​" at bounding box center [578, 237] width 583 height 37
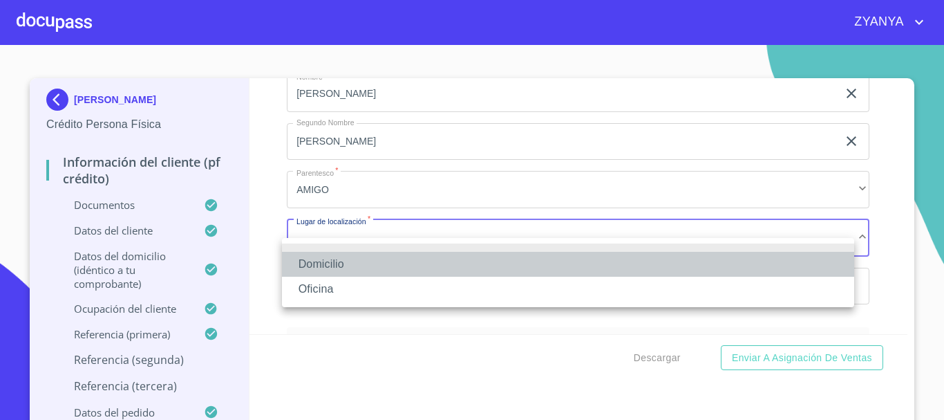
click at [345, 256] on li "Domicilio" at bounding box center [568, 264] width 572 height 25
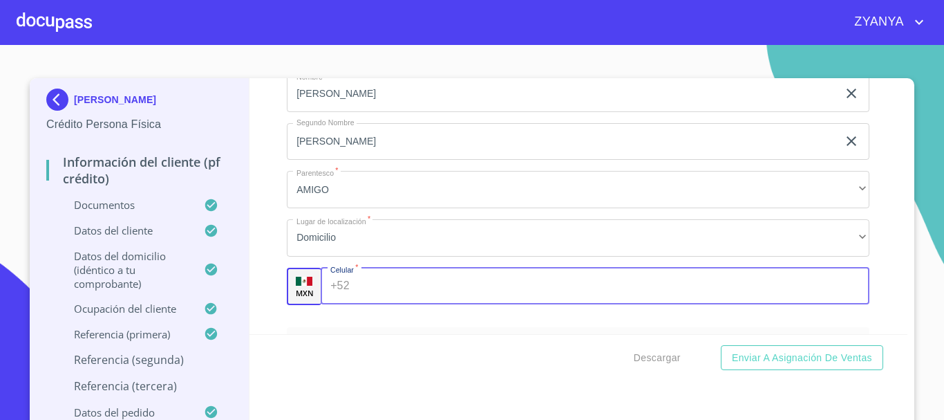
click at [384, 305] on input "Documento de identificación.   *" at bounding box center [612, 286] width 515 height 37
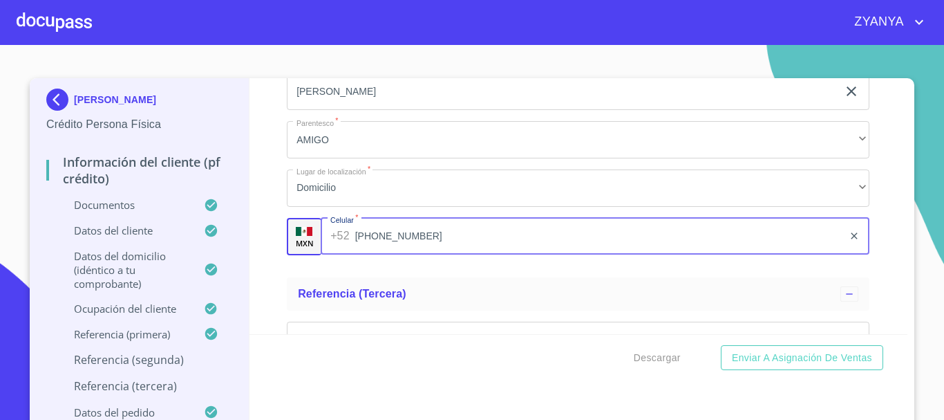
scroll to position [7502, 0]
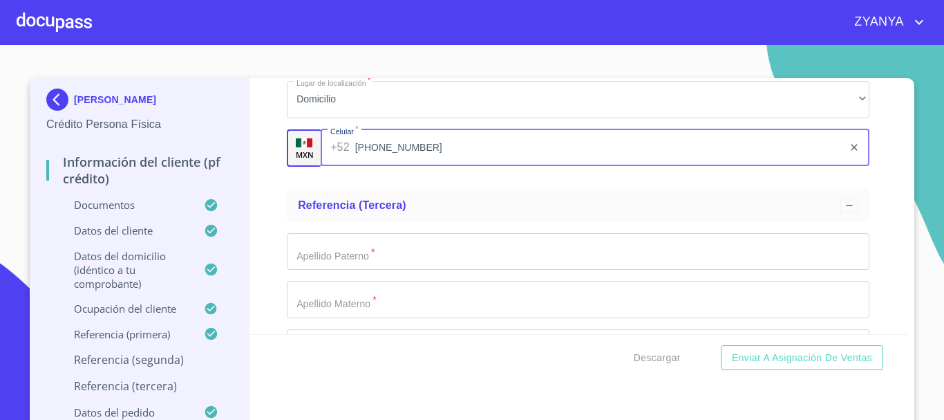
type input "[PHONE_NUMBER]"
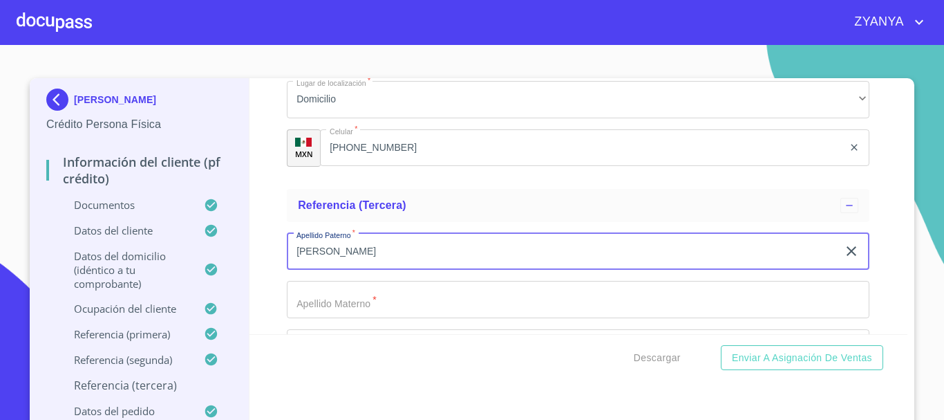
type input "[PERSON_NAME]"
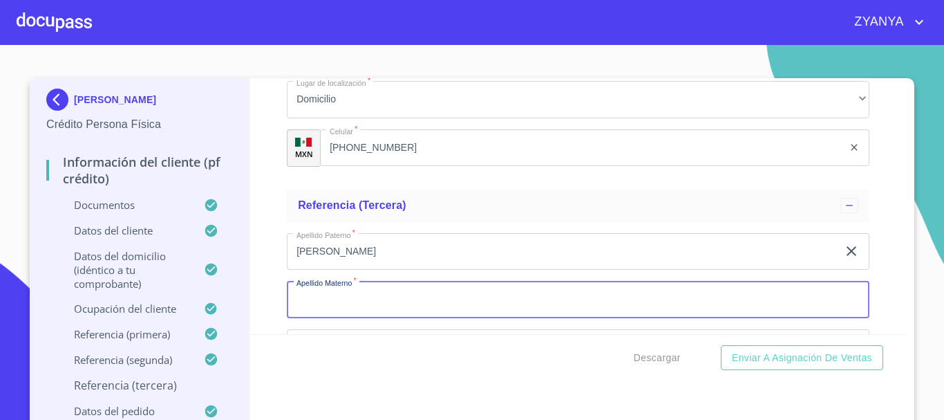
scroll to position [7503, 0]
type input "[PERSON_NAME]"
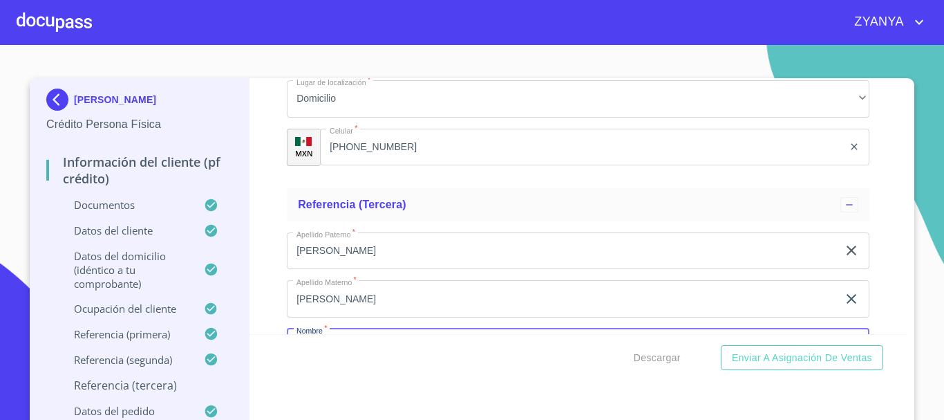
scroll to position [7661, 0]
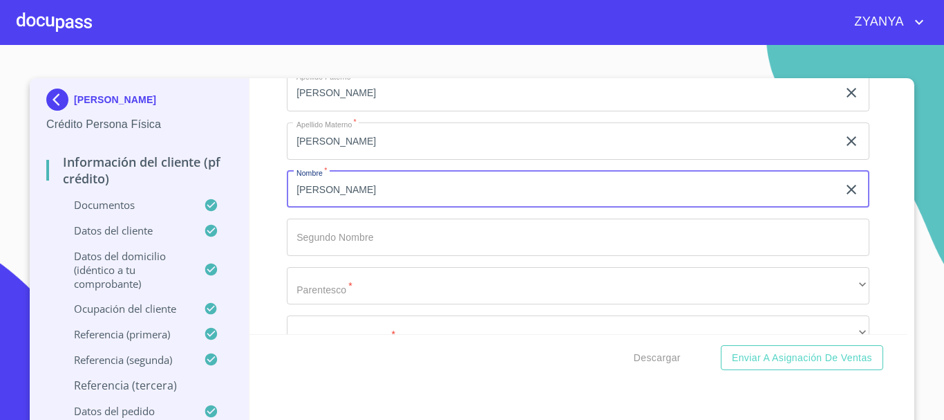
type input "[PERSON_NAME]"
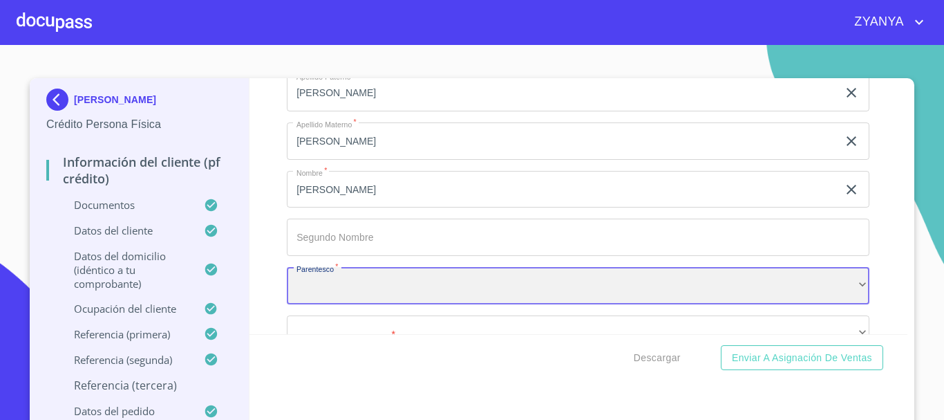
click at [414, 299] on div "​" at bounding box center [578, 285] width 583 height 37
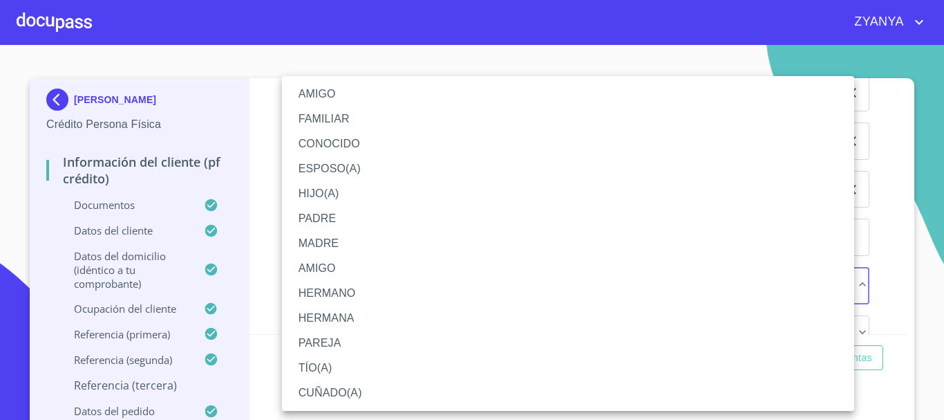
click at [338, 142] on li "CONOCIDO" at bounding box center [568, 143] width 572 height 25
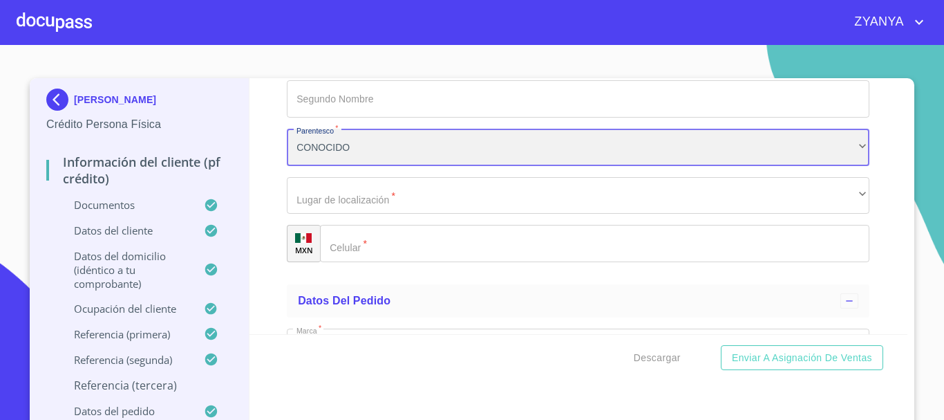
scroll to position [7868, 0]
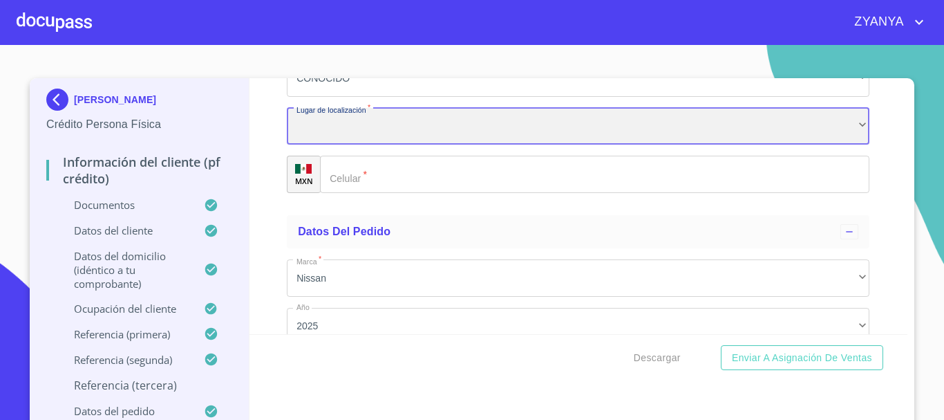
click at [413, 133] on div "​" at bounding box center [578, 126] width 583 height 37
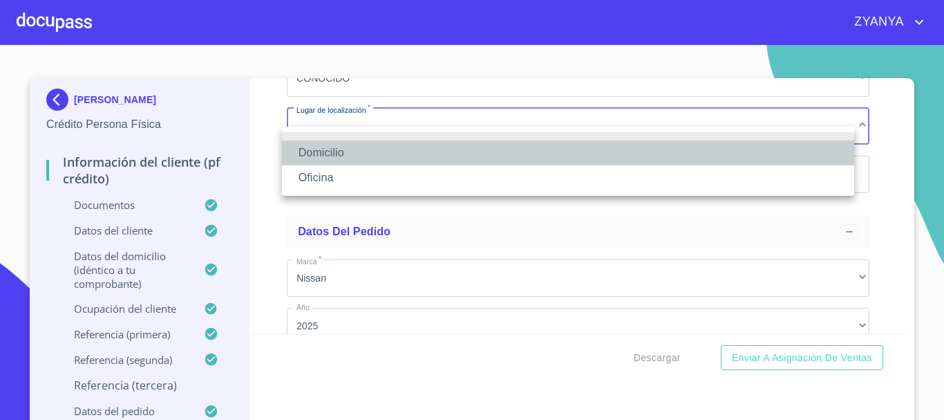
click at [327, 147] on li "Domicilio" at bounding box center [568, 152] width 572 height 25
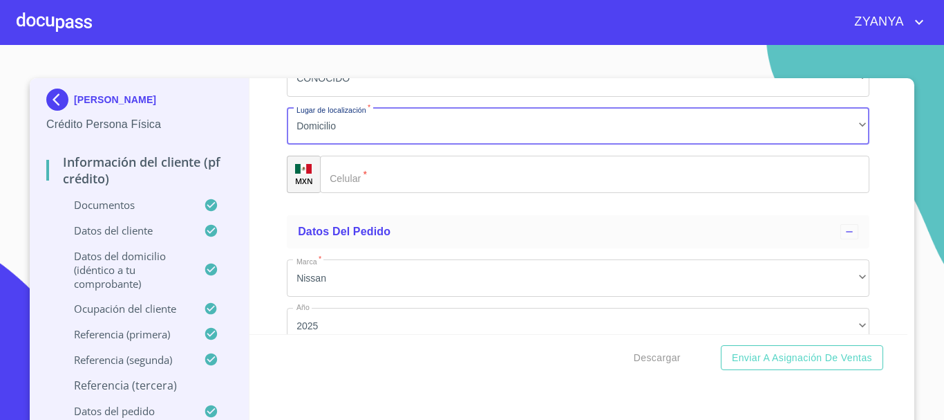
click at [344, 187] on div "​" at bounding box center [595, 174] width 550 height 37
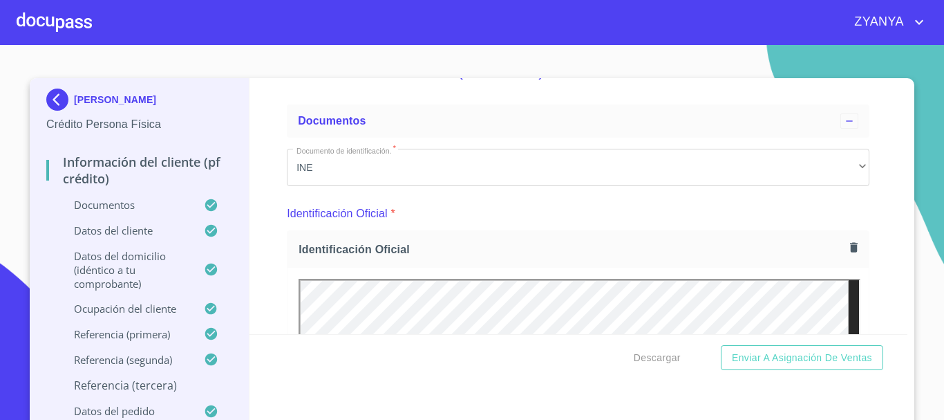
scroll to position [69, 0]
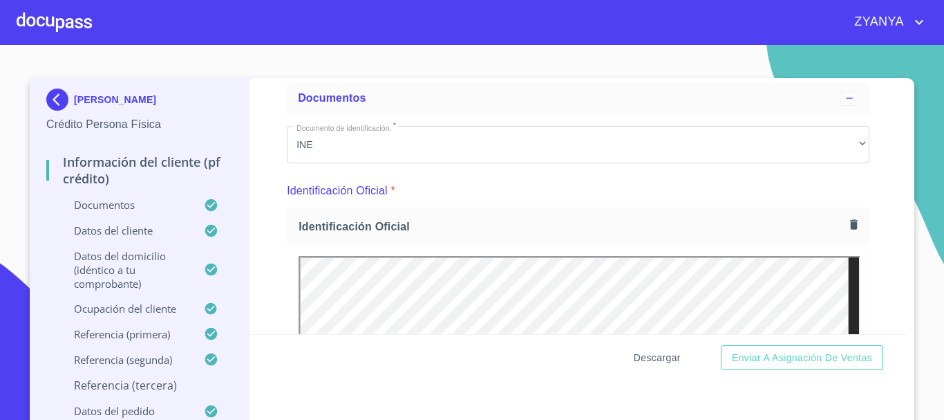
type input "[PHONE_NUMBER]"
click at [662, 353] on span "Descargar" at bounding box center [657, 357] width 47 height 17
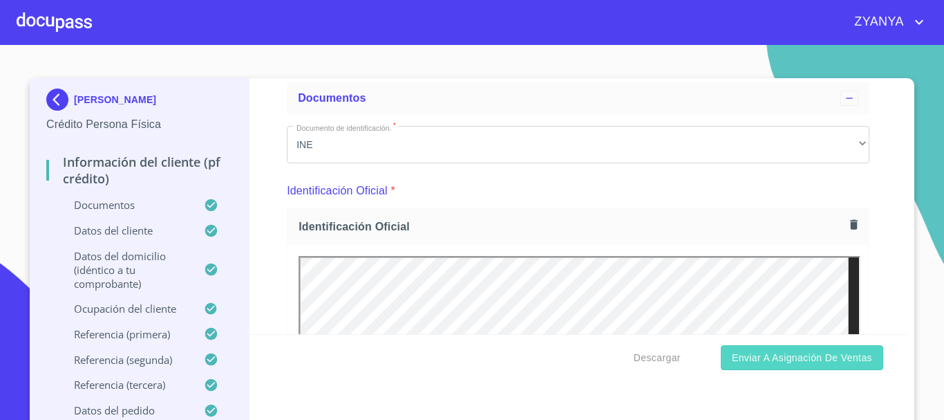
click at [776, 350] on span "Enviar a Asignación de Ventas" at bounding box center [802, 357] width 140 height 17
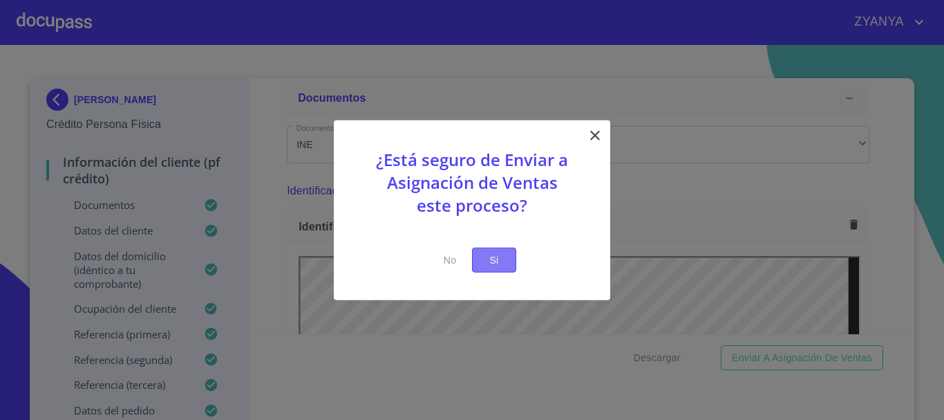
click at [505, 260] on span "Si" at bounding box center [494, 259] width 22 height 17
